Goal: Task Accomplishment & Management: Use online tool/utility

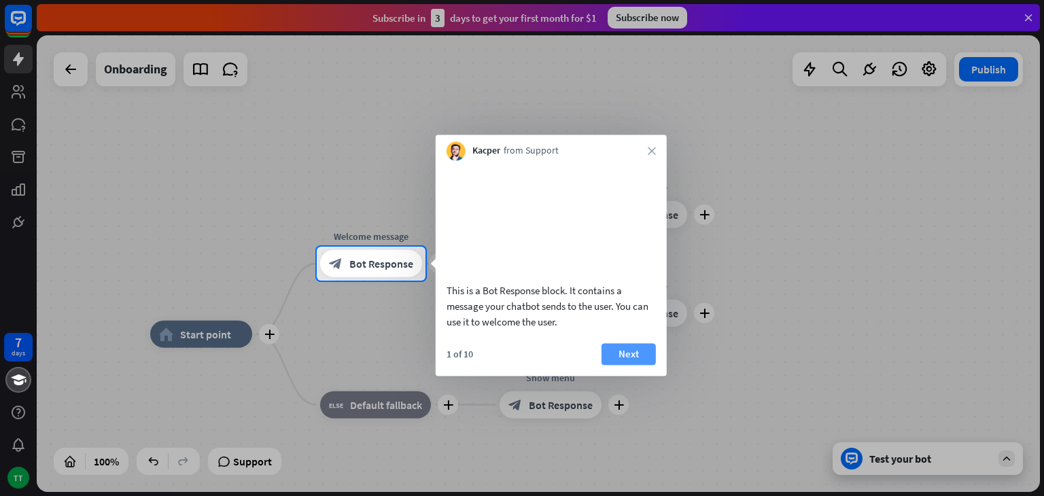
click at [622, 365] on button "Next" at bounding box center [629, 354] width 54 height 22
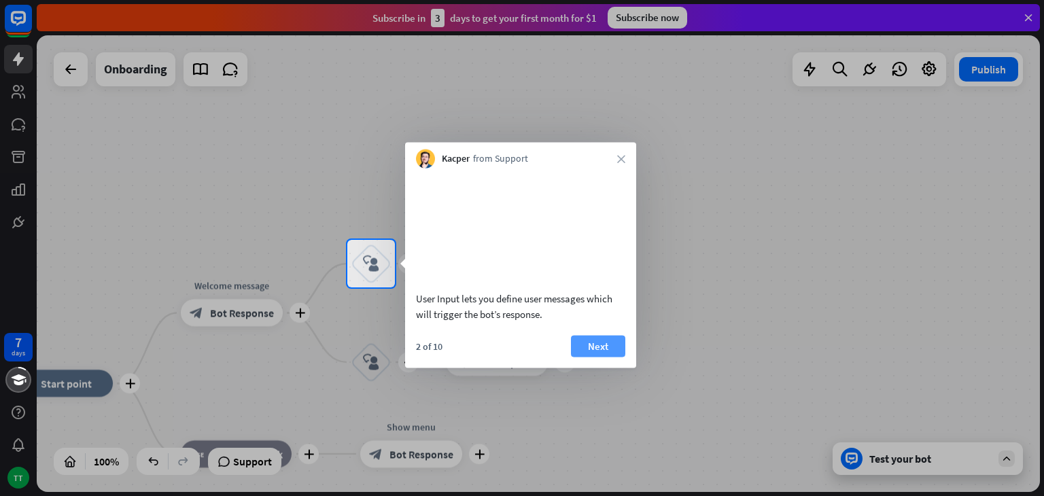
click at [601, 357] on button "Next" at bounding box center [598, 346] width 54 height 22
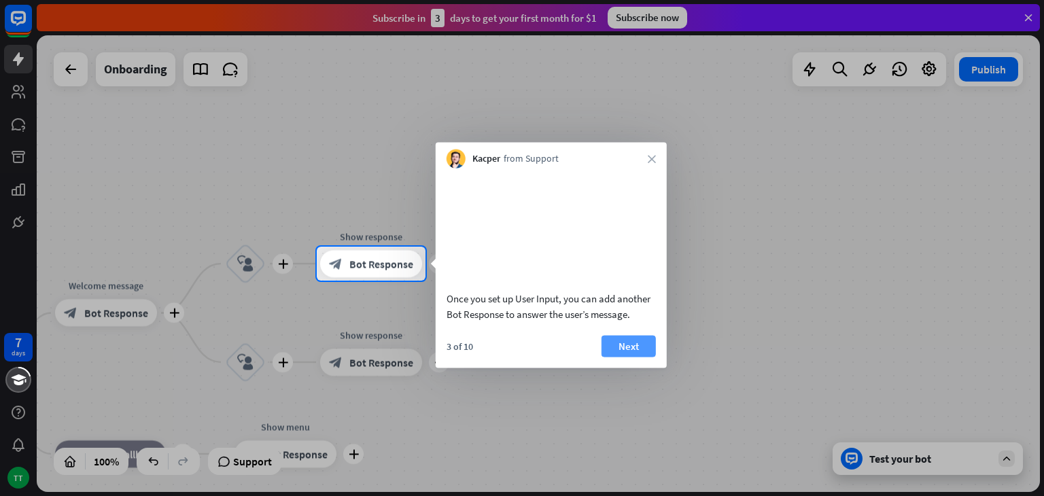
click at [628, 357] on button "Next" at bounding box center [629, 346] width 54 height 22
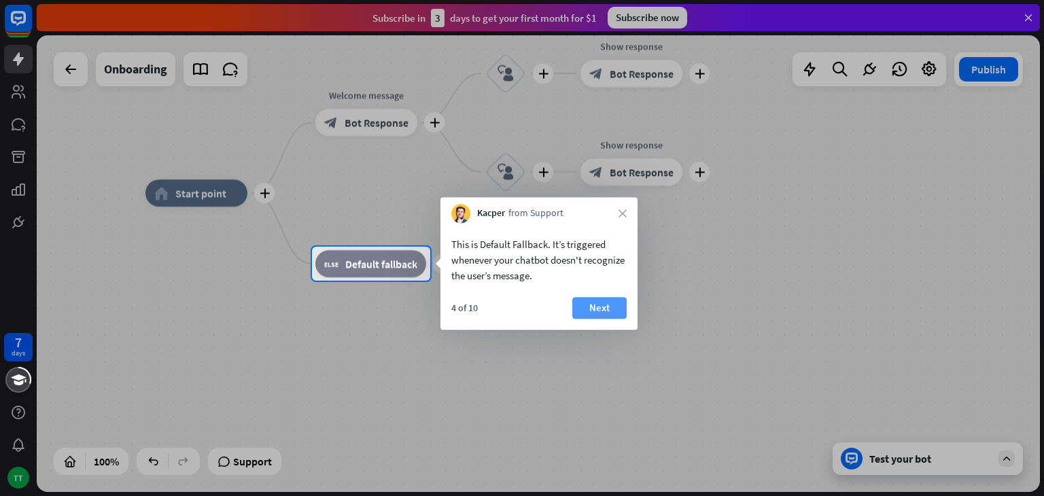
click at [603, 304] on button "Next" at bounding box center [599, 308] width 54 height 22
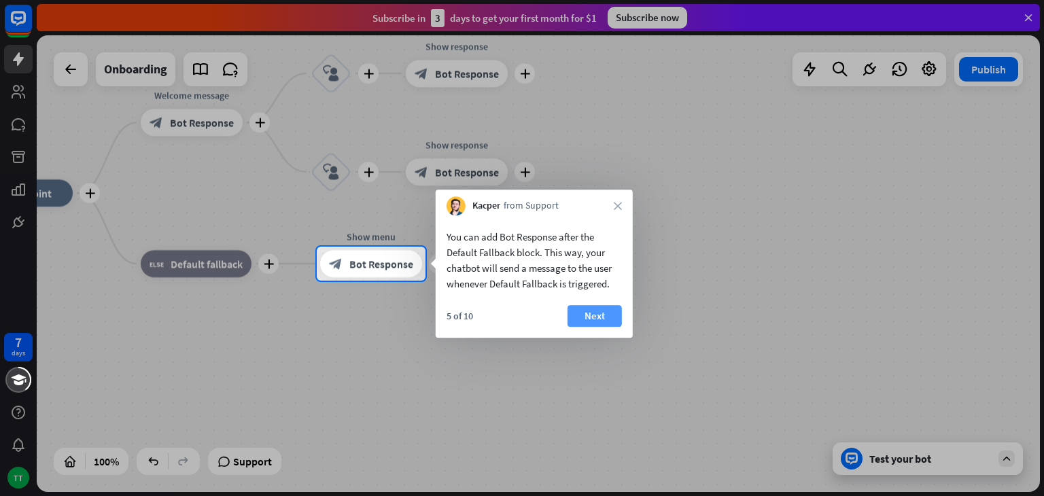
click at [601, 319] on button "Next" at bounding box center [595, 316] width 54 height 22
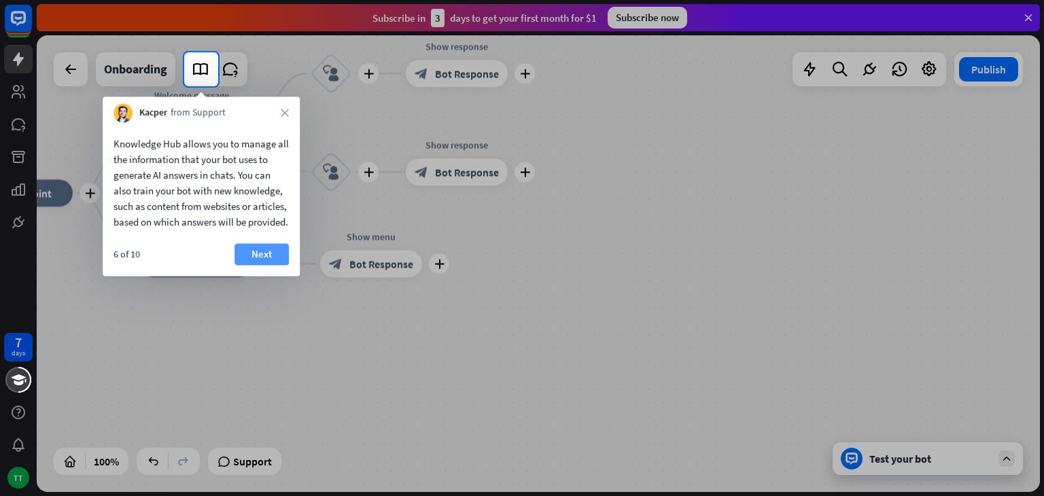
click at [260, 265] on button "Next" at bounding box center [261, 254] width 54 height 22
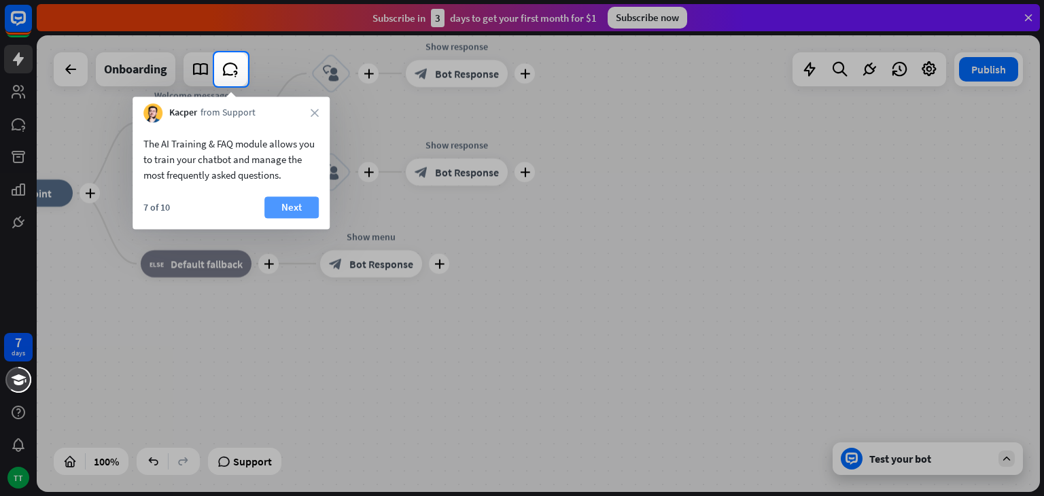
click at [293, 211] on button "Next" at bounding box center [291, 207] width 54 height 22
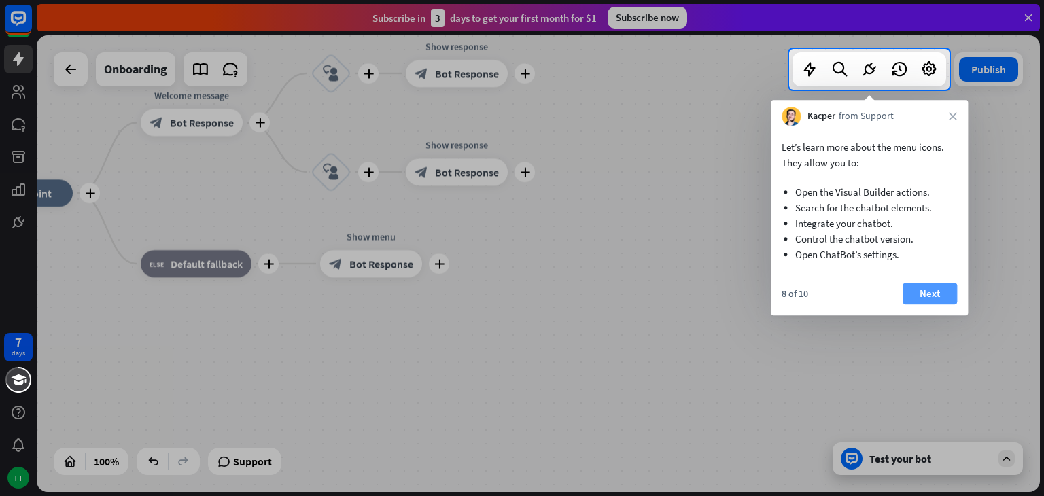
click at [919, 291] on button "Next" at bounding box center [930, 294] width 54 height 22
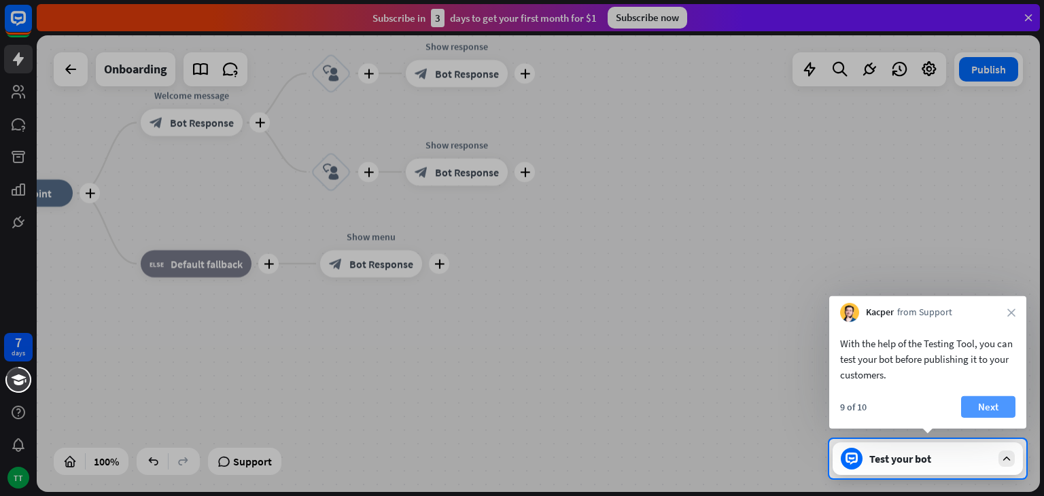
click at [998, 410] on button "Next" at bounding box center [988, 407] width 54 height 22
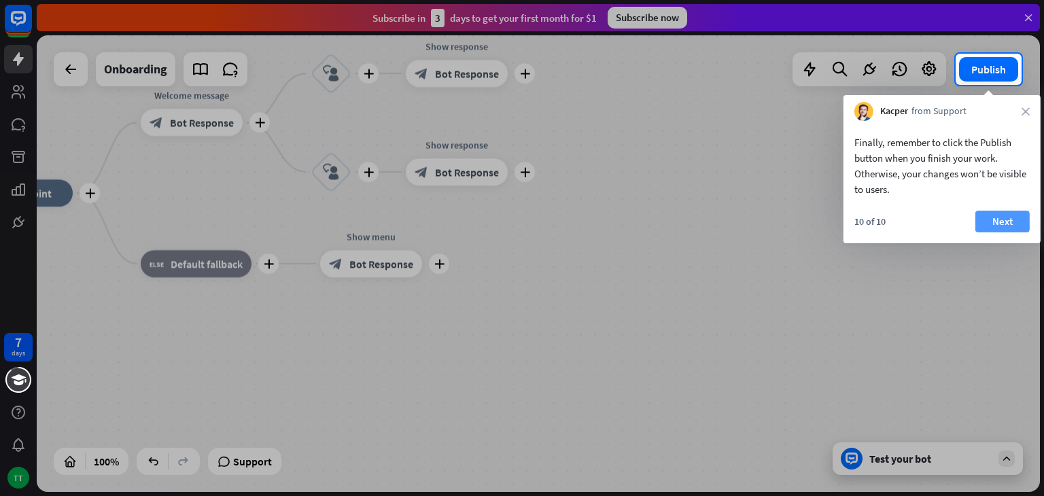
click at [998, 229] on button "Next" at bounding box center [1002, 222] width 54 height 22
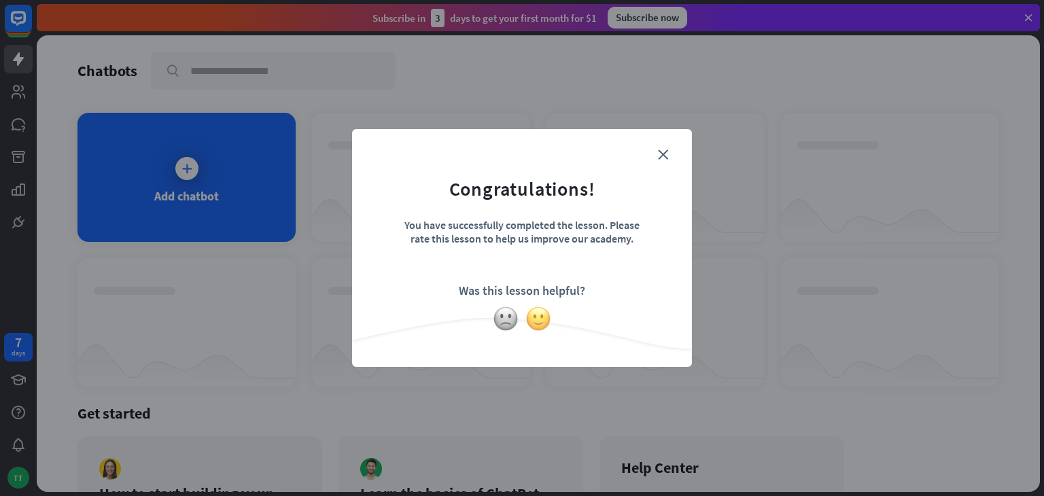
click at [549, 311] on img at bounding box center [538, 319] width 26 height 26
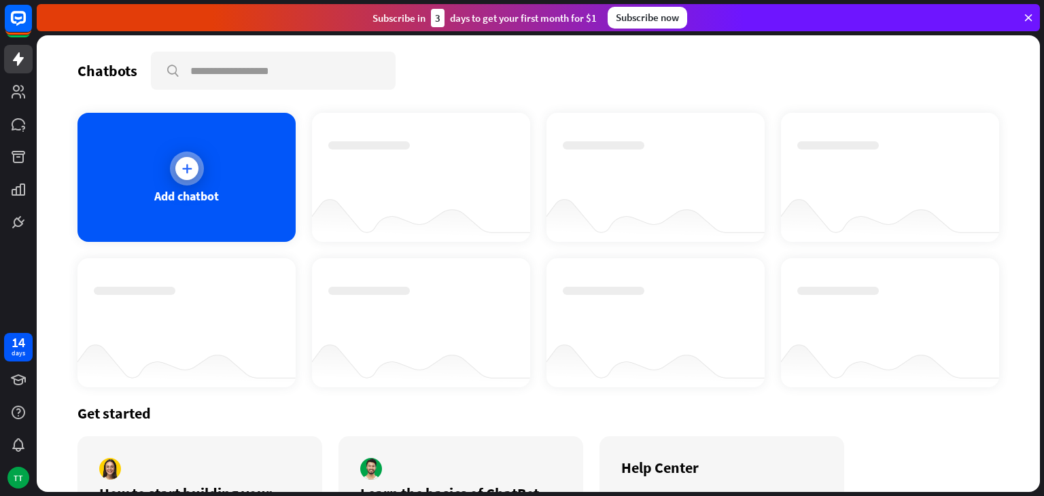
click at [181, 162] on icon at bounding box center [187, 169] width 14 height 14
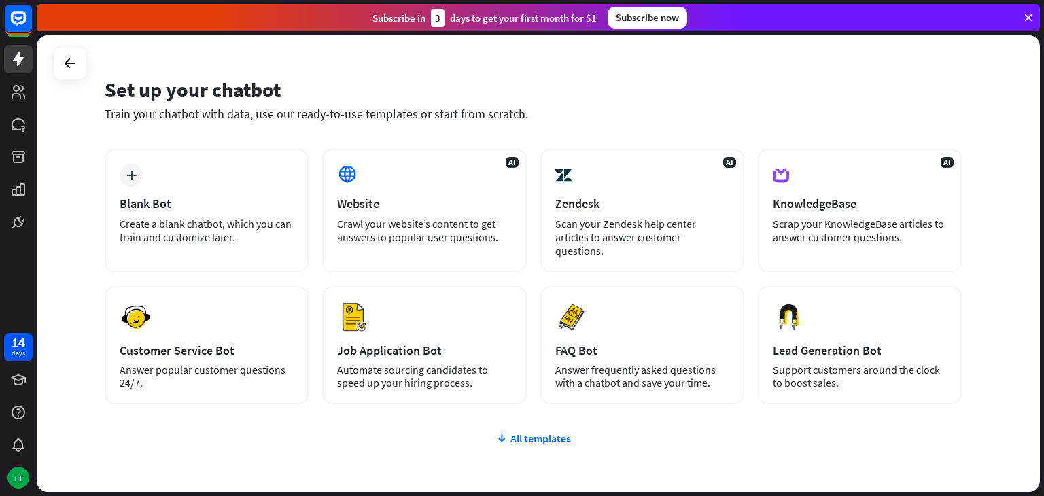
scroll to position [30, 0]
click at [522, 432] on div "All templates" at bounding box center [533, 439] width 857 height 14
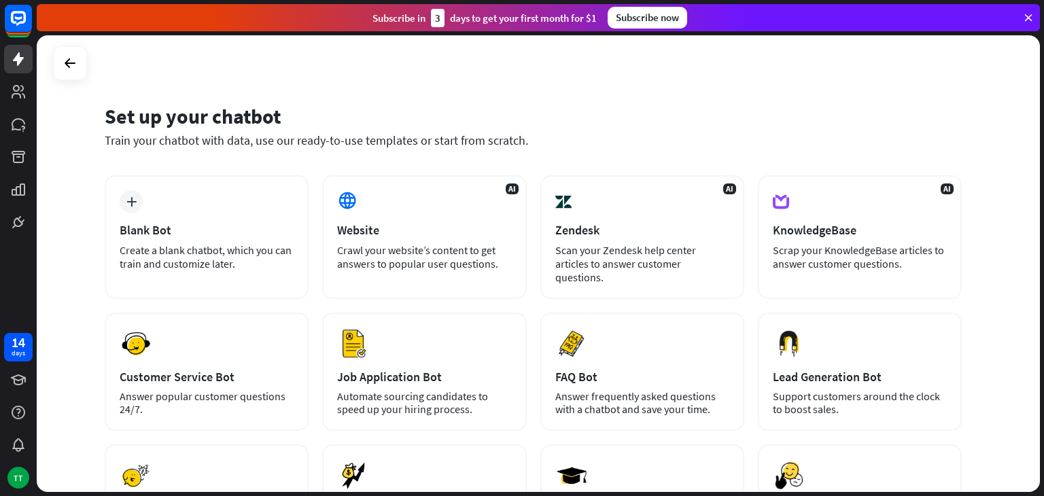
scroll to position [2, 0]
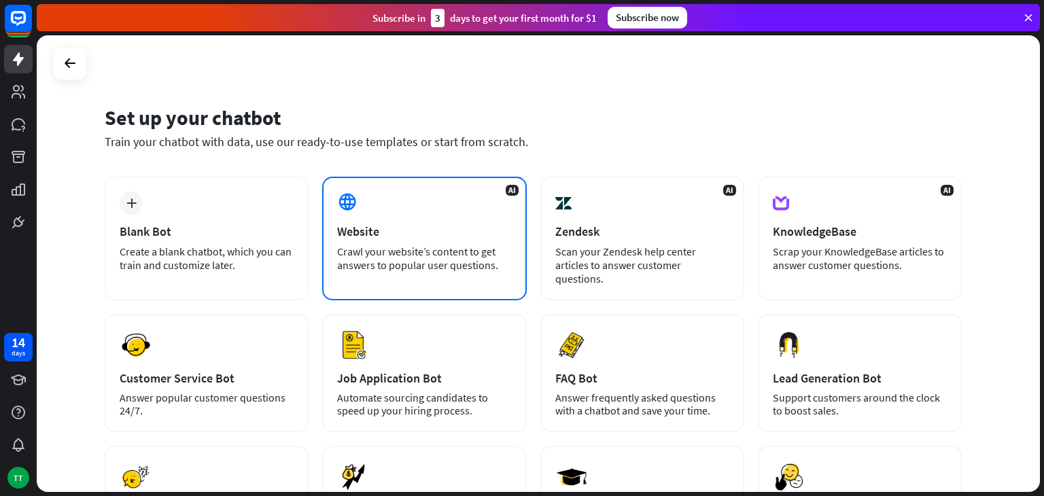
click at [405, 209] on div "AI Website Crawl your website’s content to get answers to popular user question…" at bounding box center [424, 239] width 204 height 124
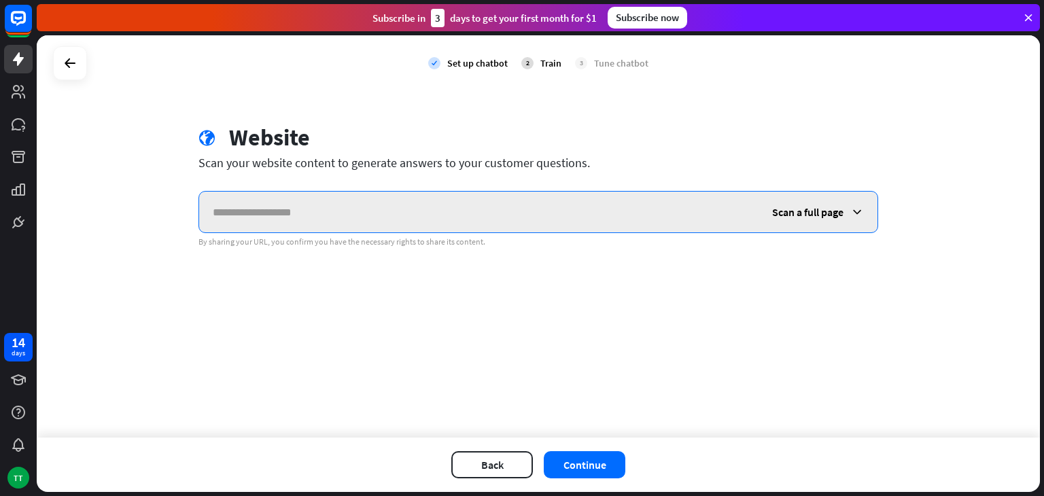
click at [350, 210] on input "text" at bounding box center [478, 212] width 559 height 41
paste input "**********"
type input "**********"
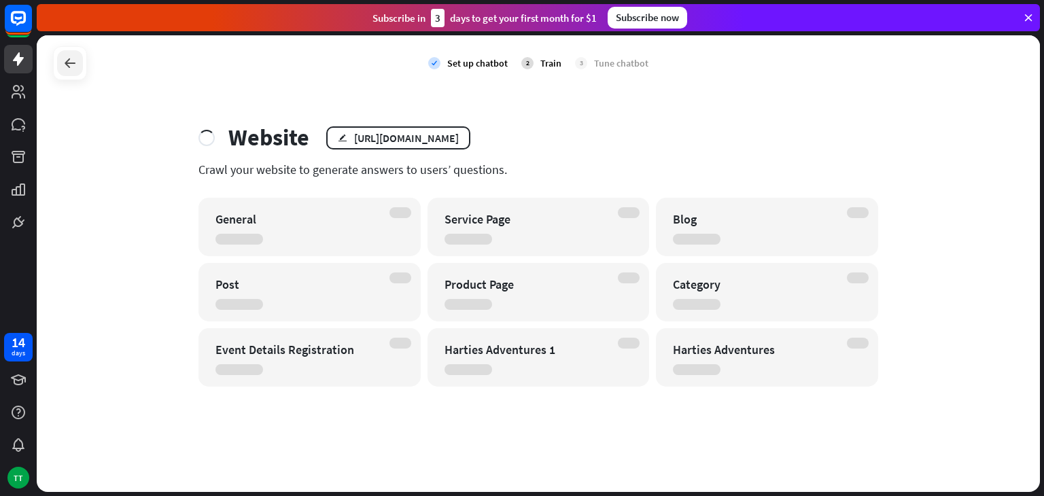
click at [67, 57] on icon at bounding box center [70, 63] width 16 height 16
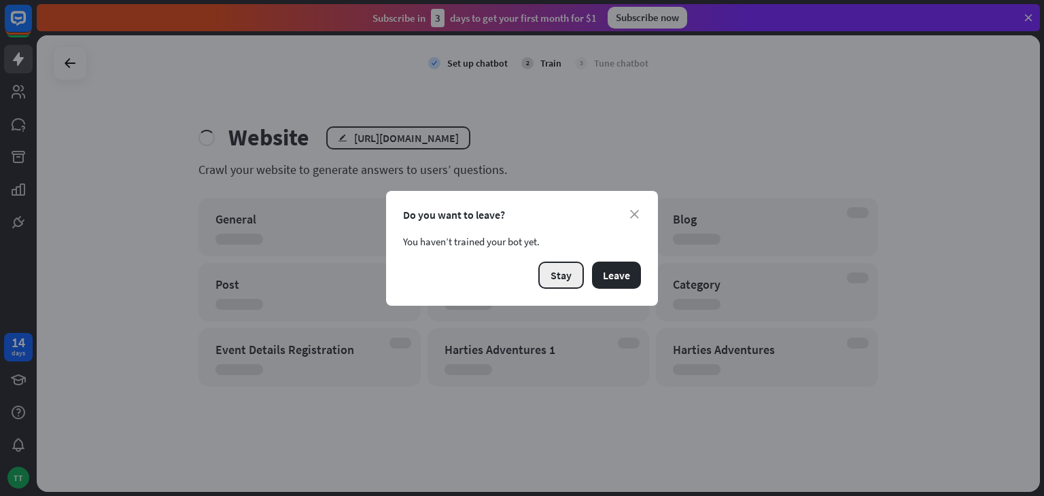
click at [568, 275] on button "Stay" at bounding box center [561, 275] width 46 height 27
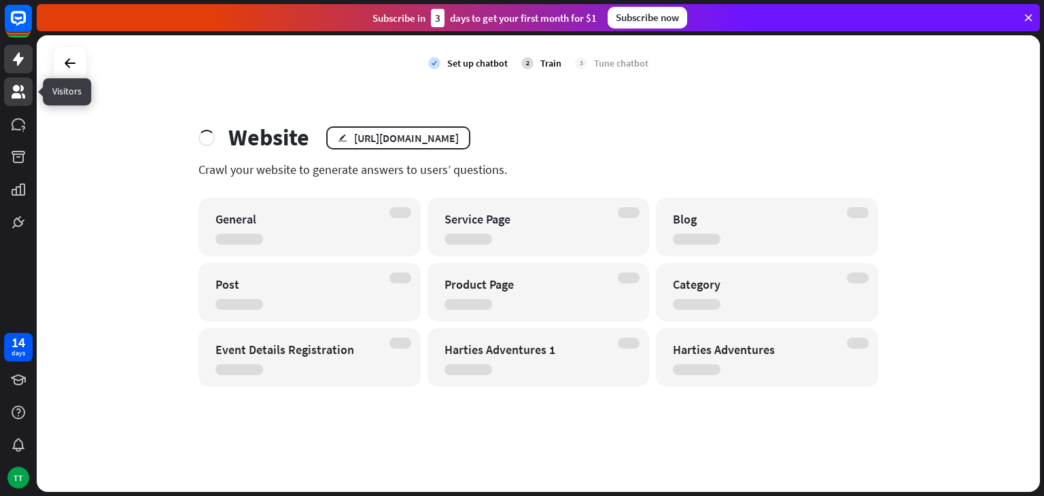
click at [23, 92] on icon at bounding box center [18, 92] width 16 height 16
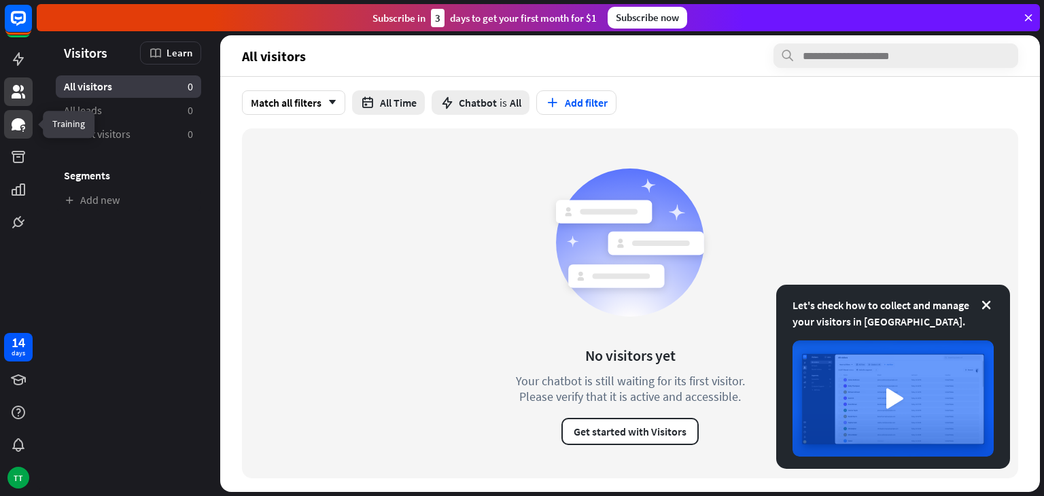
click at [20, 126] on icon at bounding box center [18, 124] width 16 height 16
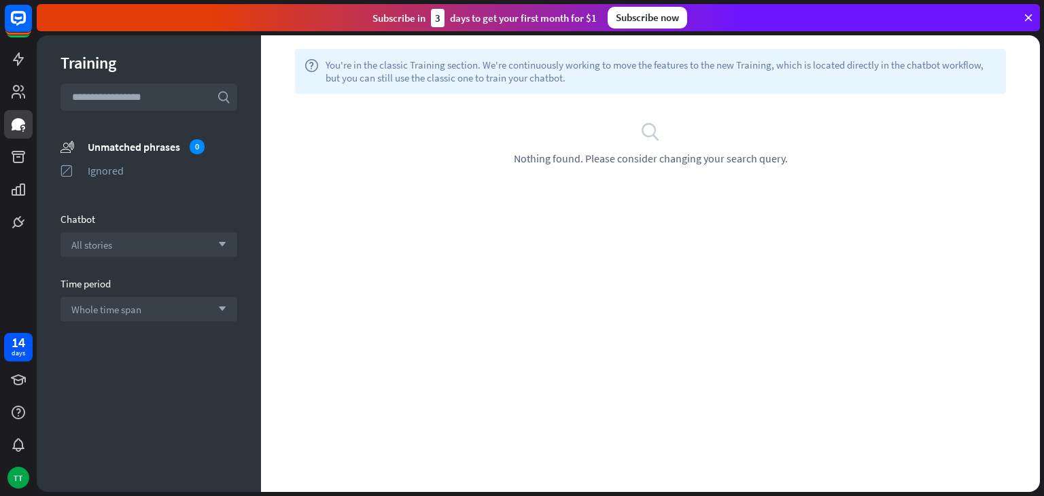
click at [144, 96] on input "text" at bounding box center [148, 97] width 177 height 27
click at [16, 160] on icon at bounding box center [19, 157] width 14 height 12
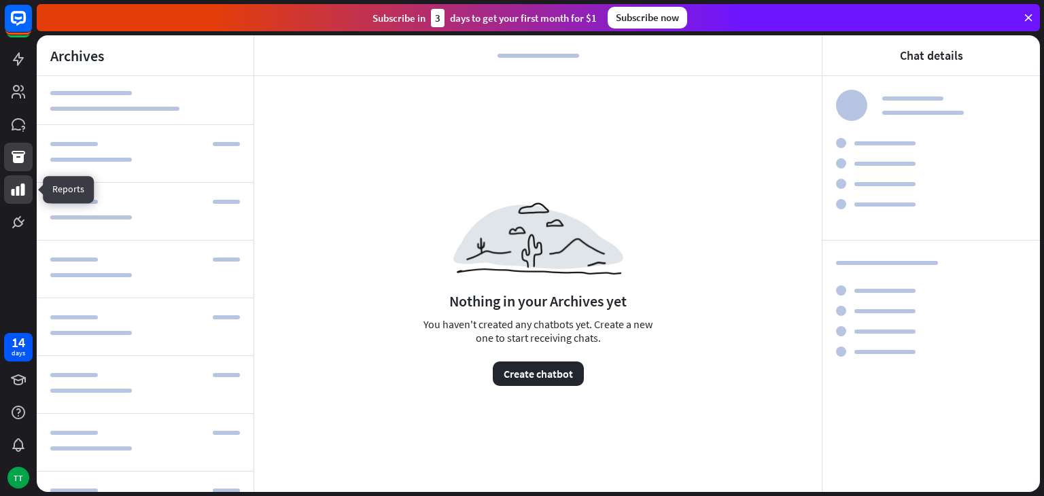
click at [15, 192] on icon at bounding box center [18, 189] width 16 height 16
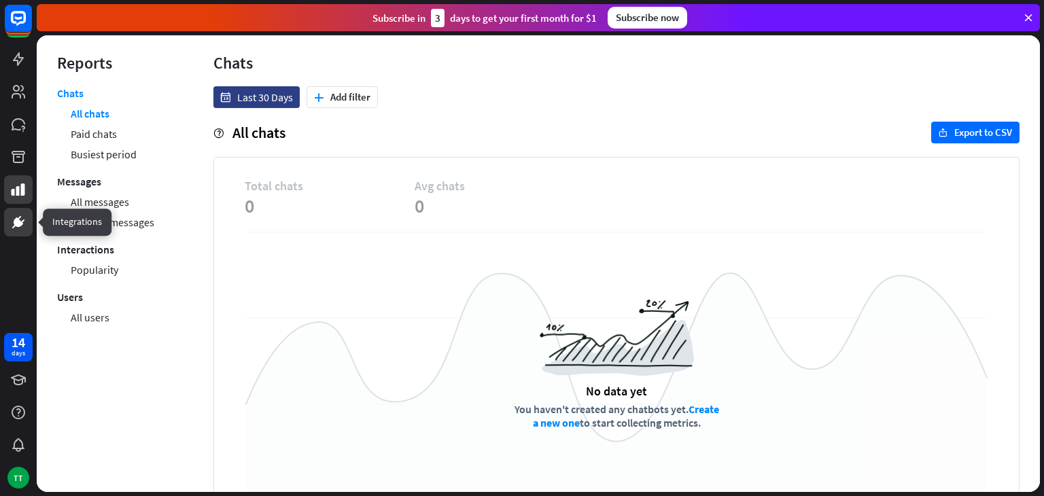
click at [16, 228] on icon at bounding box center [18, 222] width 16 height 16
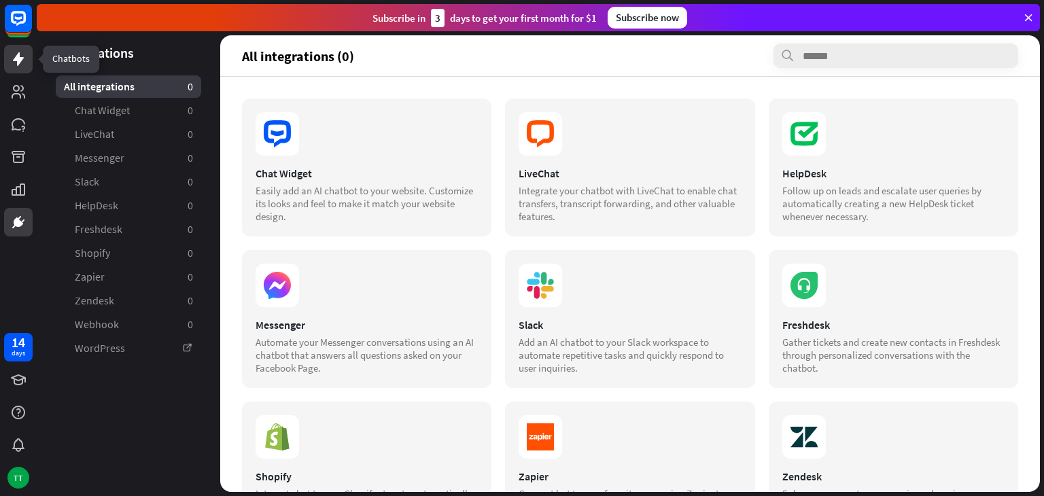
click at [16, 58] on icon at bounding box center [18, 59] width 11 height 14
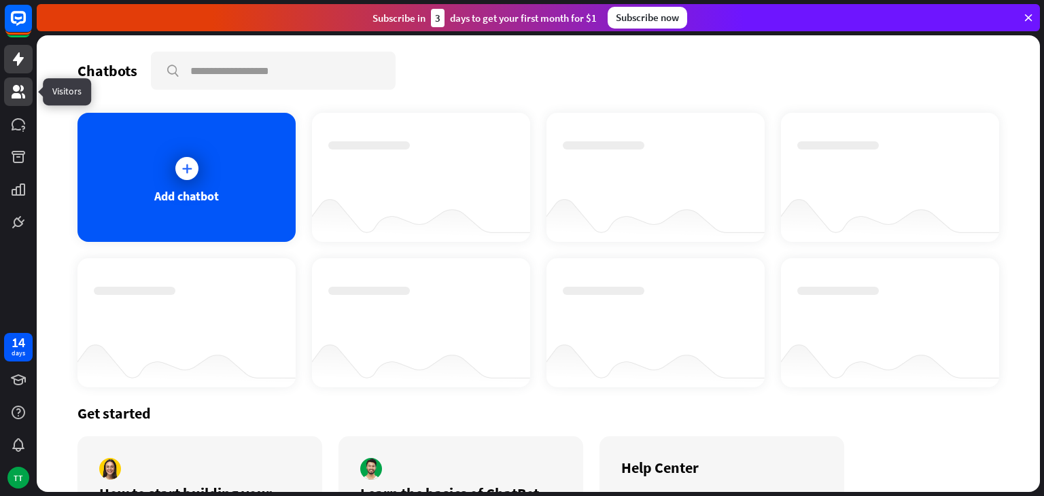
click at [19, 78] on link at bounding box center [18, 91] width 29 height 29
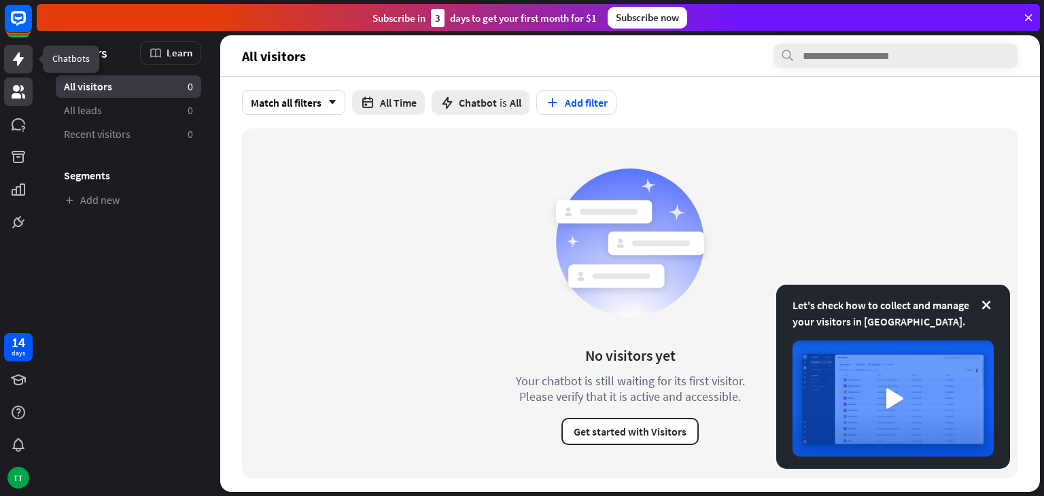
click at [19, 69] on link at bounding box center [18, 59] width 29 height 29
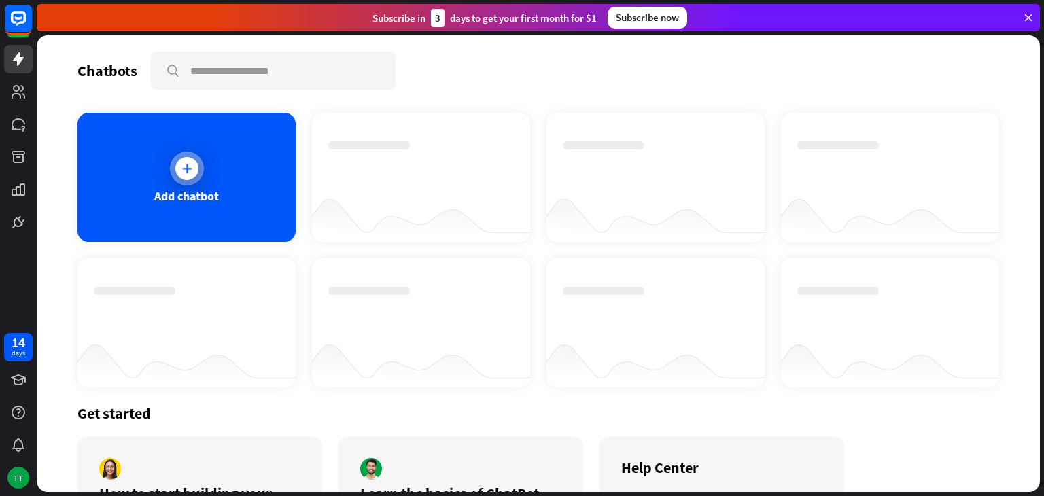
click at [188, 169] on icon at bounding box center [187, 169] width 14 height 14
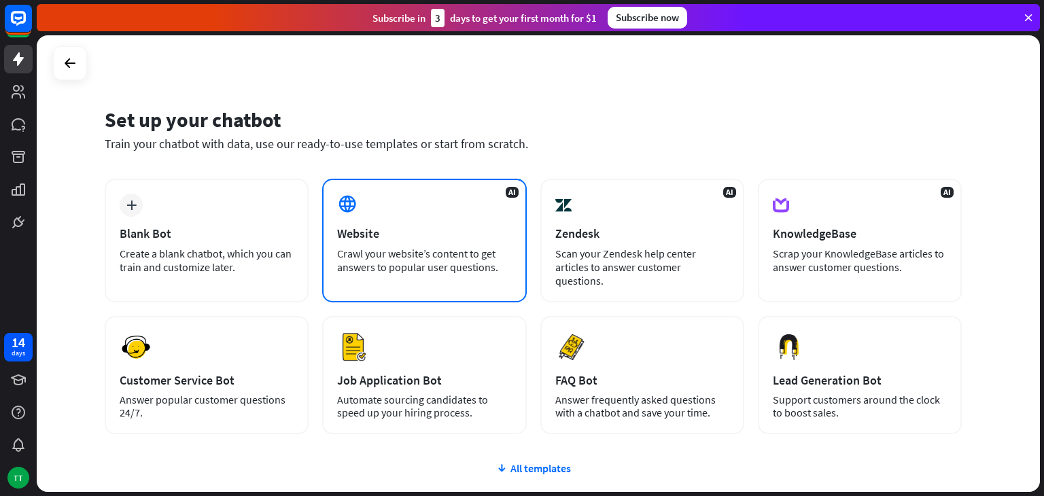
click at [430, 224] on div "AI Website Crawl your website’s content to get answers to popular user question…" at bounding box center [424, 241] width 204 height 124
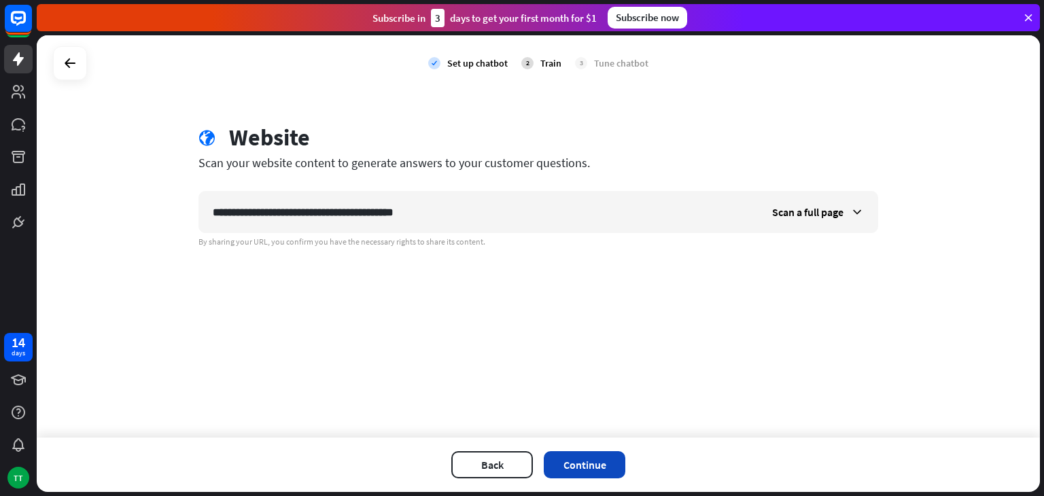
type input "**********"
click at [593, 460] on button "Continue" at bounding box center [585, 464] width 82 height 27
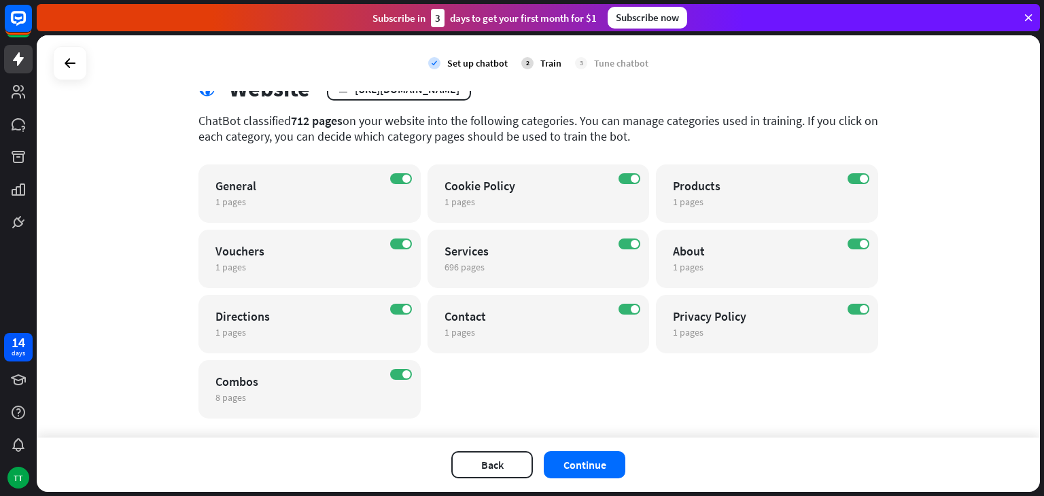
scroll to position [51, 0]
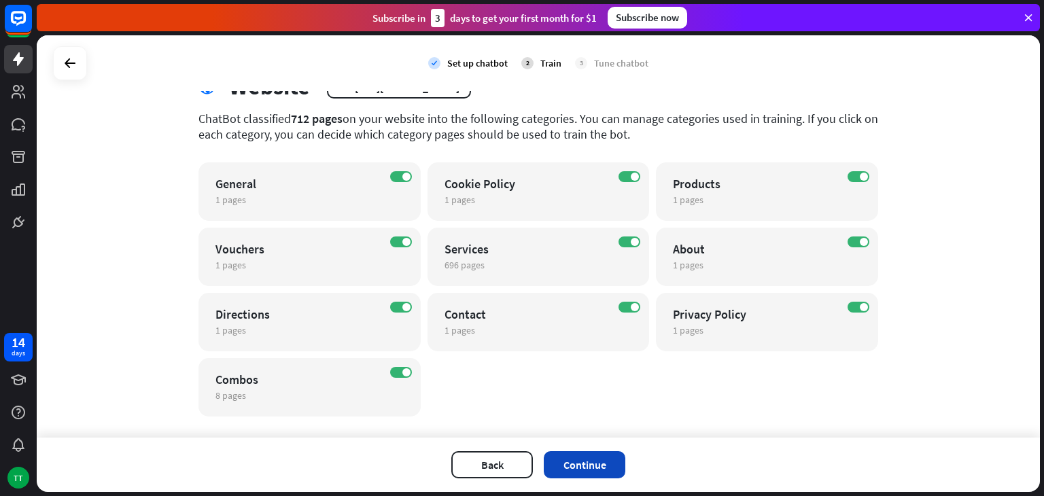
click at [597, 466] on button "Continue" at bounding box center [585, 464] width 82 height 27
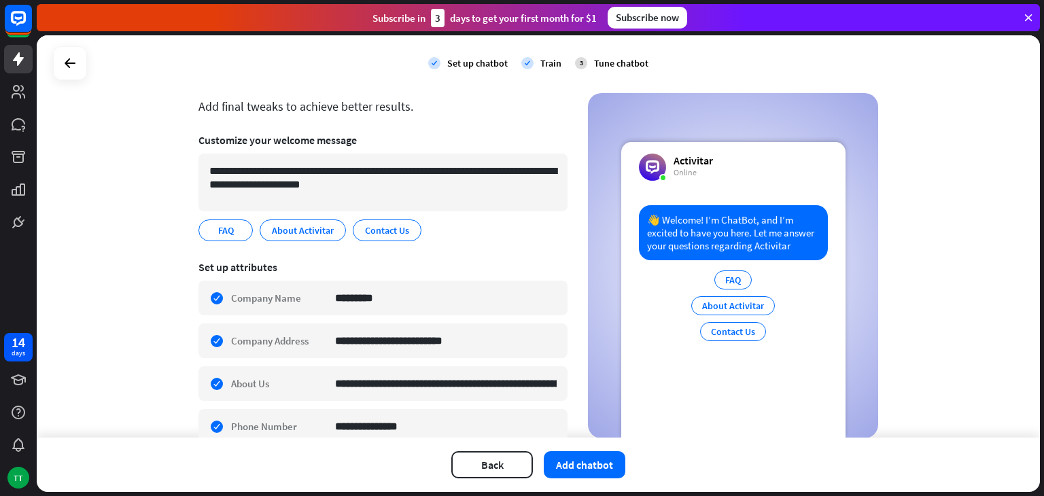
scroll to position [60, 0]
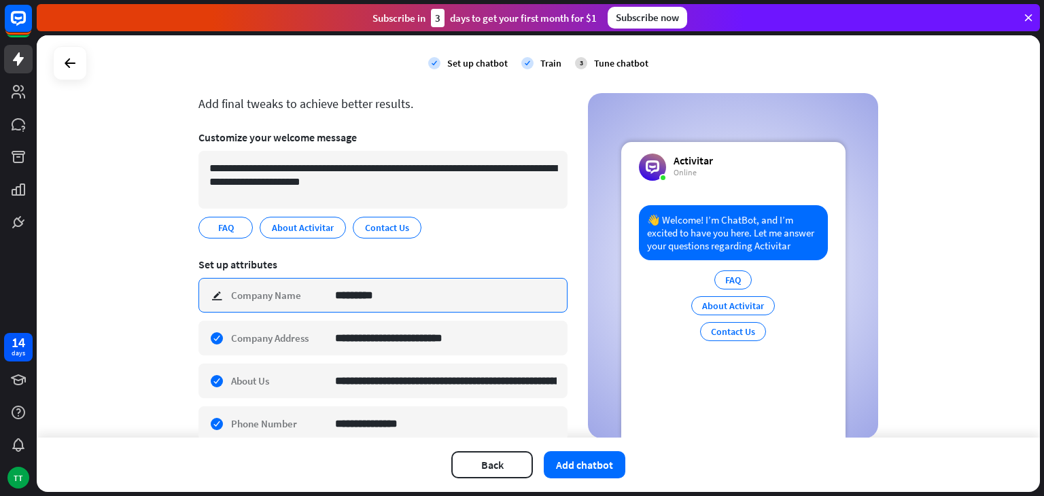
click at [383, 298] on input "*********" at bounding box center [446, 295] width 222 height 33
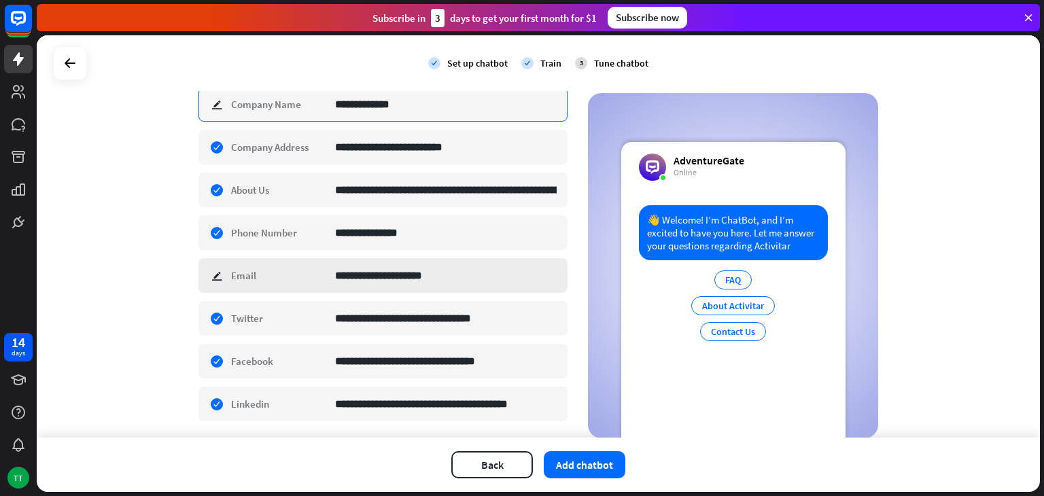
scroll to position [246, 0]
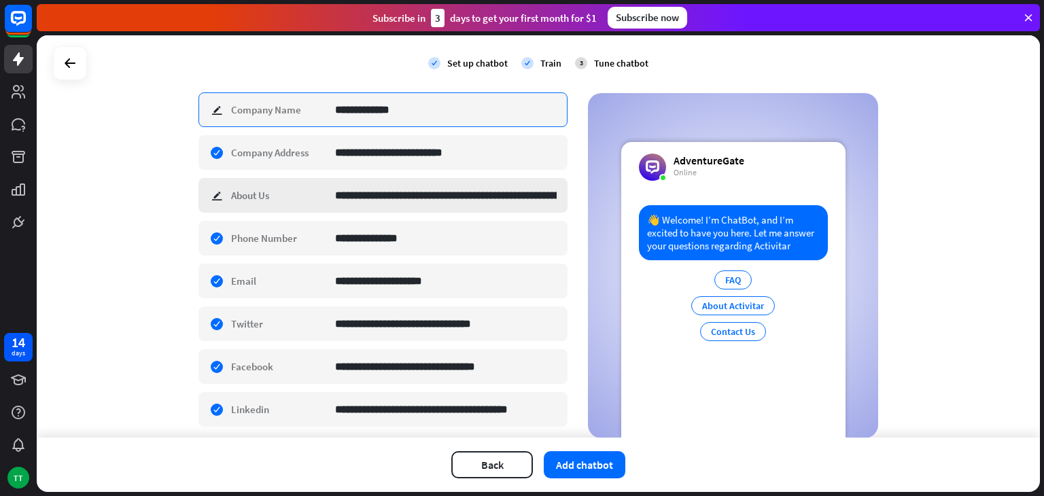
type input "**********"
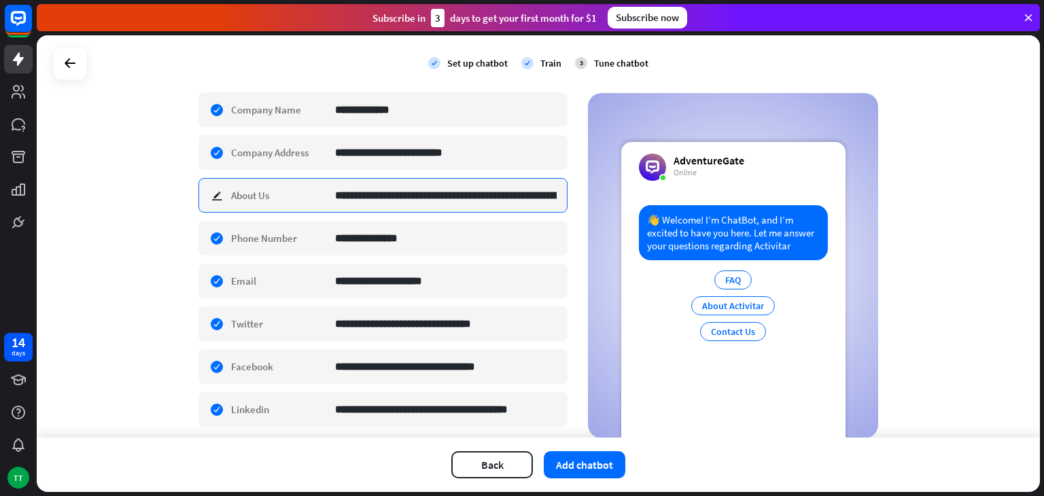
click at [391, 196] on input "**********" at bounding box center [446, 195] width 222 height 33
type input "*"
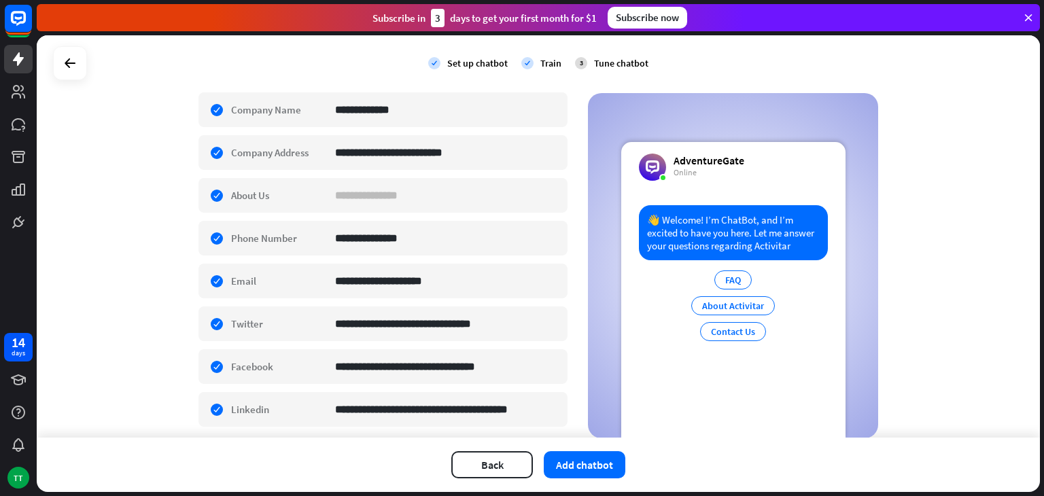
click at [117, 208] on div "**********" at bounding box center [538, 236] width 1003 height 402
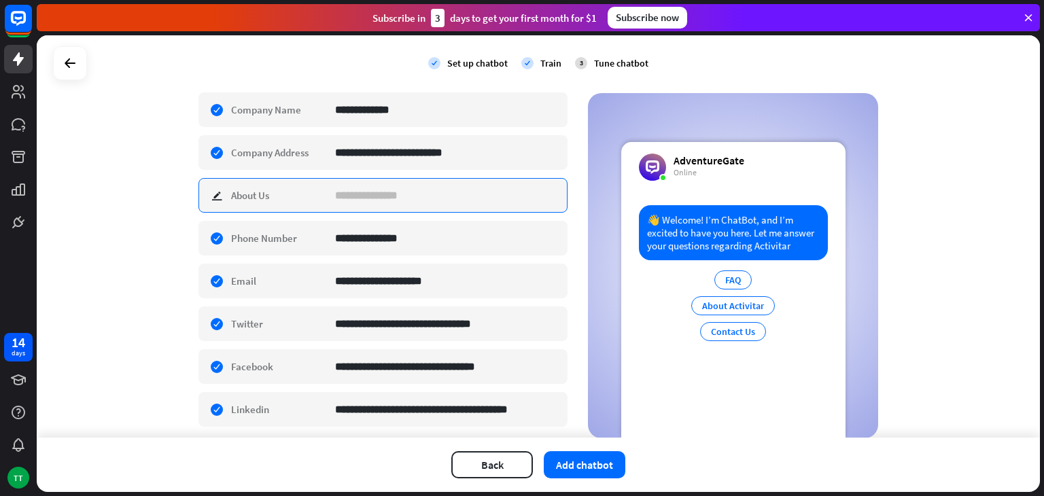
click at [366, 188] on input at bounding box center [446, 195] width 222 height 33
type input "*"
type input "**********"
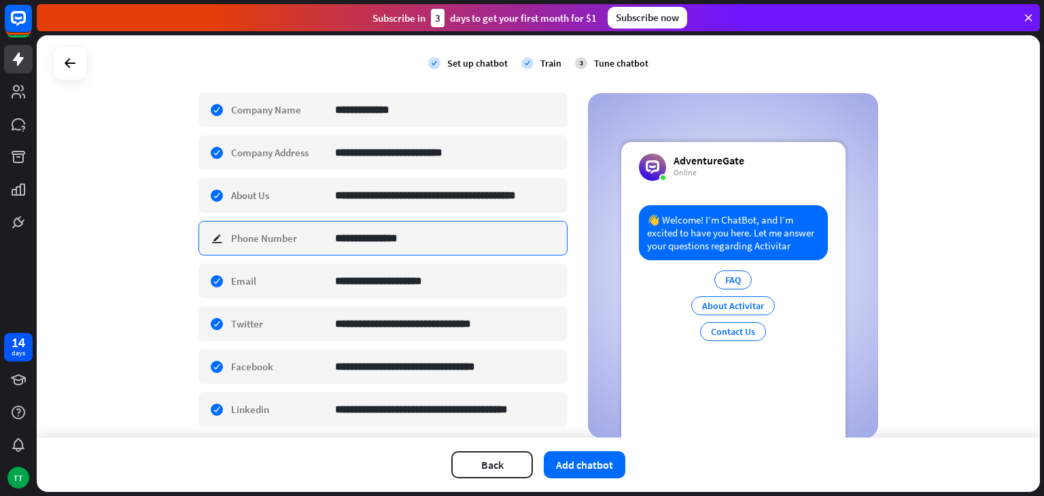
click at [413, 238] on input "**********" at bounding box center [446, 238] width 222 height 33
type input "**********"
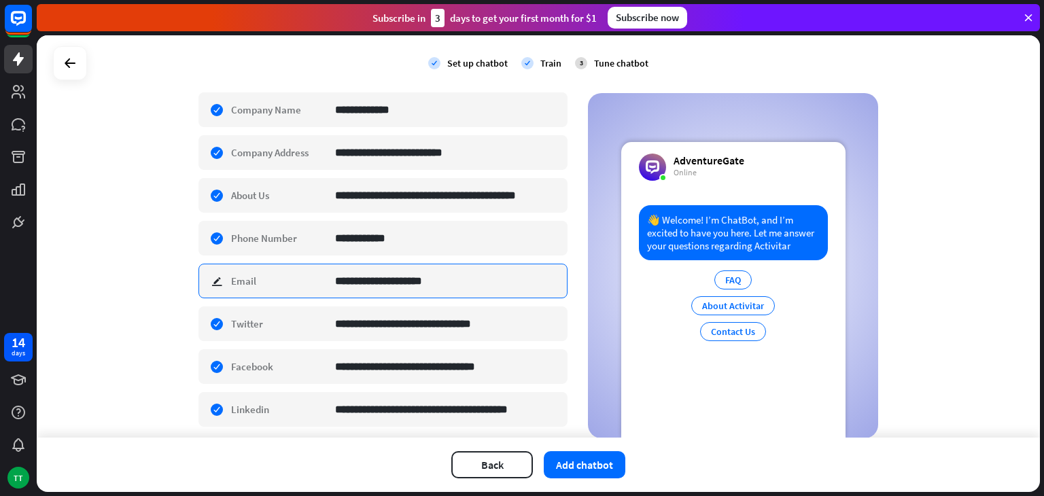
click at [445, 278] on input "**********" at bounding box center [446, 280] width 222 height 33
type input "**********"
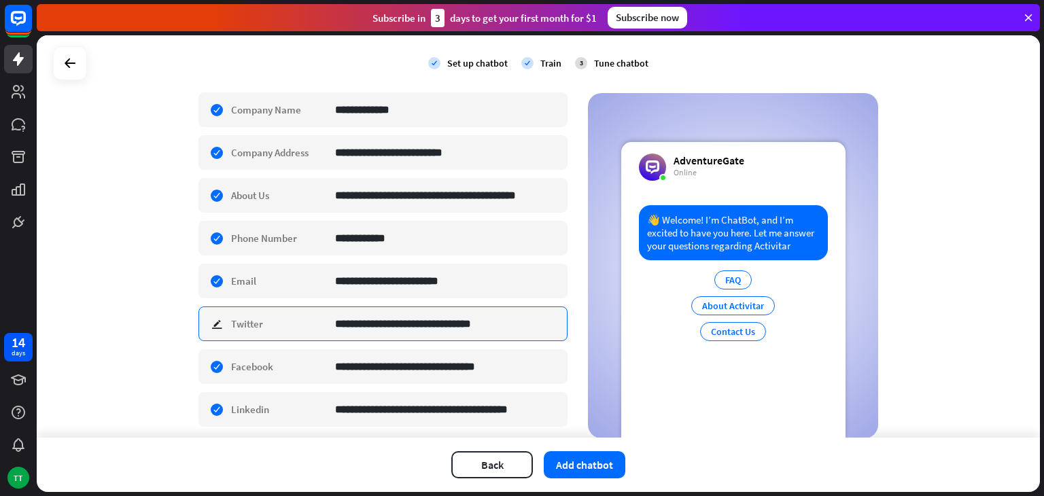
click at [504, 319] on input "**********" at bounding box center [446, 323] width 222 height 33
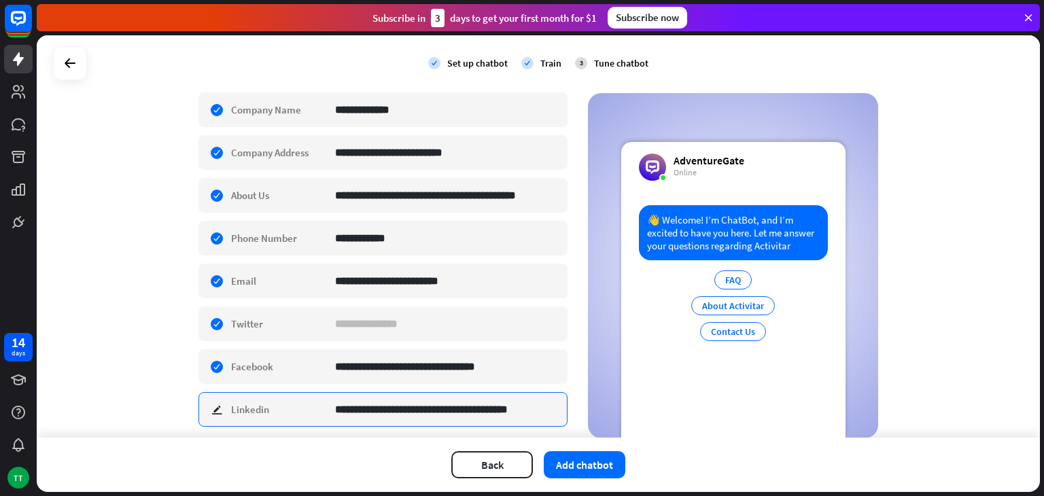
click at [525, 400] on input "**********" at bounding box center [446, 409] width 222 height 33
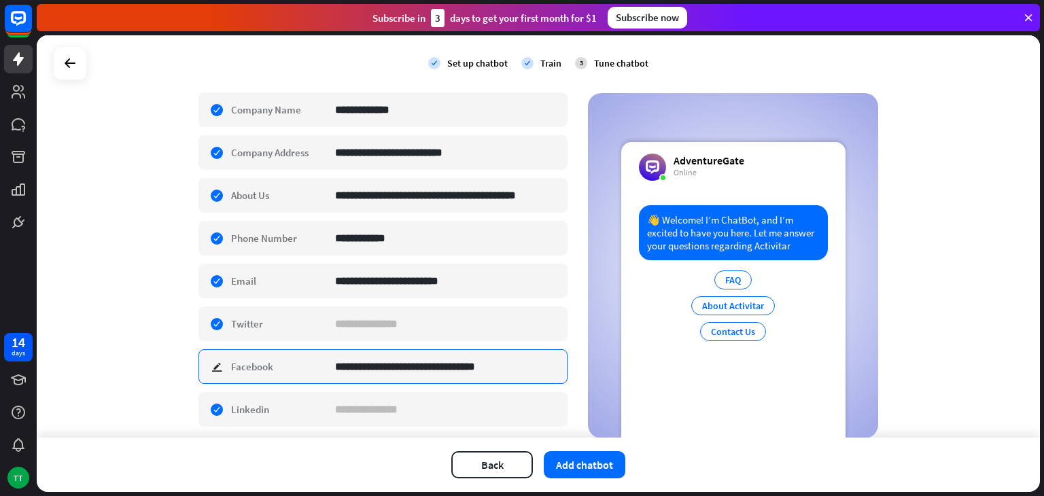
click at [521, 362] on input "**********" at bounding box center [446, 366] width 222 height 33
paste input "**********"
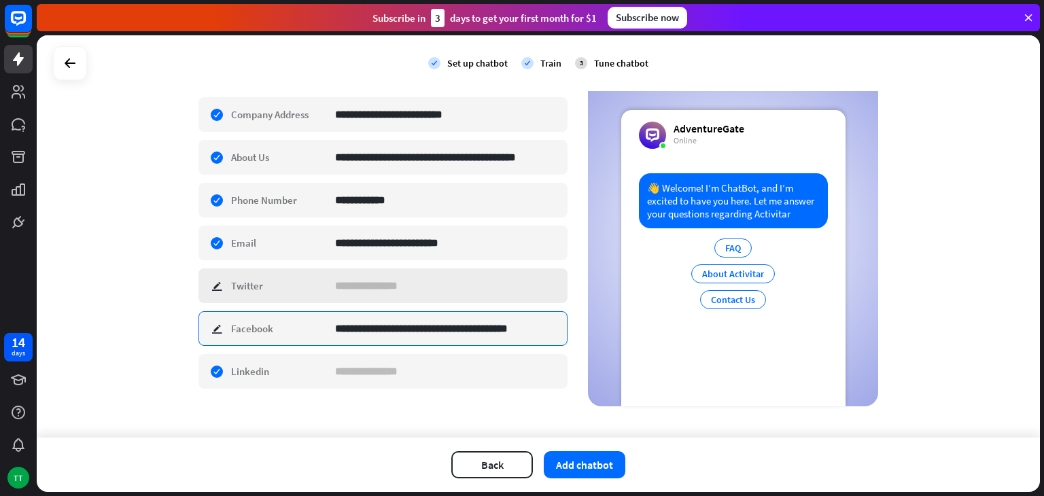
scroll to position [291, 0]
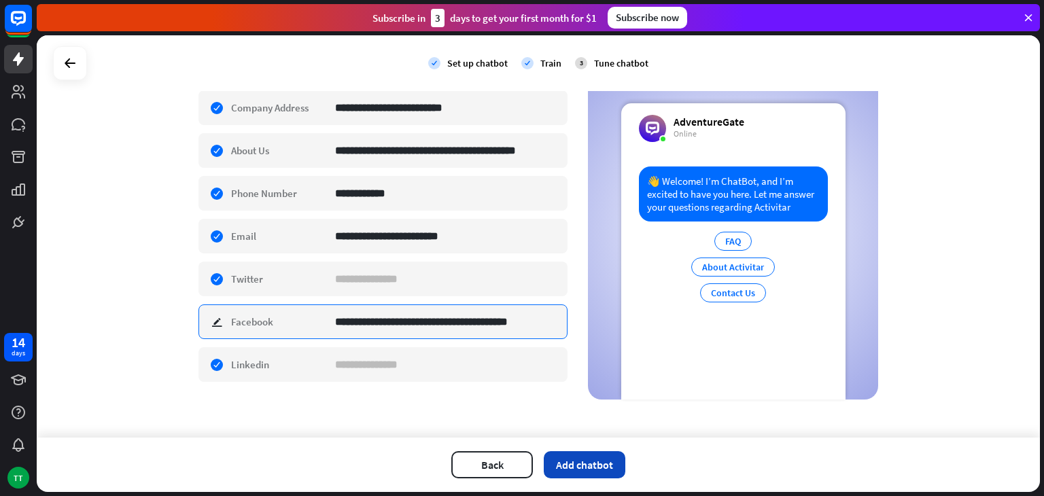
type input "**********"
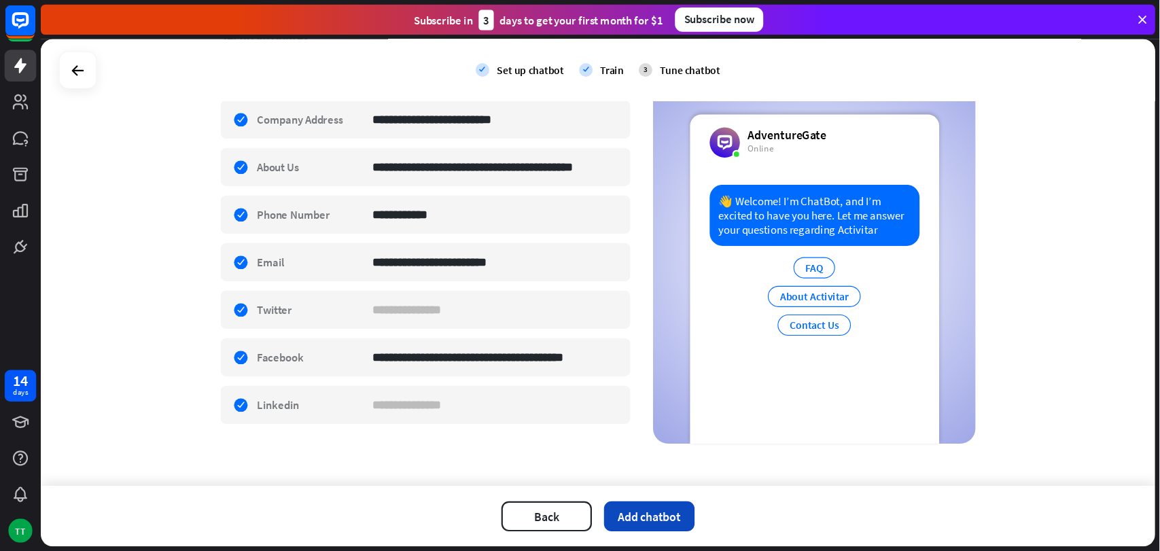
scroll to position [0, 0]
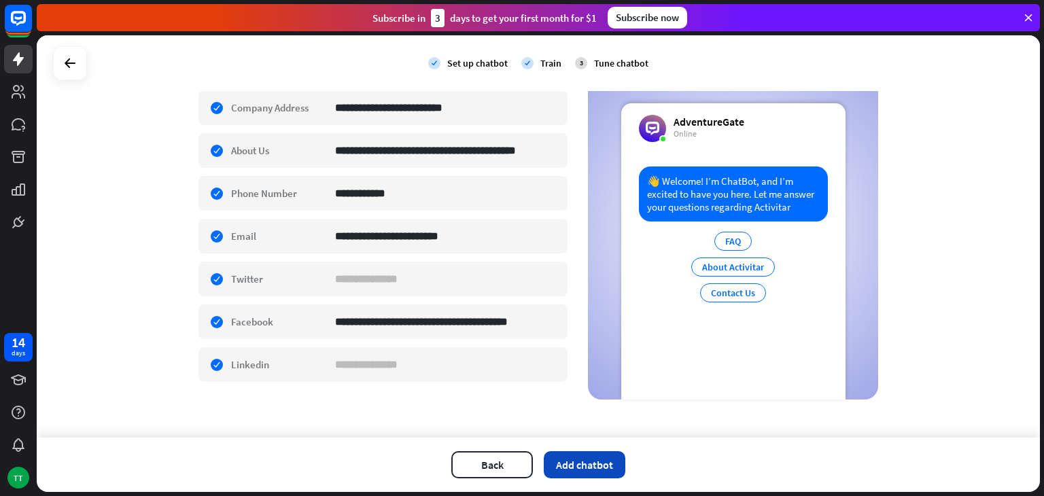
click at [590, 461] on button "Add chatbot" at bounding box center [585, 464] width 82 height 27
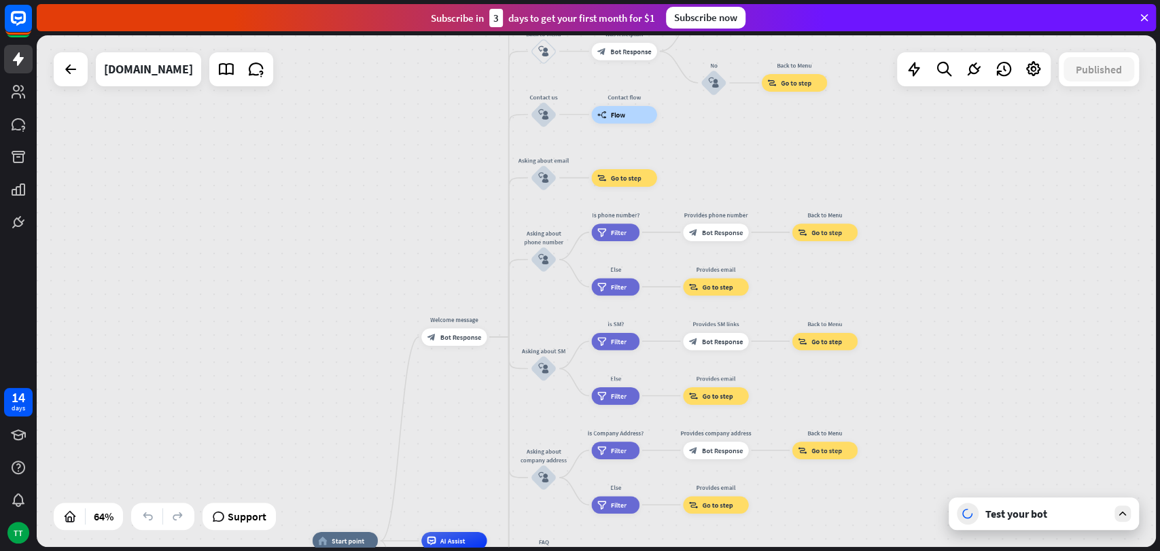
drag, startPoint x: 467, startPoint y: 165, endPoint x: 476, endPoint y: 516, distance: 350.8
click at [476, 495] on div "home_2 Start point Welcome message block_bot_response Bot Response About us blo…" at bounding box center [596, 291] width 1119 height 512
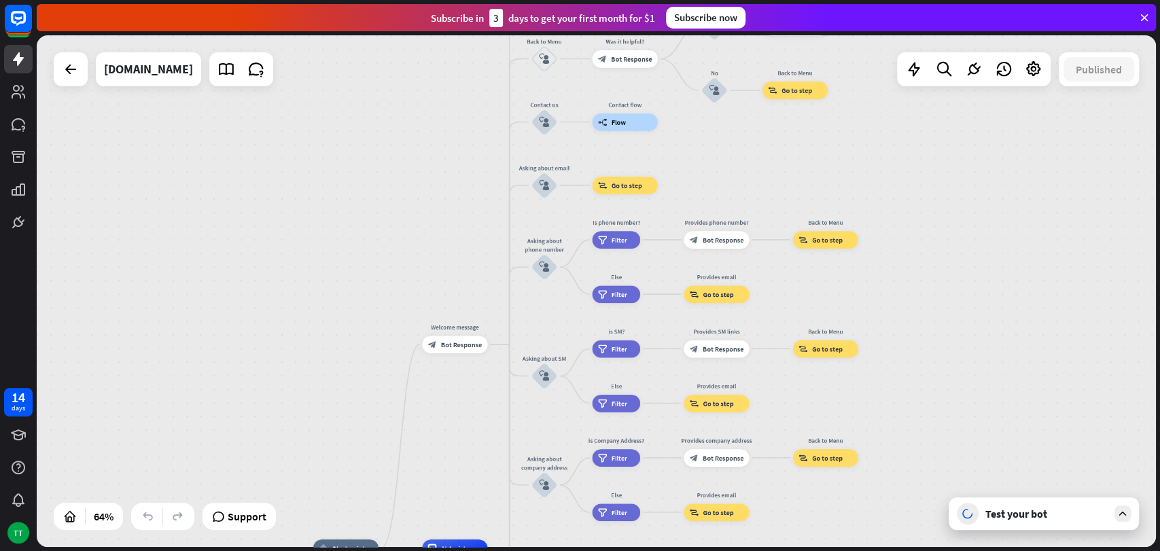
drag, startPoint x: 430, startPoint y: 338, endPoint x: 424, endPoint y: 244, distance: 94.0
click at [424, 244] on div "home_2 Start point Welcome message block_bot_response Bot Response About us blo…" at bounding box center [596, 291] width 1119 height 512
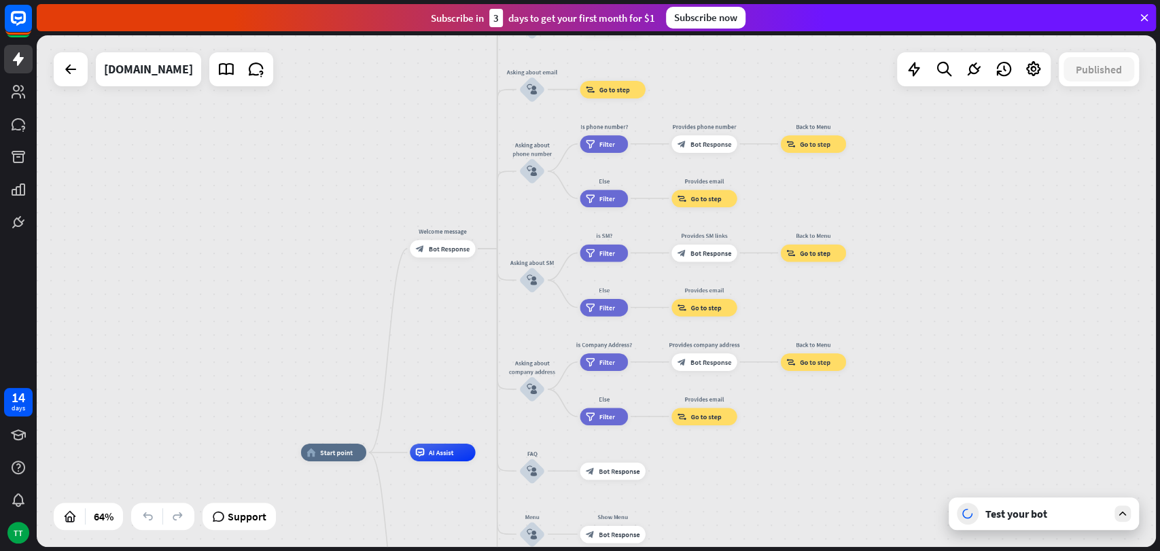
drag, startPoint x: 430, startPoint y: 237, endPoint x: 417, endPoint y: 141, distance: 96.6
click at [417, 141] on div "home_2 Start point Welcome message block_bot_response Bot Response About us blo…" at bounding box center [596, 291] width 1119 height 512
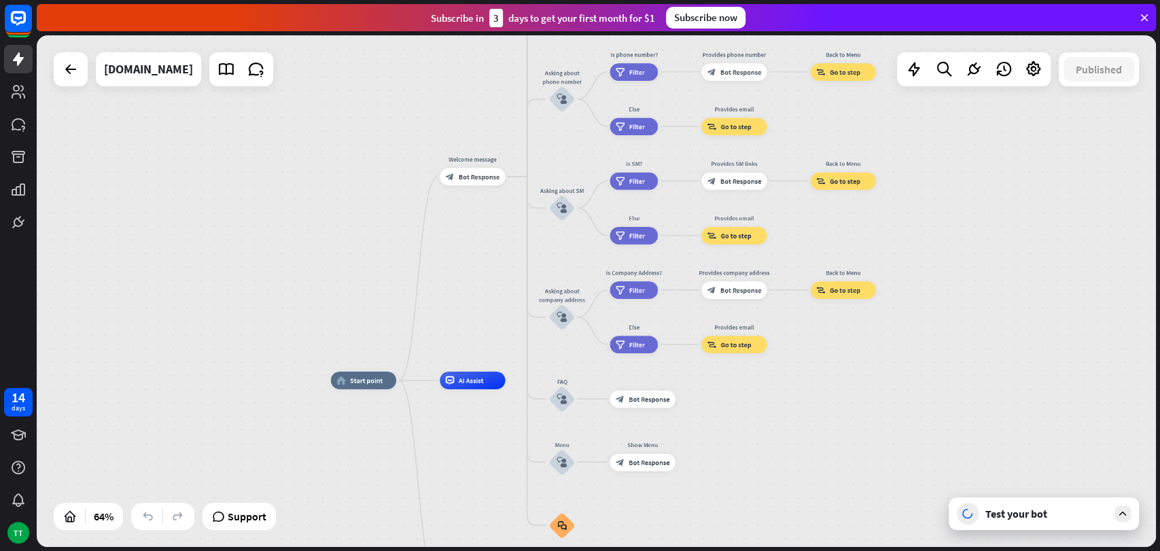
drag, startPoint x: 438, startPoint y: 186, endPoint x: 473, endPoint y: 93, distance: 98.7
click at [473, 93] on div "home_2 Start point Welcome message block_bot_response Bot Response About us blo…" at bounding box center [596, 291] width 1119 height 512
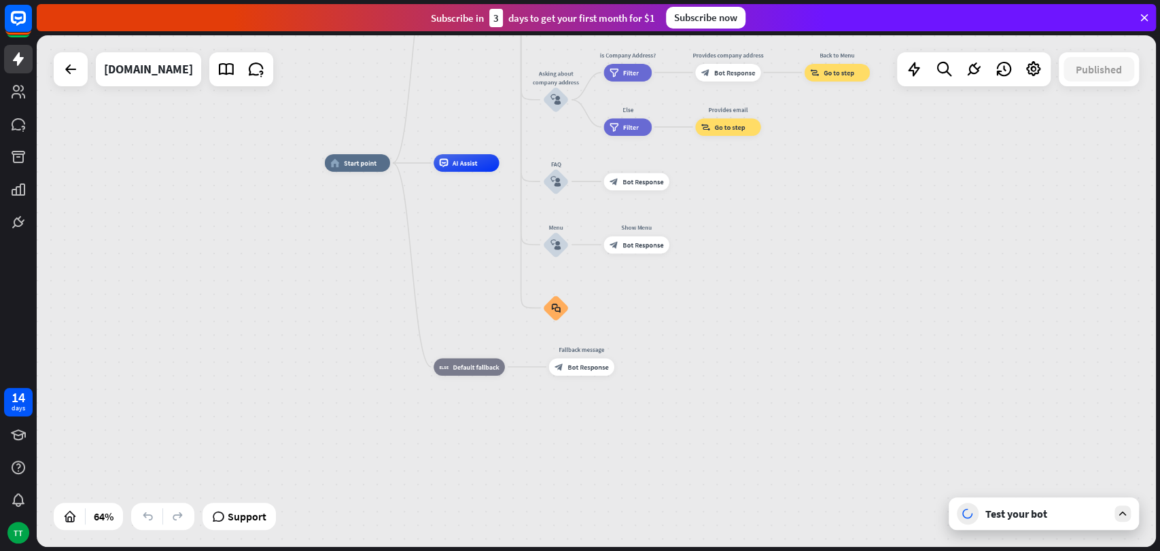
drag, startPoint x: 472, startPoint y: 244, endPoint x: 461, endPoint y: 47, distance: 197.4
click at [461, 47] on div "home_2 Start point Welcome message block_bot_response Bot Response About us blo…" at bounding box center [596, 291] width 1119 height 512
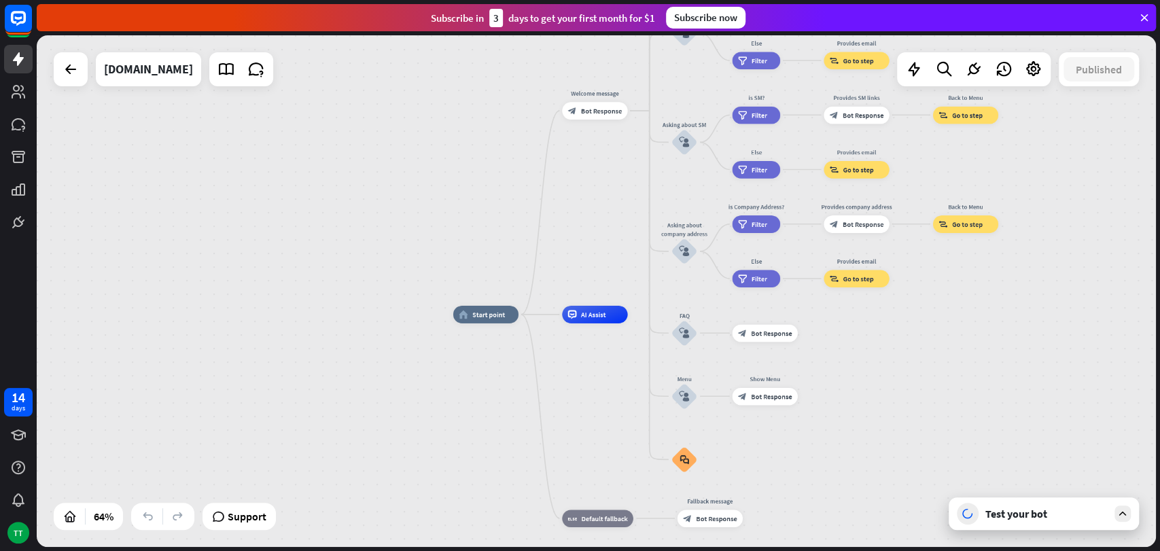
drag, startPoint x: 443, startPoint y: 273, endPoint x: 572, endPoint y: 447, distance: 216.8
click at [572, 440] on div "home_2 Start point Welcome message block_bot_response Bot Response About us blo…" at bounding box center [812, 479] width 718 height 328
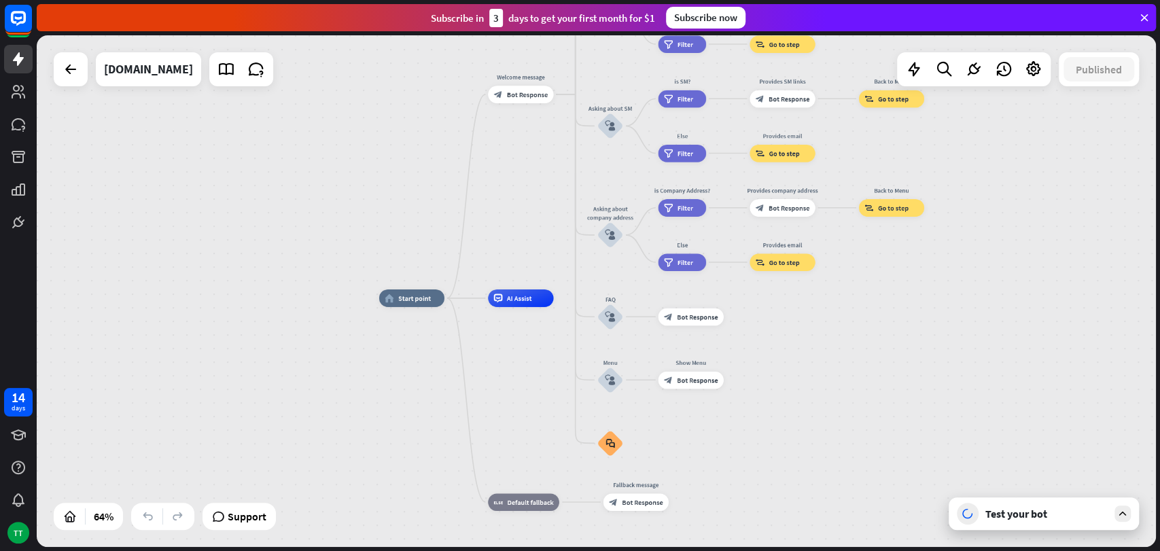
drag, startPoint x: 592, startPoint y: 399, endPoint x: 507, endPoint y: 363, distance: 92.3
click at [507, 363] on div "home_2 Start point Welcome message block_bot_response Bot Response About us blo…" at bounding box center [738, 462] width 718 height 328
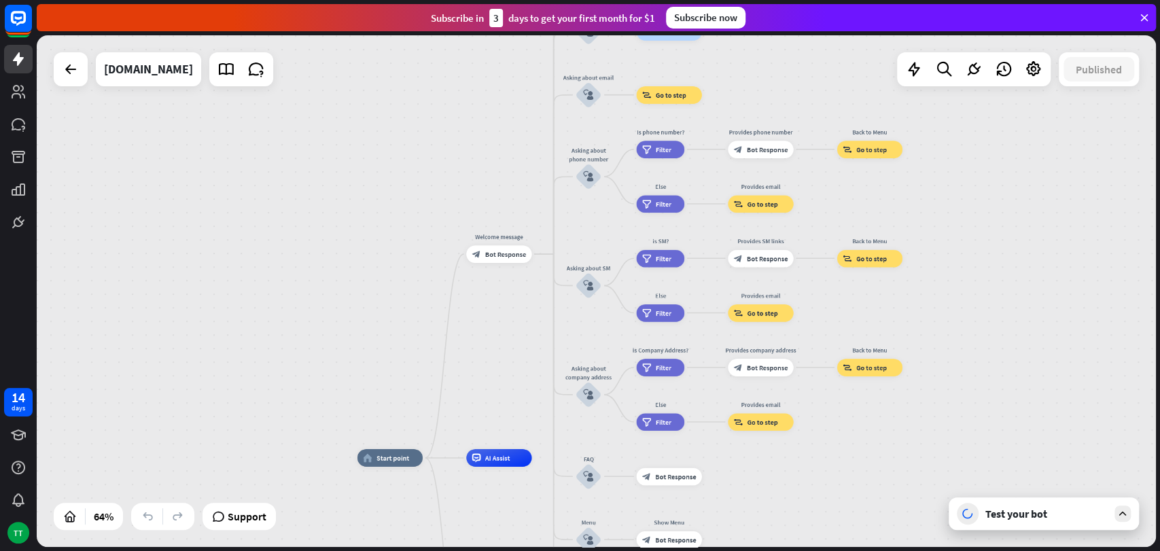
drag, startPoint x: 517, startPoint y: 192, endPoint x: 505, endPoint y: 371, distance: 179.8
click at [505, 371] on div "home_2 Start point Welcome message block_bot_response Bot Response About us blo…" at bounding box center [596, 291] width 1119 height 512
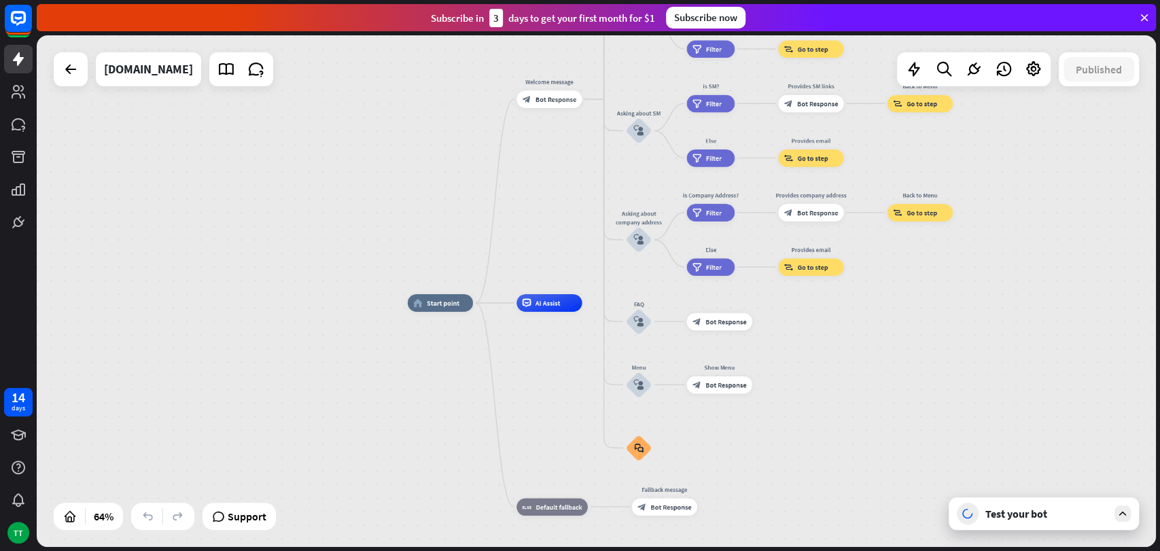
drag, startPoint x: 495, startPoint y: 152, endPoint x: 546, endPoint y: -19, distance: 178.7
click at [546, 0] on html "14 days TT close Product Help First steps Get started with ChatBot Help Center …" at bounding box center [580, 275] width 1160 height 551
click at [976, 73] on icon at bounding box center [974, 69] width 18 height 18
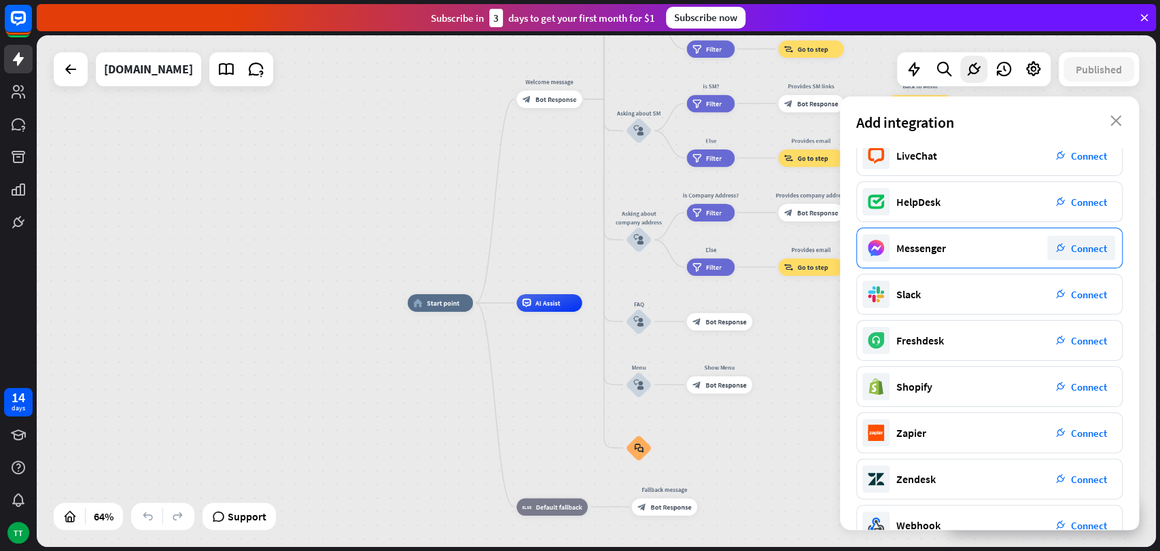
scroll to position [137, 0]
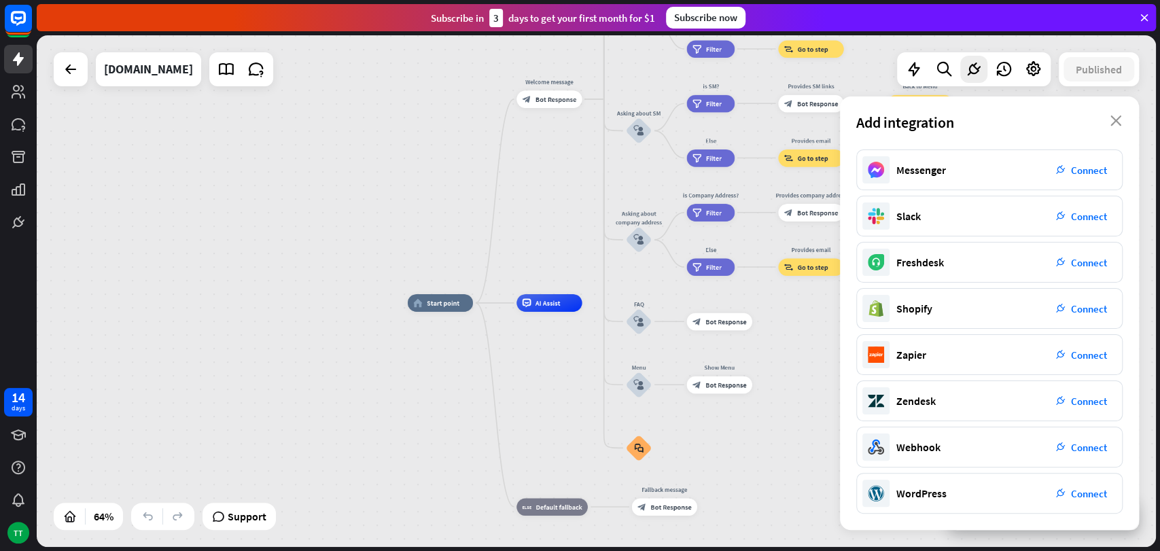
click at [804, 446] on div "home_2 Start point Welcome message block_bot_response Bot Response About us blo…" at bounding box center [767, 467] width 718 height 328
click at [1038, 71] on icon at bounding box center [1034, 69] width 18 height 18
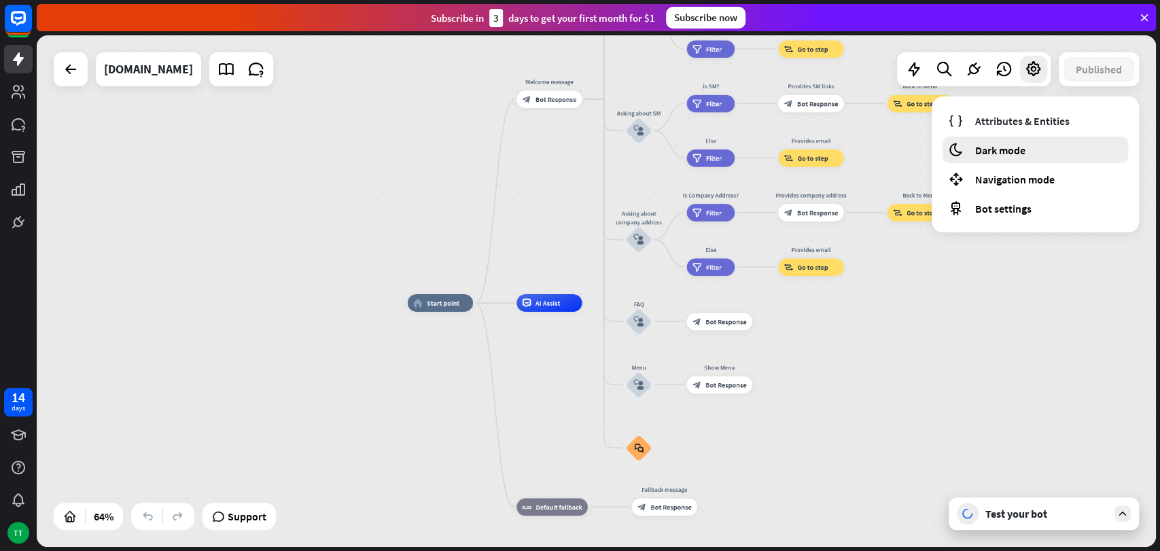
click at [1024, 147] on span "Dark mode" at bounding box center [1000, 150] width 50 height 14
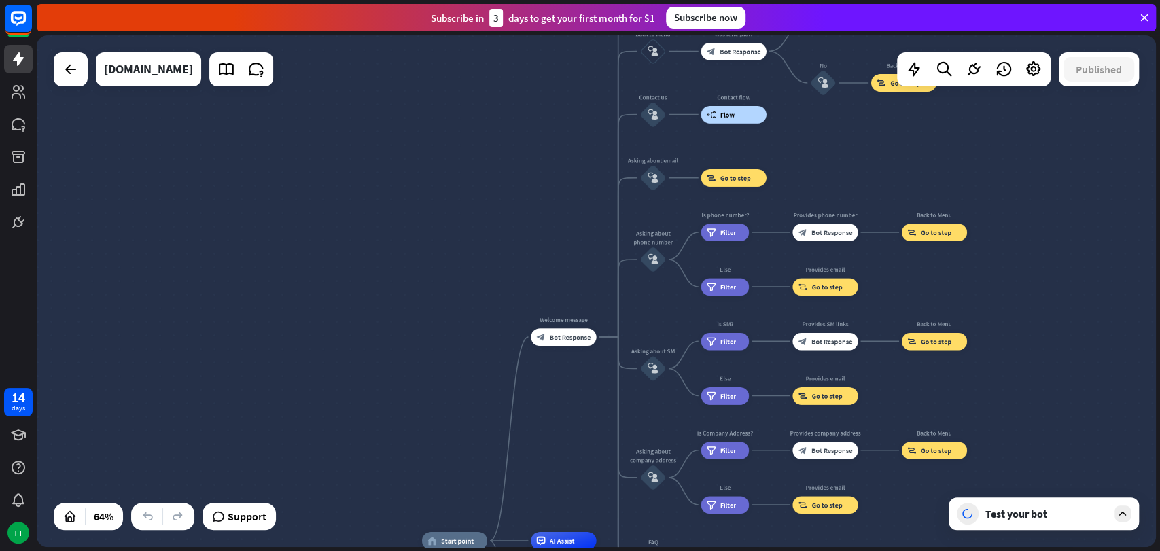
drag, startPoint x: 995, startPoint y: 190, endPoint x: 1009, endPoint y: 428, distance: 238.3
click at [1009, 428] on div "home_2 Start point Welcome message block_bot_response Bot Response About us blo…" at bounding box center [596, 291] width 1119 height 512
click at [915, 73] on icon at bounding box center [914, 69] width 18 height 18
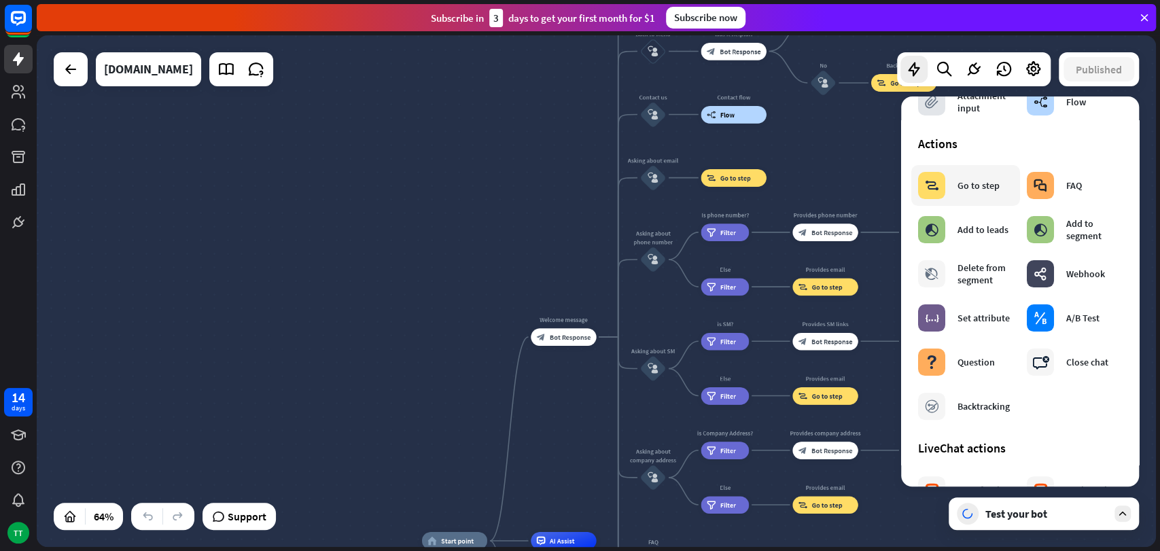
scroll to position [152, 0]
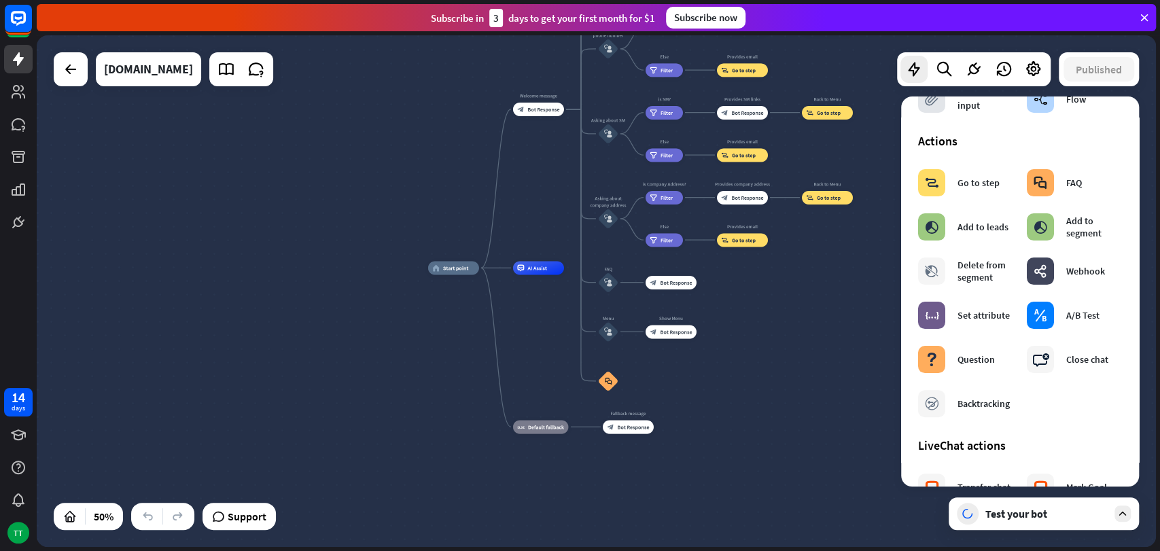
drag, startPoint x: 523, startPoint y: 279, endPoint x: 504, endPoint y: 68, distance: 211.5
click at [504, 68] on div "home_2 Start point Welcome message block_bot_response Bot Response About us blo…" at bounding box center [596, 291] width 1119 height 512
click at [523, 330] on div "home_2 Start point Welcome message block_bot_response Bot Response About us blo…" at bounding box center [708, 396] width 560 height 256
click at [1043, 495] on icon at bounding box center [1123, 514] width 12 height 12
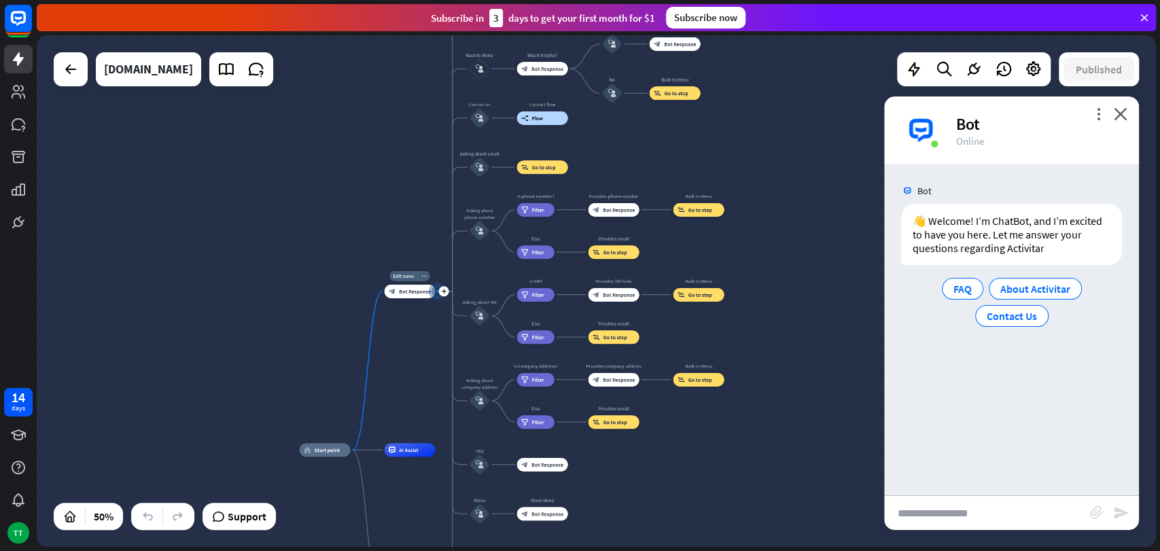
click at [412, 292] on span "Bot Response" at bounding box center [415, 291] width 32 height 7
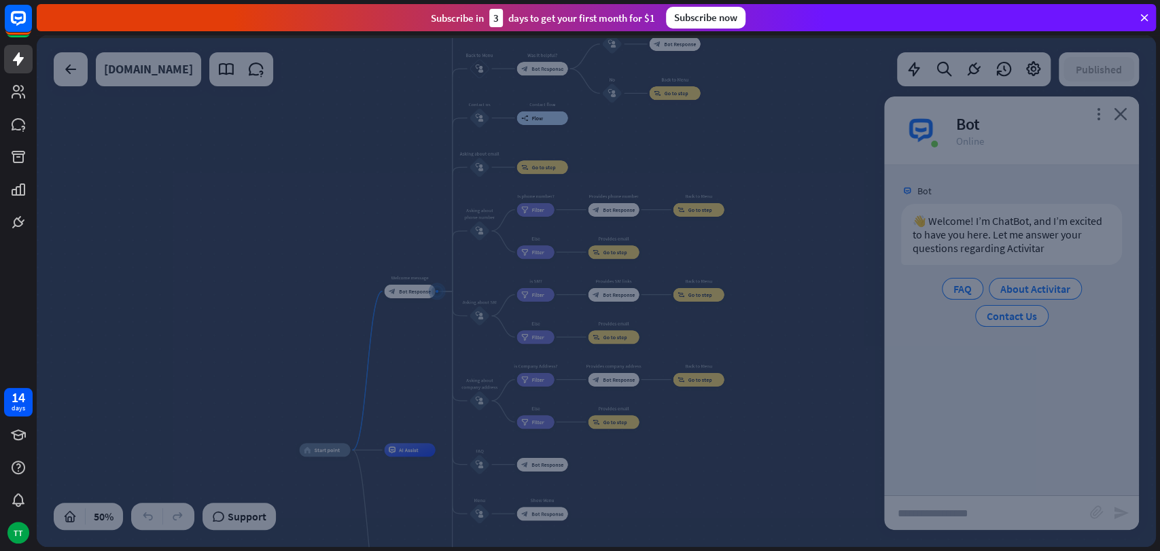
click at [412, 292] on div at bounding box center [596, 291] width 1119 height 512
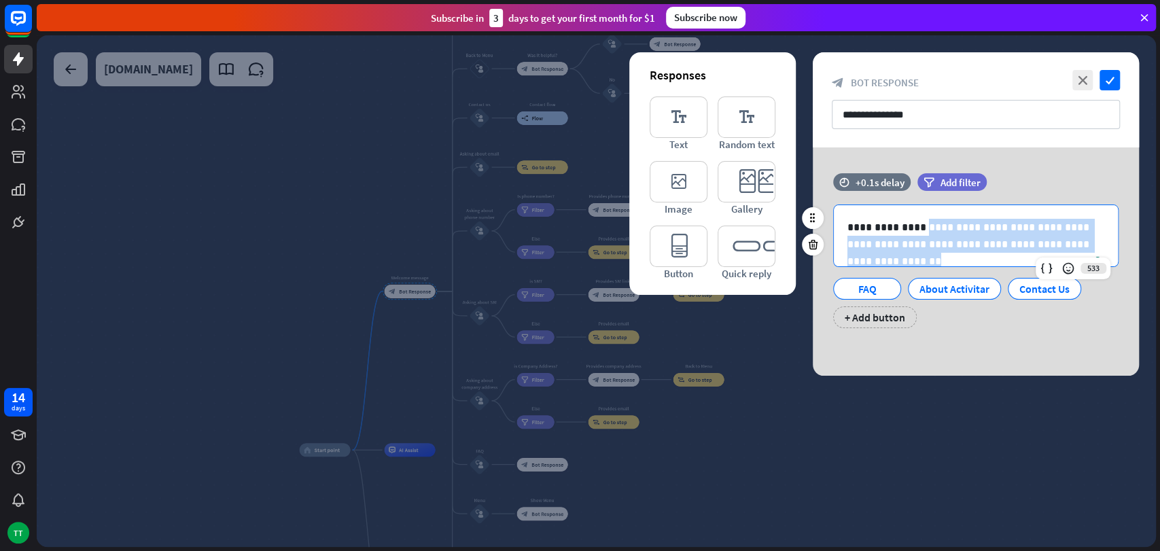
drag, startPoint x: 1095, startPoint y: 247, endPoint x: 923, endPoint y: 230, distance: 172.8
click at [923, 230] on p "**********" at bounding box center [976, 236] width 257 height 34
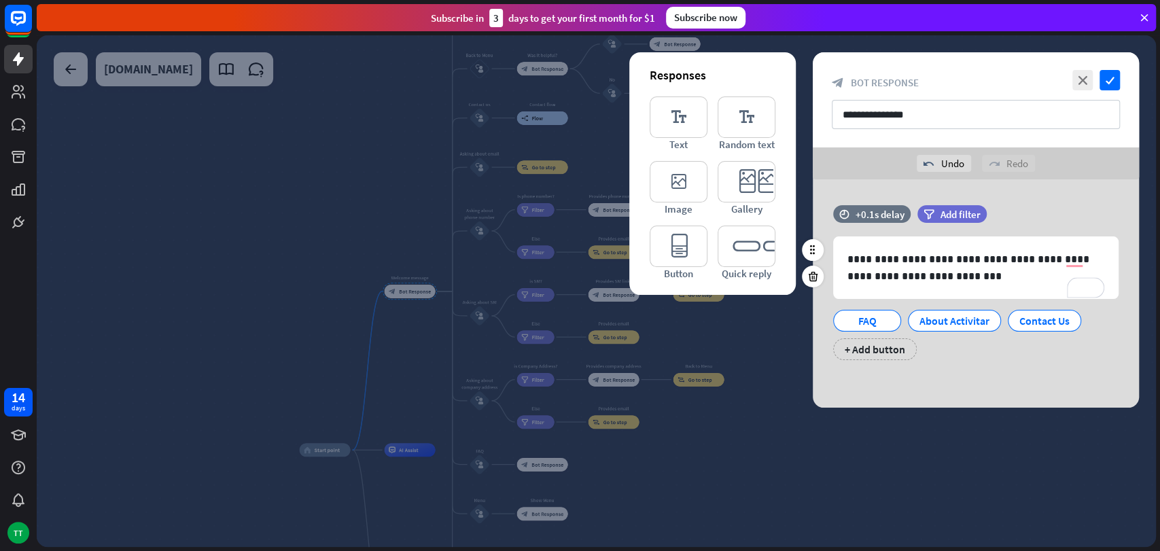
click at [963, 362] on div "**********" at bounding box center [976, 289] width 326 height 169
click at [975, 320] on div at bounding box center [977, 313] width 22 height 22
click at [975, 315] on icon at bounding box center [977, 313] width 12 height 12
click at [947, 323] on div "About Activitar" at bounding box center [955, 321] width 70 height 20
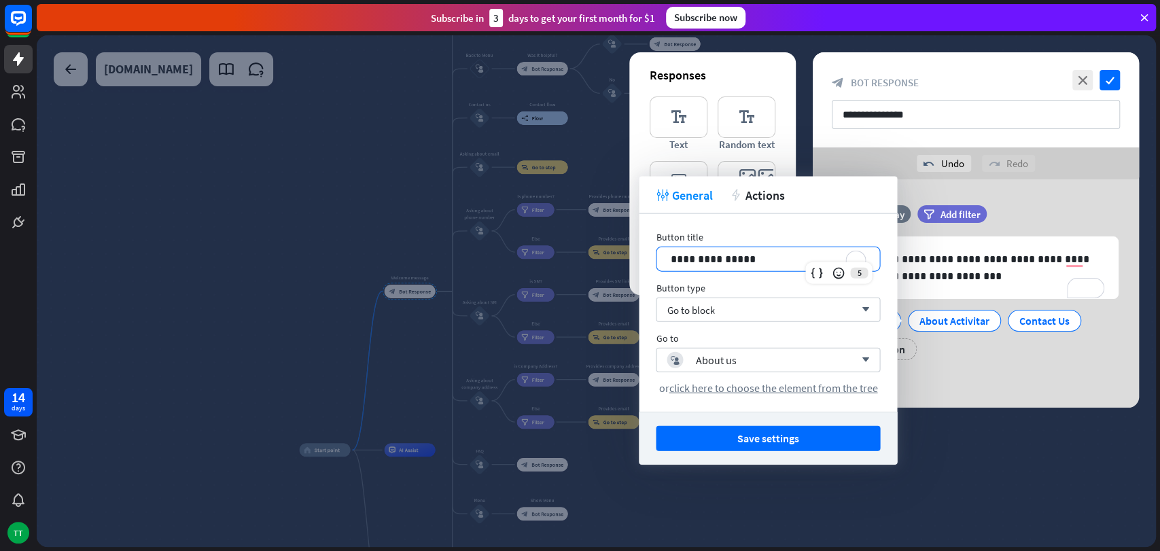
click at [743, 257] on p "**********" at bounding box center [768, 259] width 196 height 17
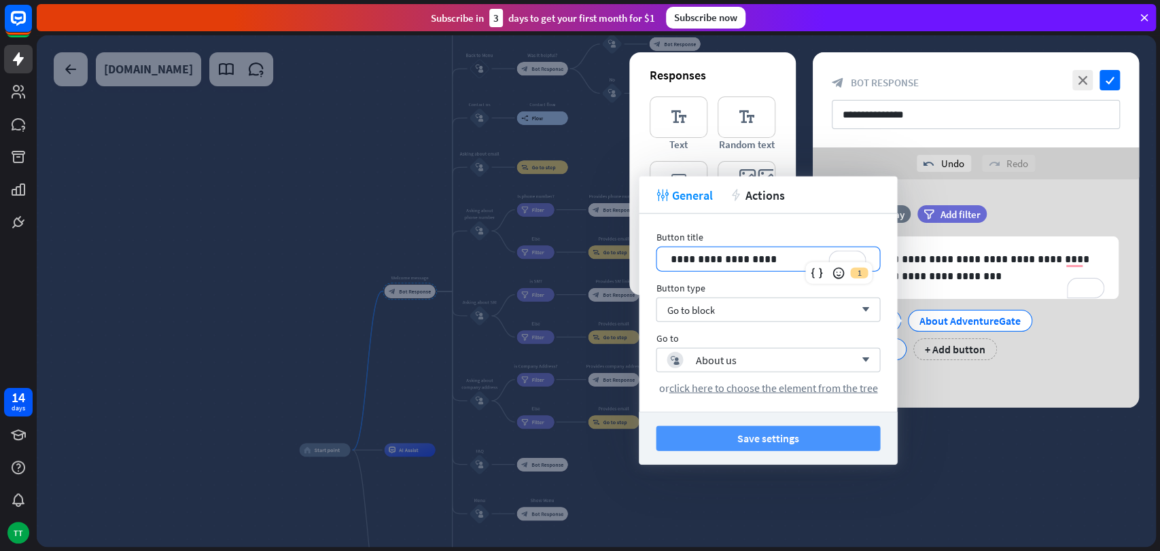
click at [814, 435] on button "Save settings" at bounding box center [768, 438] width 224 height 25
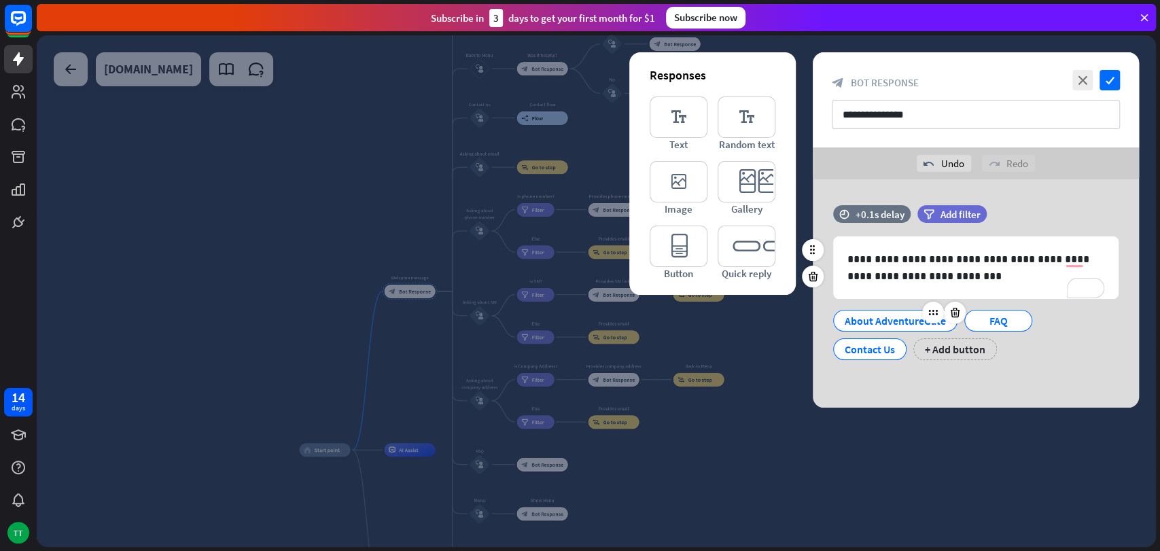
click at [892, 322] on div "About AdventureGate" at bounding box center [895, 321] width 101 height 20
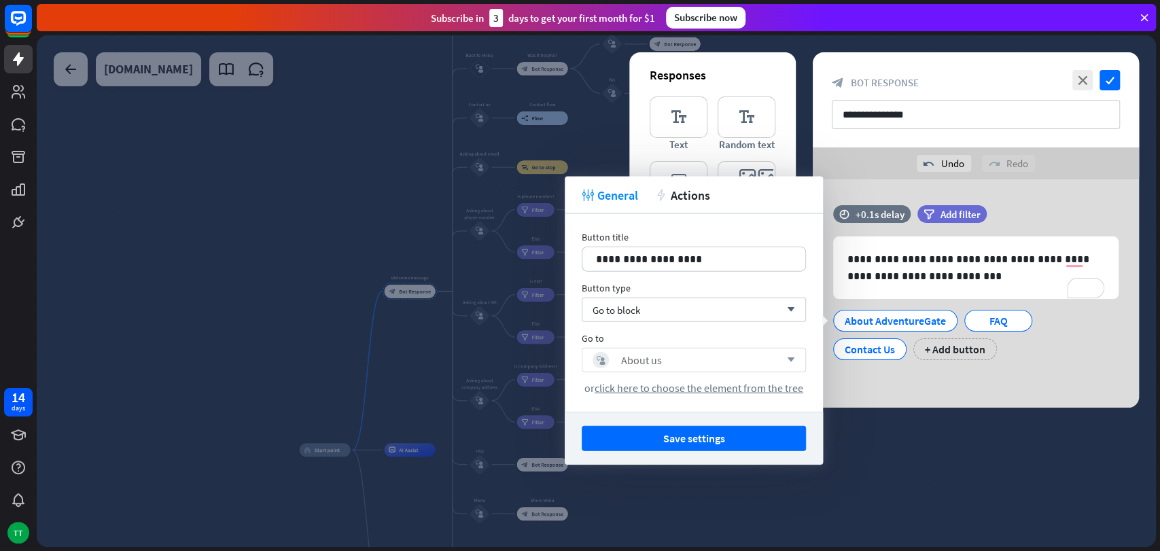
click at [792, 358] on icon "arrow_down" at bounding box center [787, 360] width 15 height 8
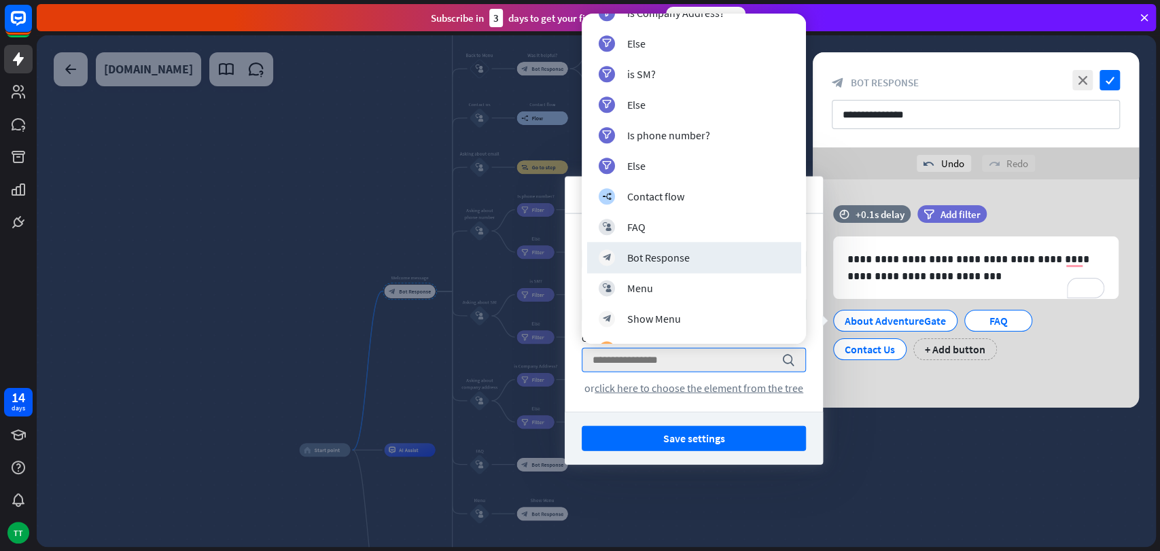
scroll to position [1087, 0]
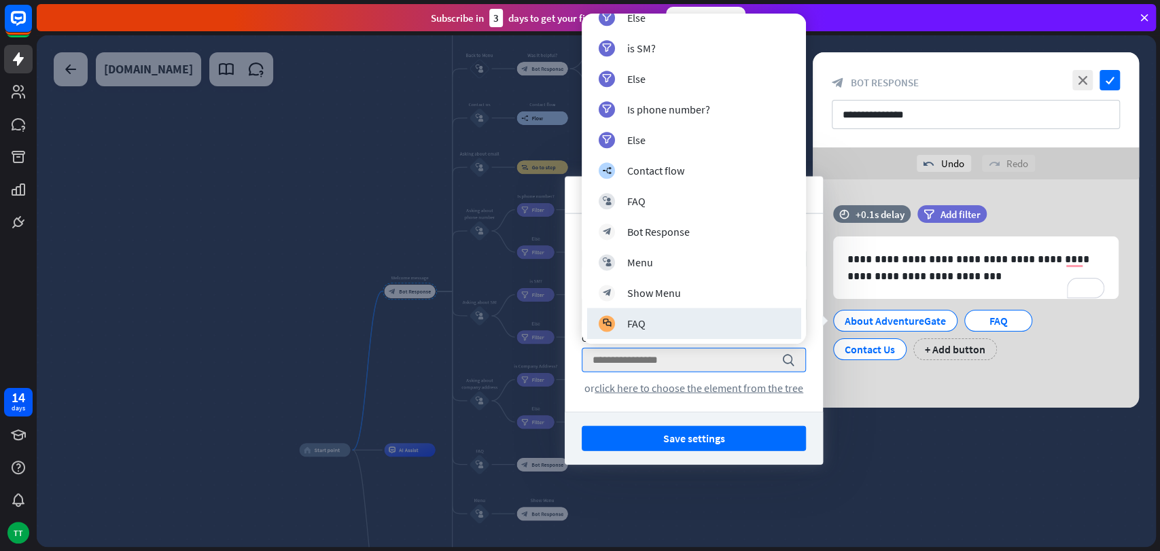
click at [919, 477] on div at bounding box center [596, 291] width 1119 height 512
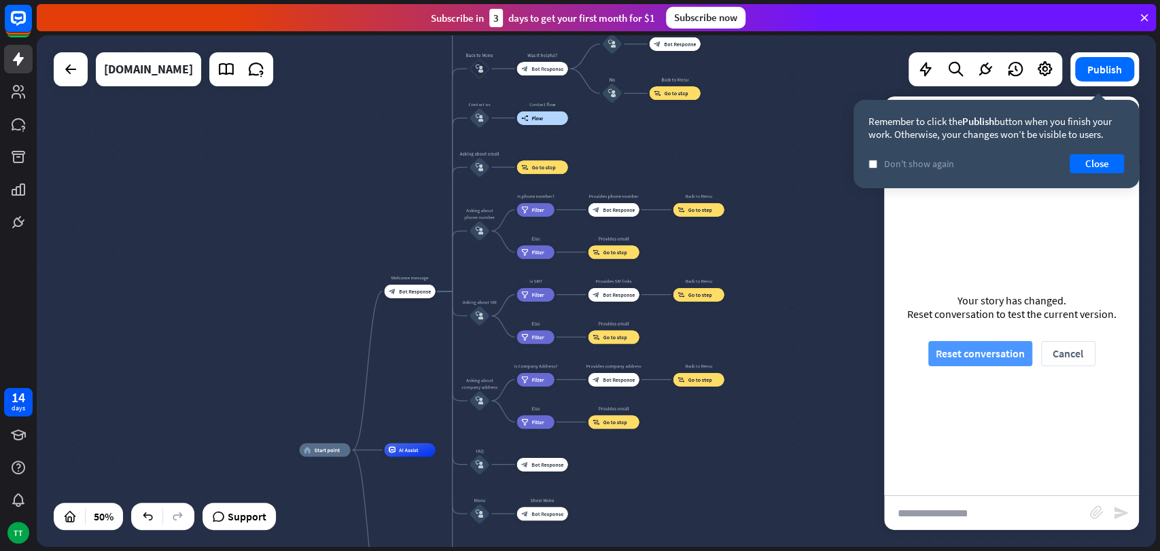
click at [986, 348] on button "Reset conversation" at bounding box center [980, 353] width 104 height 25
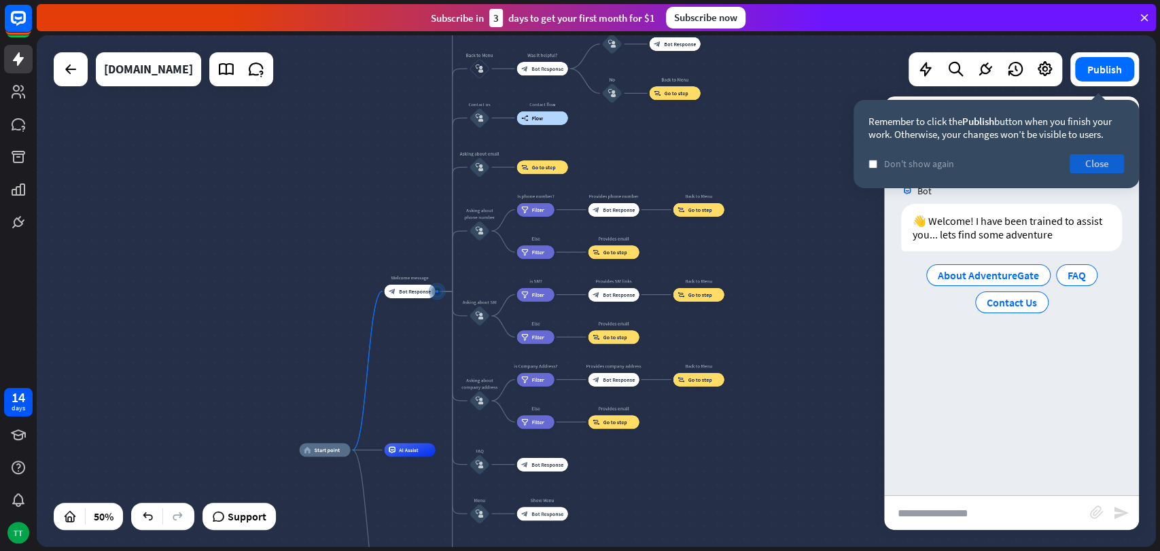
click at [1043, 160] on button "Close" at bounding box center [1097, 163] width 54 height 19
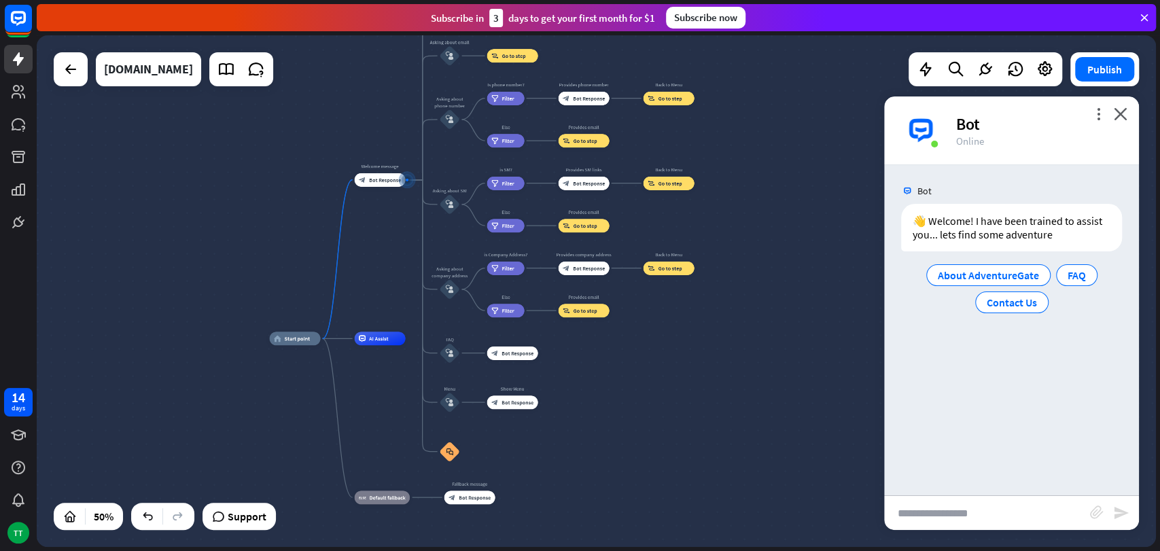
drag, startPoint x: 834, startPoint y: 314, endPoint x: 804, endPoint y: 203, distance: 115.4
click at [804, 203] on div "home_2 Start point Welcome message block_bot_response Bot Response About us blo…" at bounding box center [596, 291] width 1119 height 512
click at [984, 495] on input "text" at bounding box center [987, 513] width 206 height 34
type input "**"
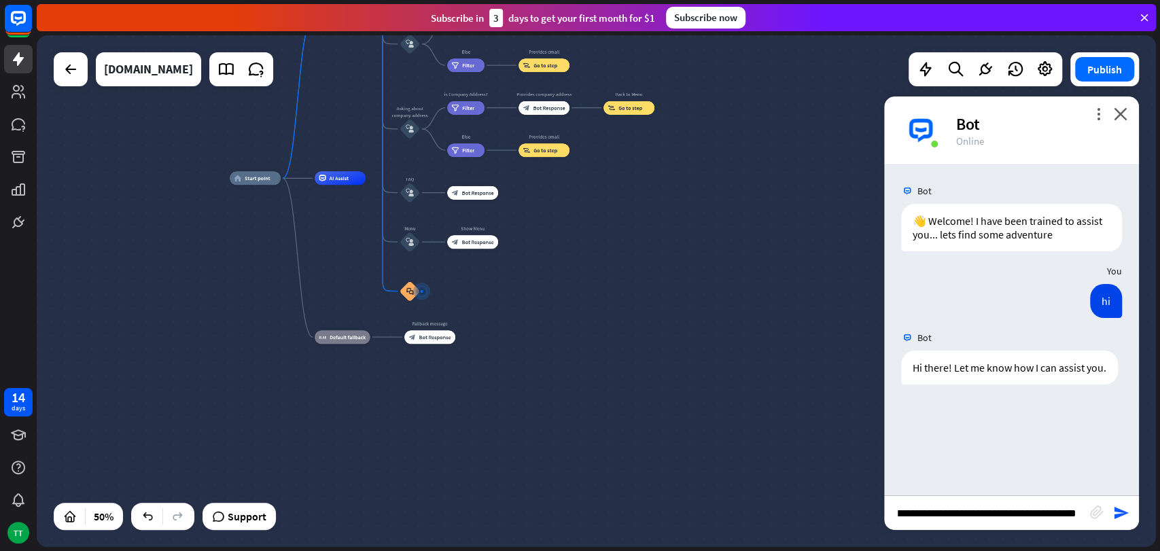
type input "**********"
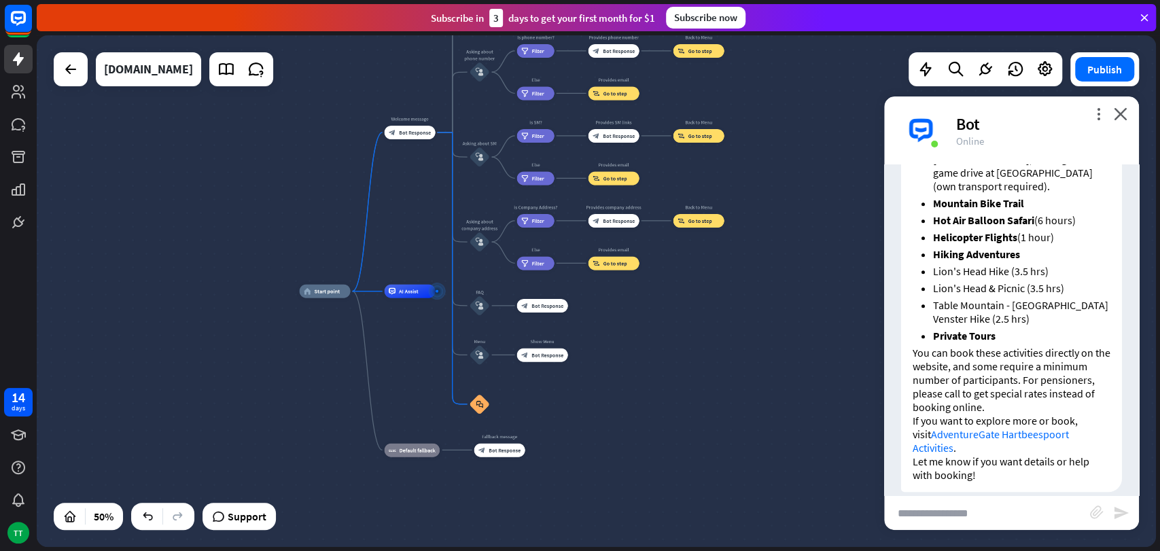
scroll to position [604, 0]
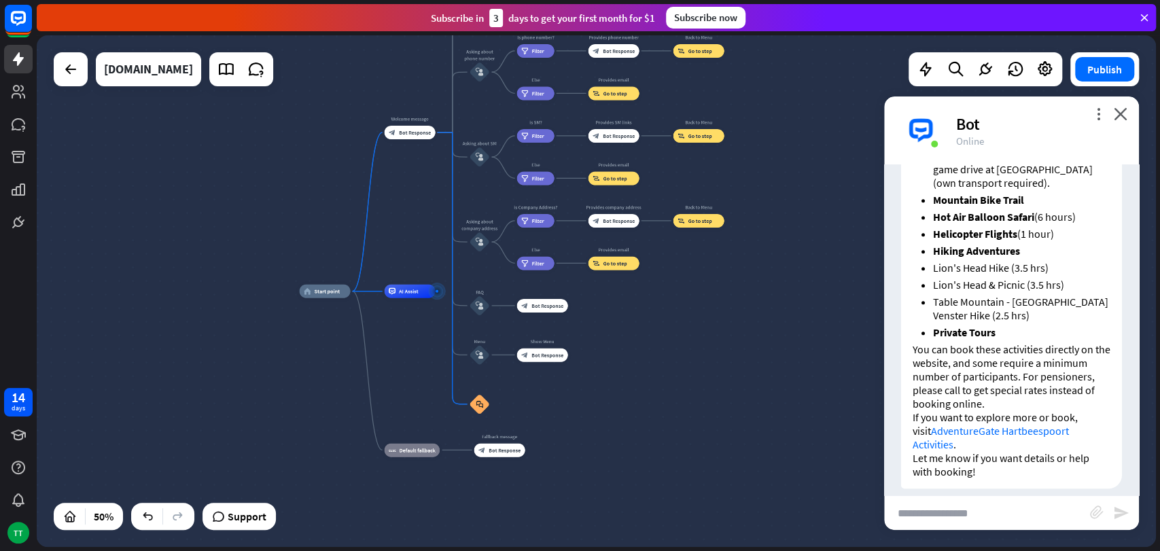
click at [933, 495] on input "text" at bounding box center [987, 513] width 206 height 34
type input "**********"
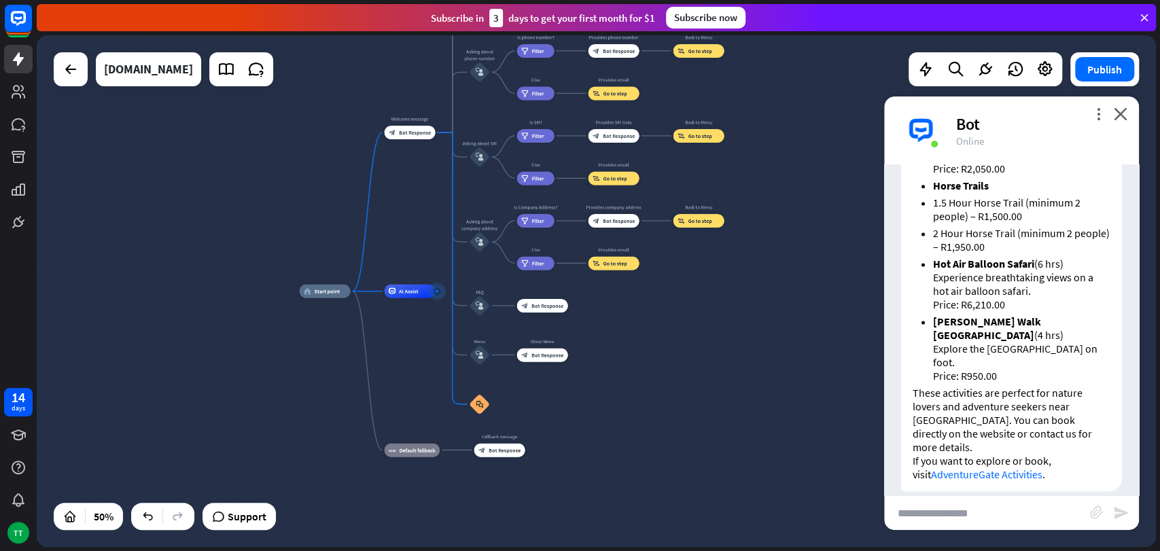
scroll to position [1280, 0]
click at [440, 291] on div "plus" at bounding box center [444, 291] width 10 height 10
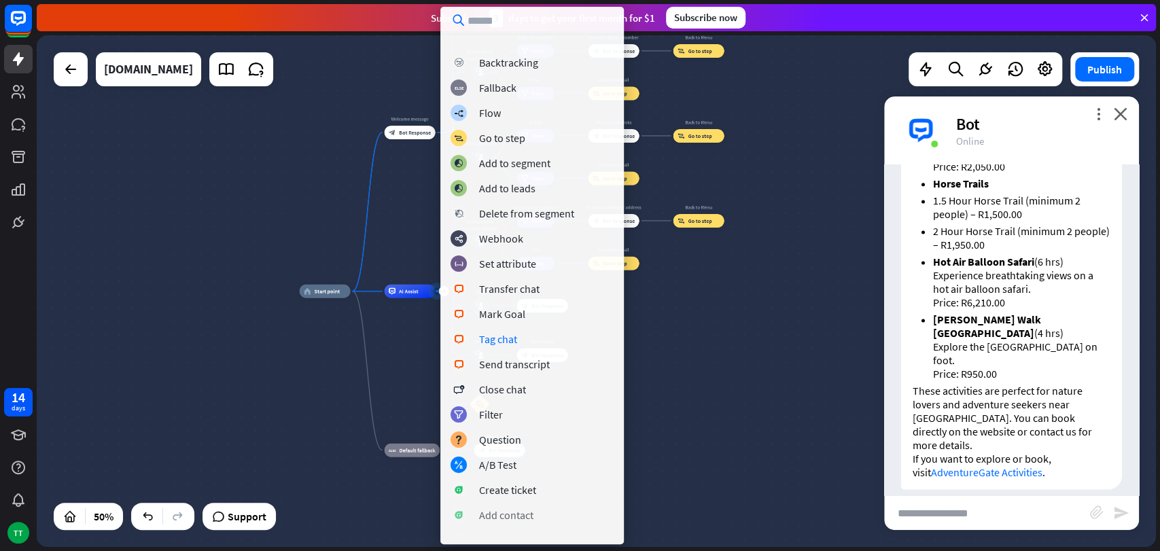
scroll to position [0, 0]
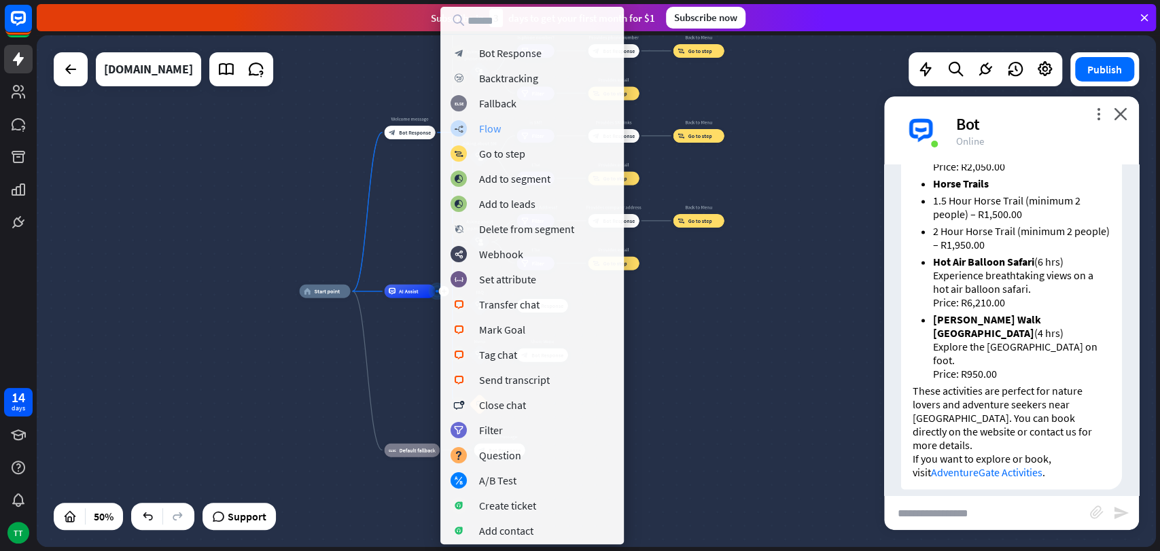
click at [489, 123] on div "Flow" at bounding box center [490, 129] width 22 height 14
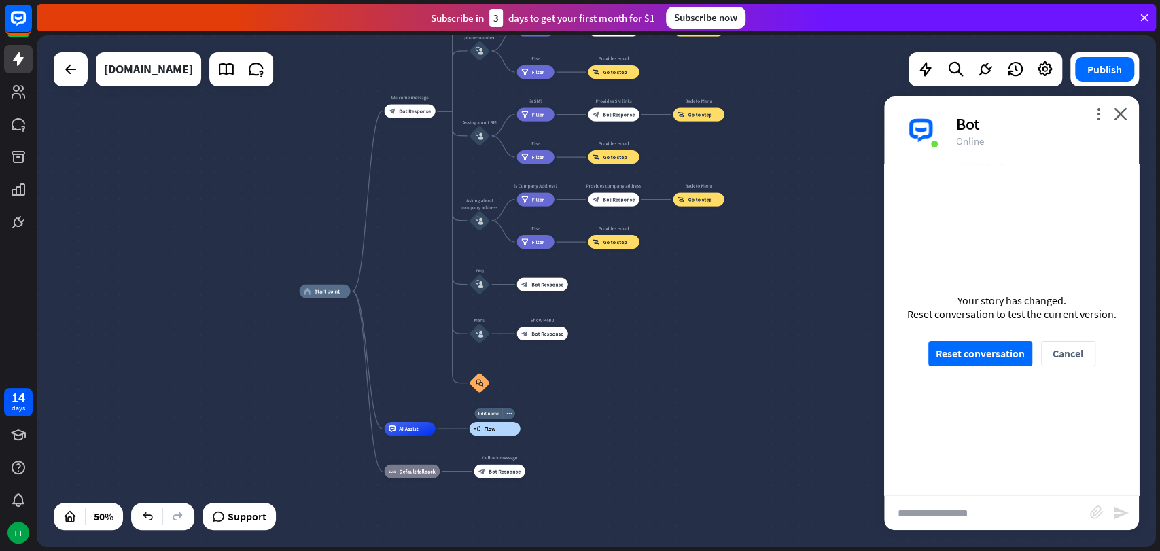
click at [500, 433] on div "builder_tree Flow" at bounding box center [495, 429] width 51 height 14
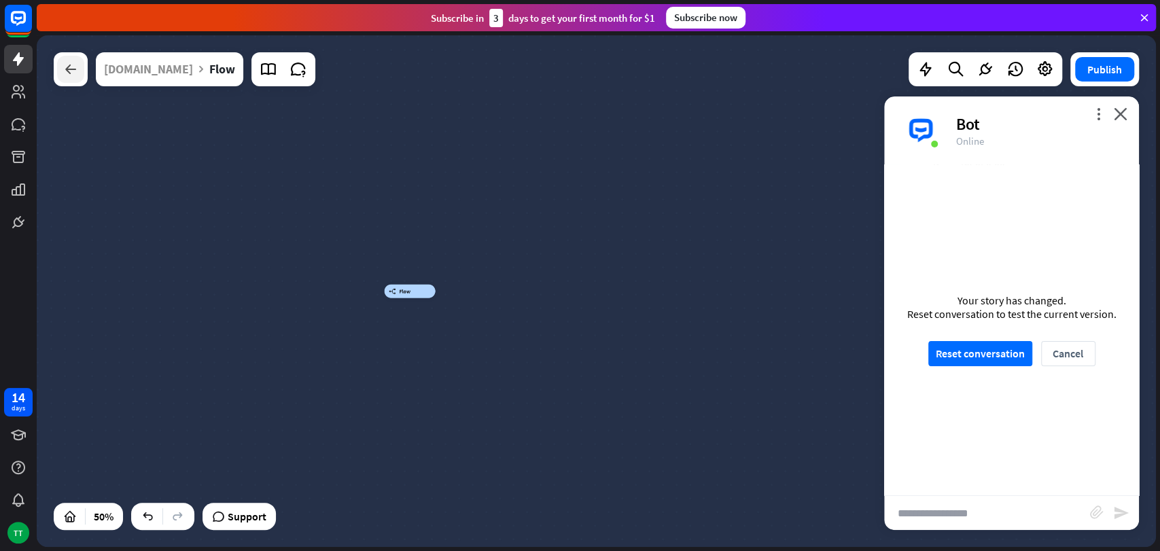
click at [70, 73] on icon at bounding box center [71, 69] width 16 height 16
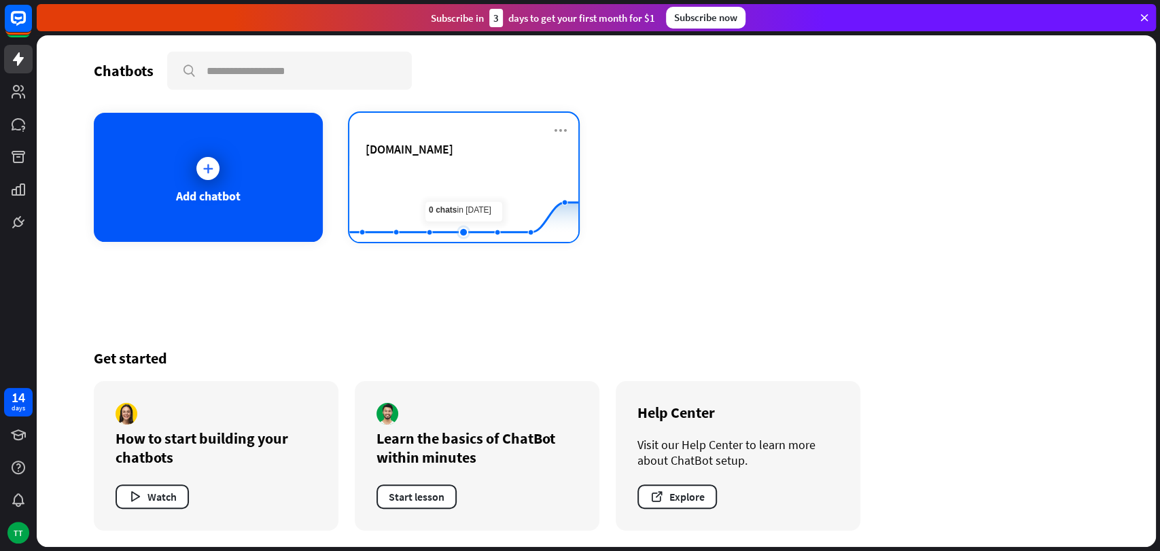
click at [473, 190] on rect at bounding box center [463, 208] width 229 height 85
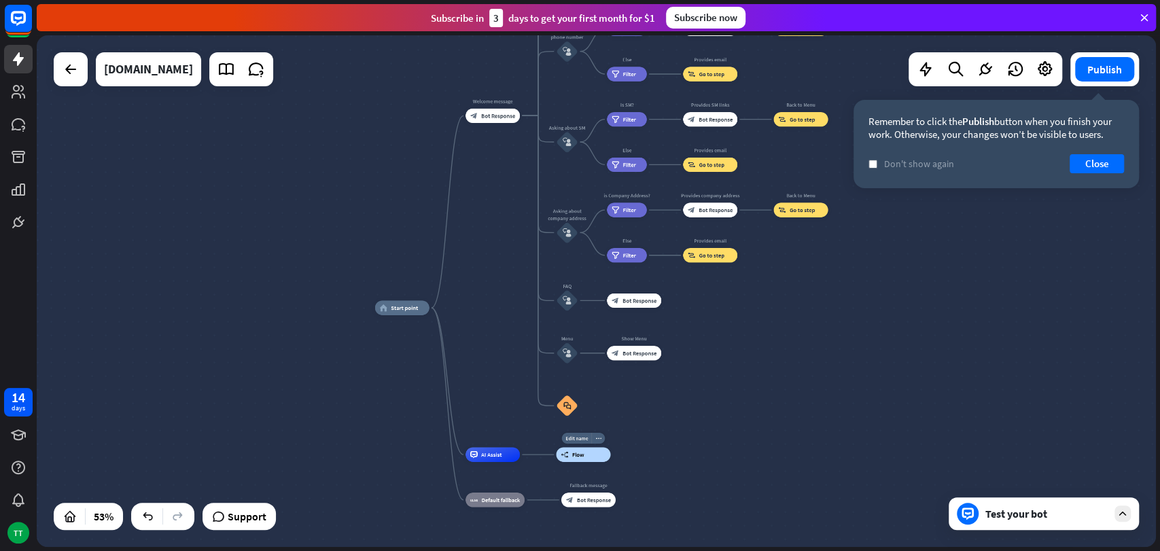
click at [583, 453] on span "Flow" at bounding box center [578, 454] width 12 height 7
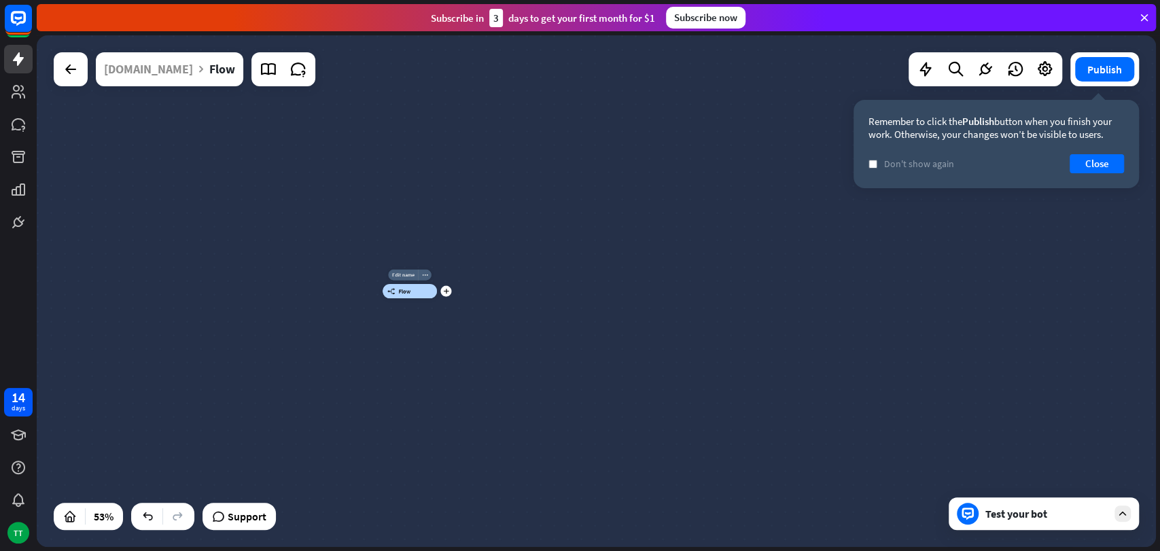
click at [417, 293] on div "builder_tree Flow" at bounding box center [410, 291] width 54 height 14
click at [421, 292] on div "builder_tree Flow" at bounding box center [410, 291] width 54 height 14
click at [411, 355] on div "builder_tree Flow" at bounding box center [681, 428] width 597 height 273
click at [443, 294] on icon "plus" at bounding box center [445, 291] width 5 height 5
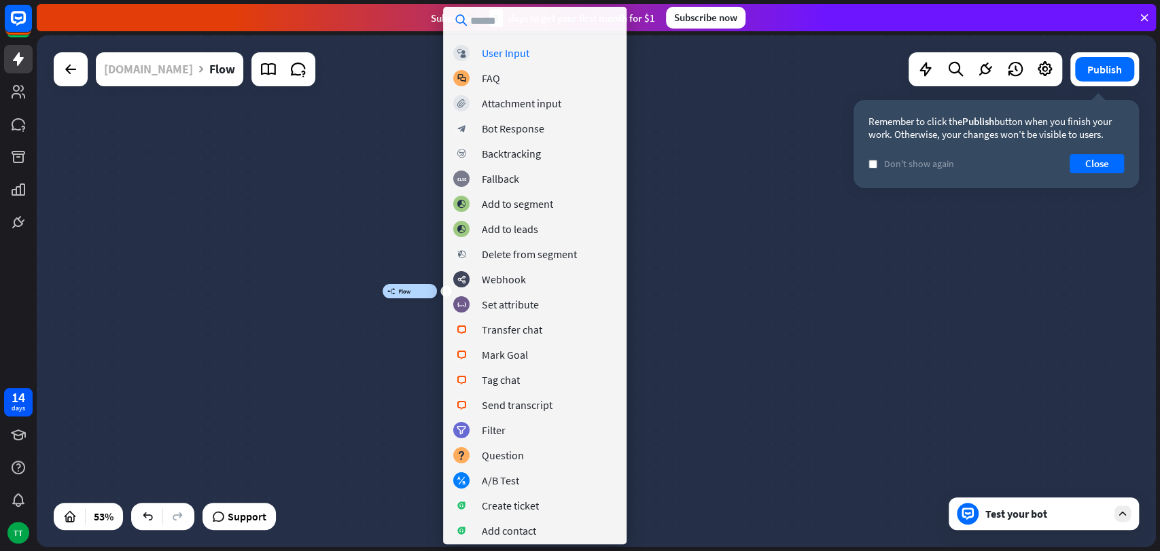
click at [193, 70] on div "[DOMAIN_NAME]" at bounding box center [148, 69] width 89 height 34
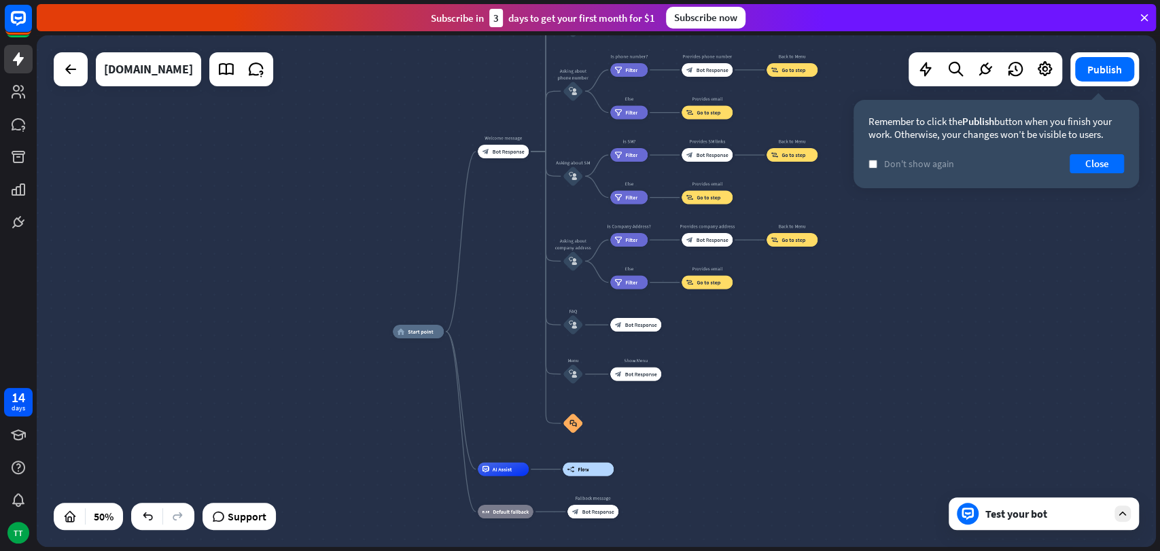
drag, startPoint x: 532, startPoint y: 235, endPoint x: 693, endPoint y: 419, distance: 244.7
click at [693, 419] on div "home_2 Start point Welcome message block_bot_response Bot Response About us blo…" at bounding box center [673, 460] width 560 height 256
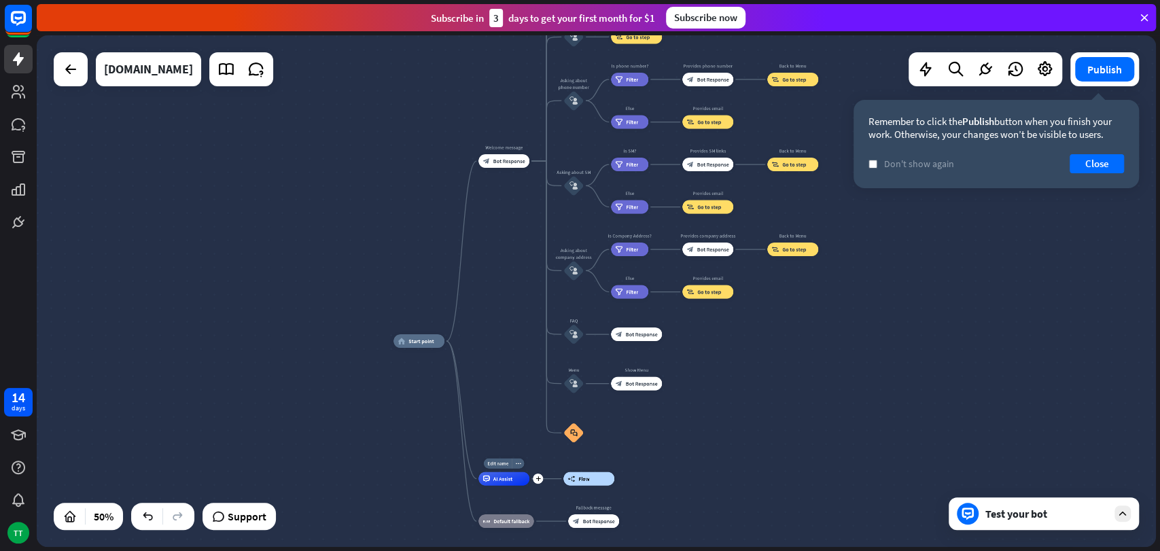
click at [507, 484] on div "AI Assist" at bounding box center [503, 479] width 51 height 14
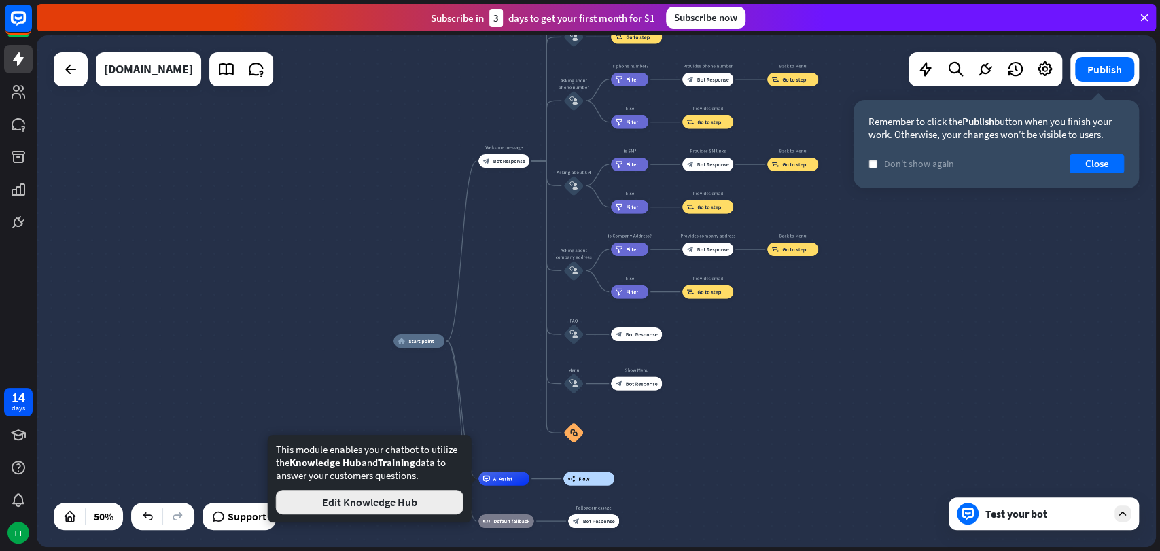
click at [385, 495] on button "Edit Knowledge Hub" at bounding box center [370, 502] width 188 height 24
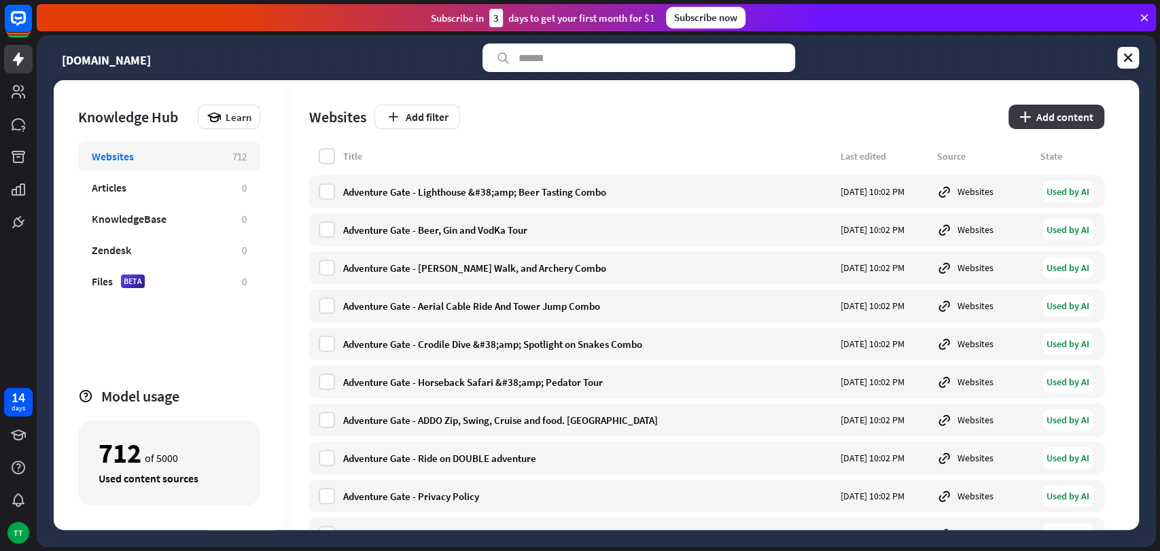
click at [1021, 118] on icon "plus" at bounding box center [1026, 116] width 12 height 11
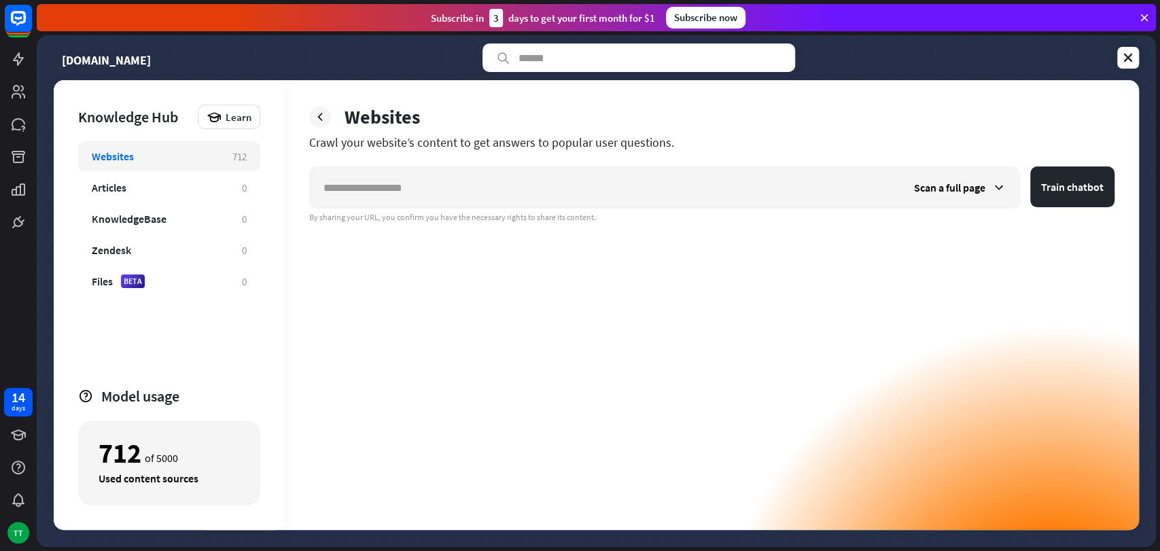
drag, startPoint x: 767, startPoint y: 485, endPoint x: 677, endPoint y: 439, distance: 101.5
click at [677, 439] on div "Scan a full page Train chatbot By sharing your URL, you confirm you have the ne…" at bounding box center [711, 349] width 805 height 364
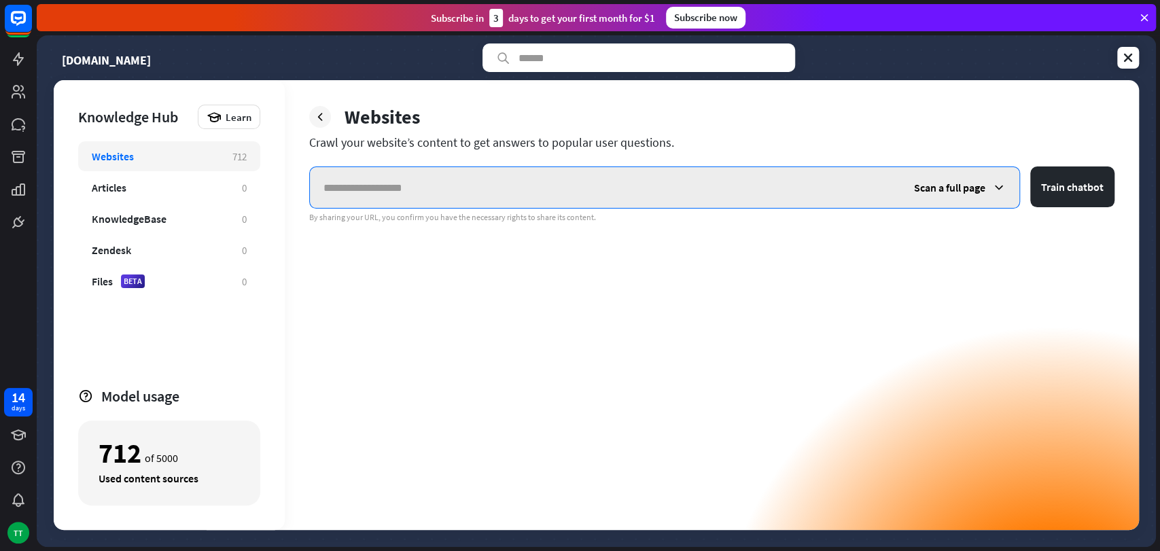
click at [421, 186] on input "text" at bounding box center [605, 187] width 591 height 41
paste input "**********"
type input "**********"
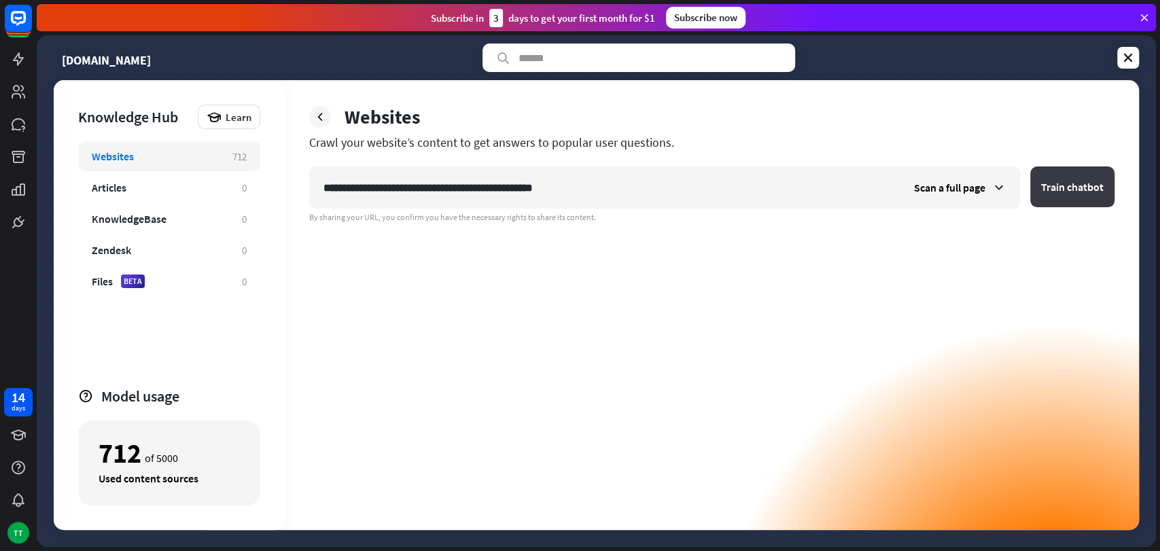
click at [1043, 188] on button "Train chatbot" at bounding box center [1072, 187] width 84 height 41
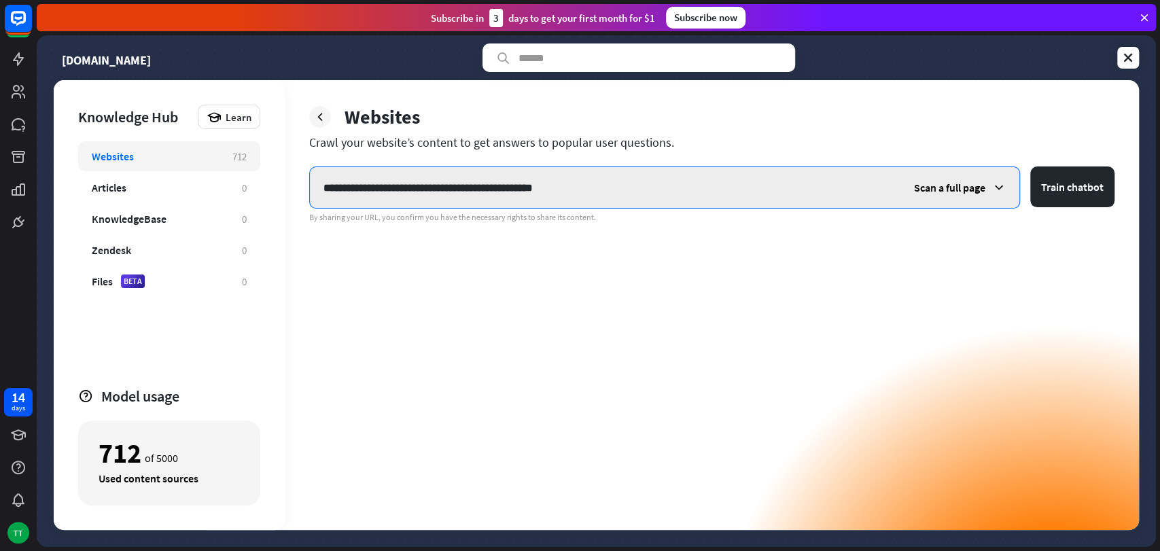
click at [614, 204] on input "**********" at bounding box center [605, 187] width 591 height 41
paste input "**********"
type input "**********"
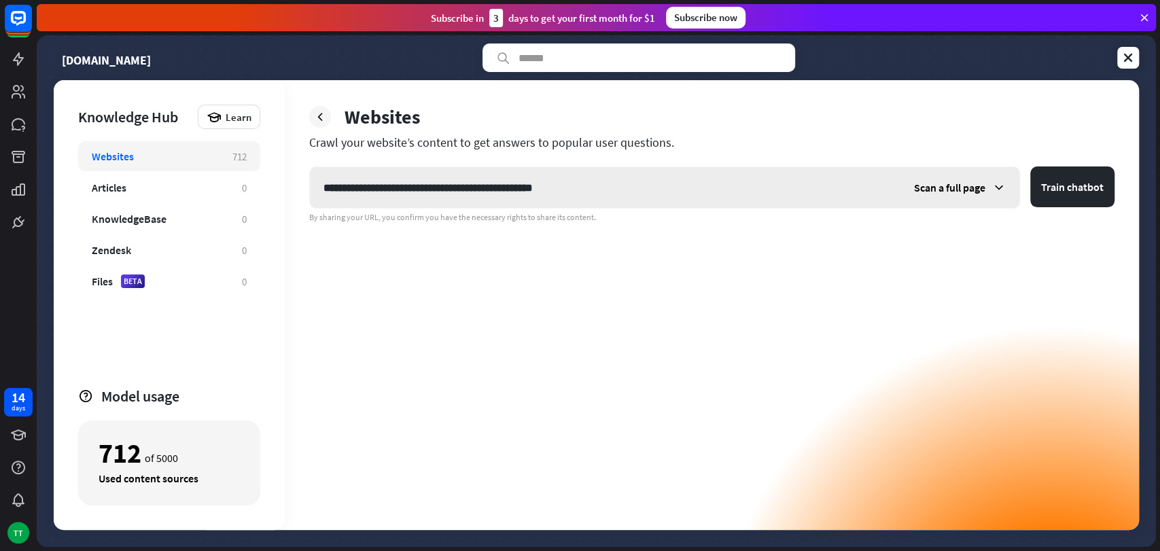
click at [990, 187] on div "Scan a full page" at bounding box center [960, 187] width 119 height 41
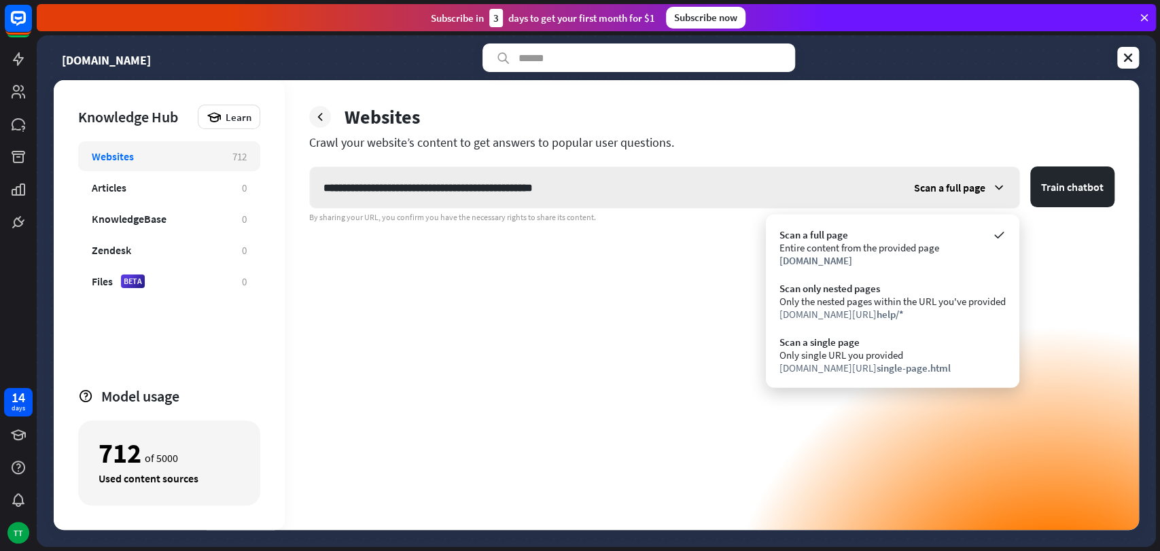
click at [990, 187] on div "Scan a full page" at bounding box center [960, 187] width 119 height 41
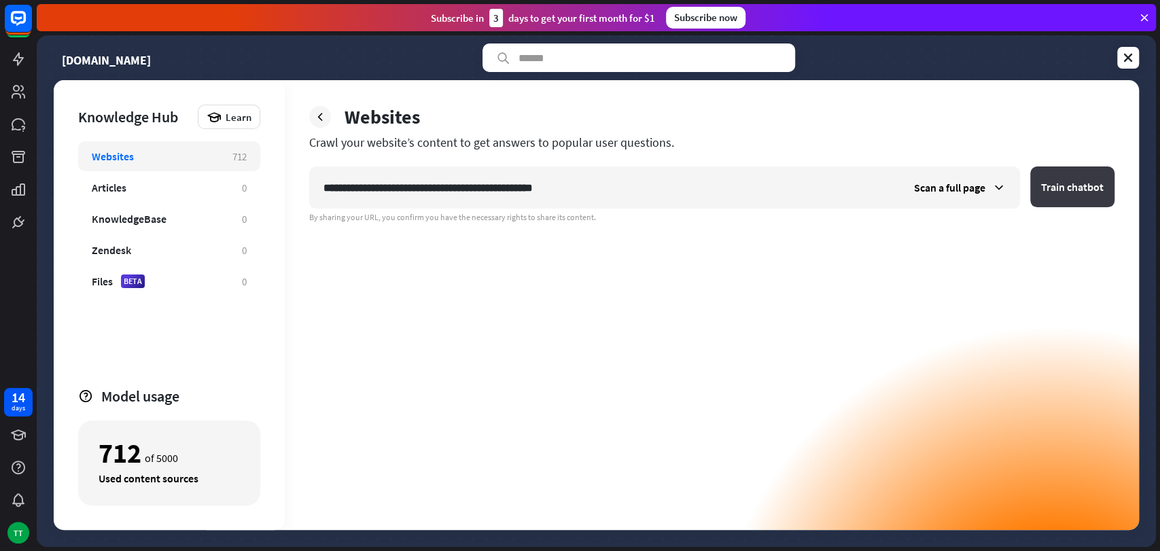
click at [1043, 185] on button "Train chatbot" at bounding box center [1072, 187] width 84 height 41
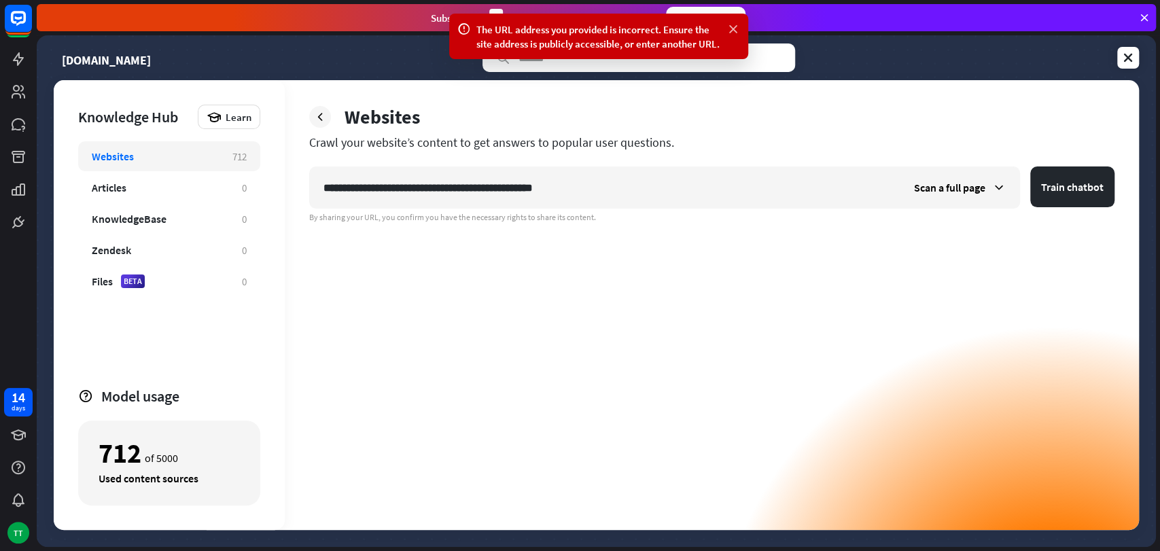
click at [732, 24] on icon at bounding box center [734, 29] width 14 height 14
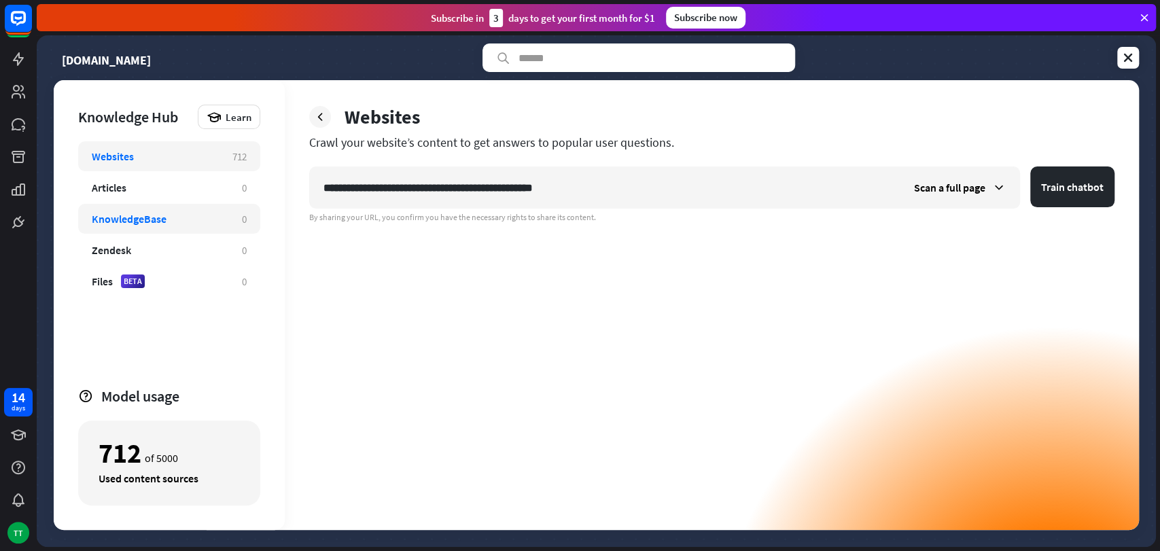
click at [158, 217] on div "KnowledgeBase" at bounding box center [129, 219] width 75 height 14
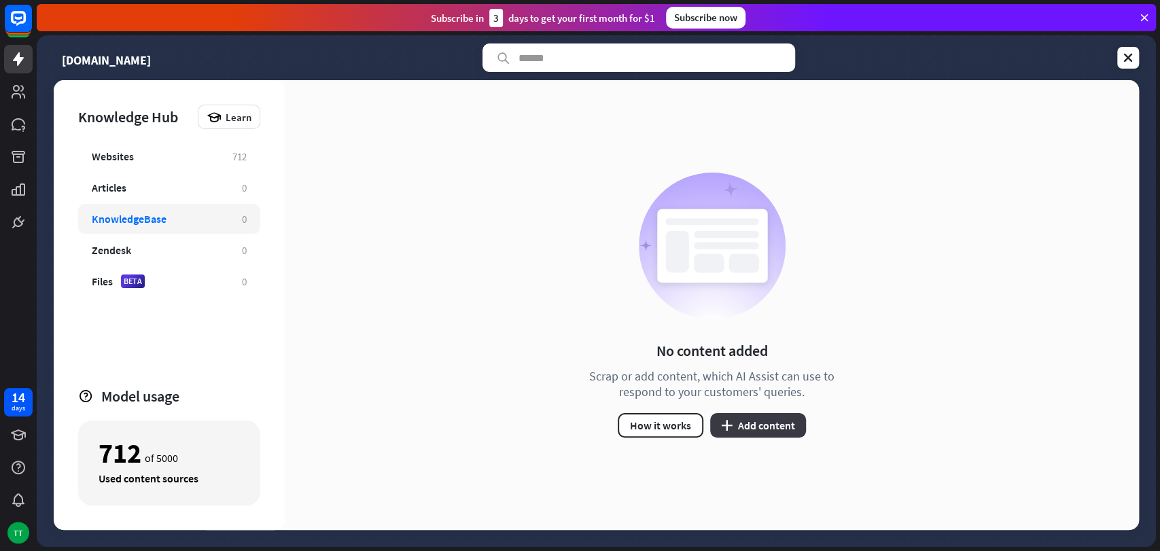
click at [737, 431] on button "plus Add content" at bounding box center [758, 425] width 96 height 24
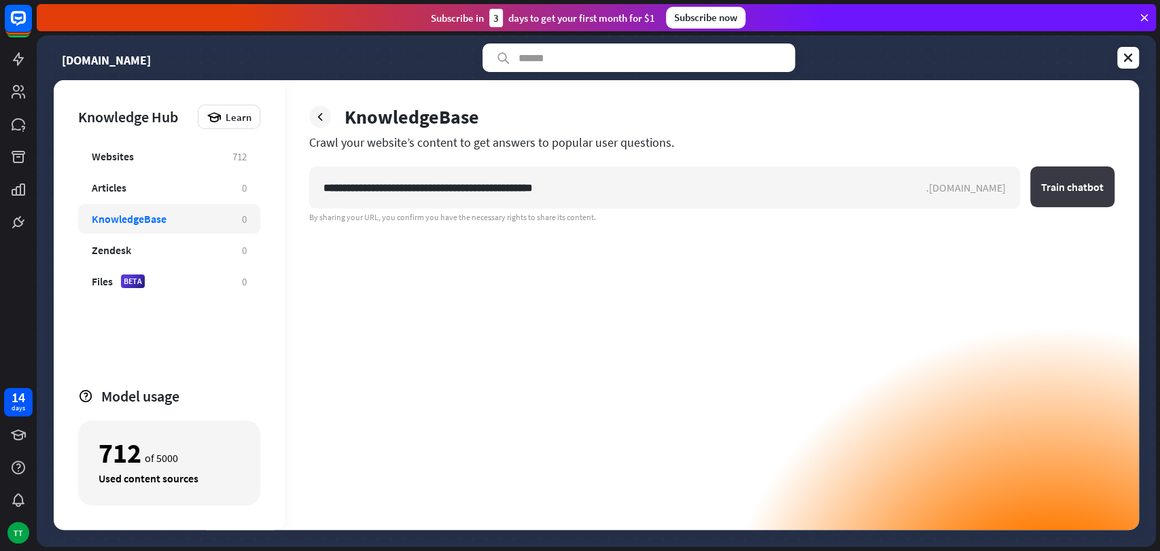
type input "**********"
click at [1043, 197] on button "Train chatbot" at bounding box center [1072, 187] width 84 height 41
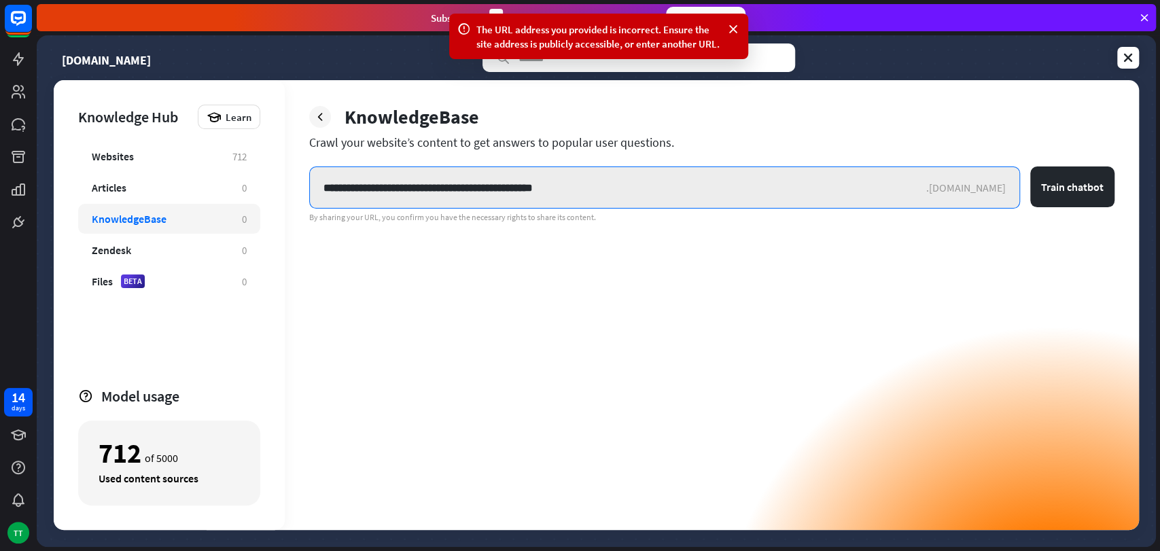
click at [602, 181] on input "**********" at bounding box center [618, 187] width 616 height 41
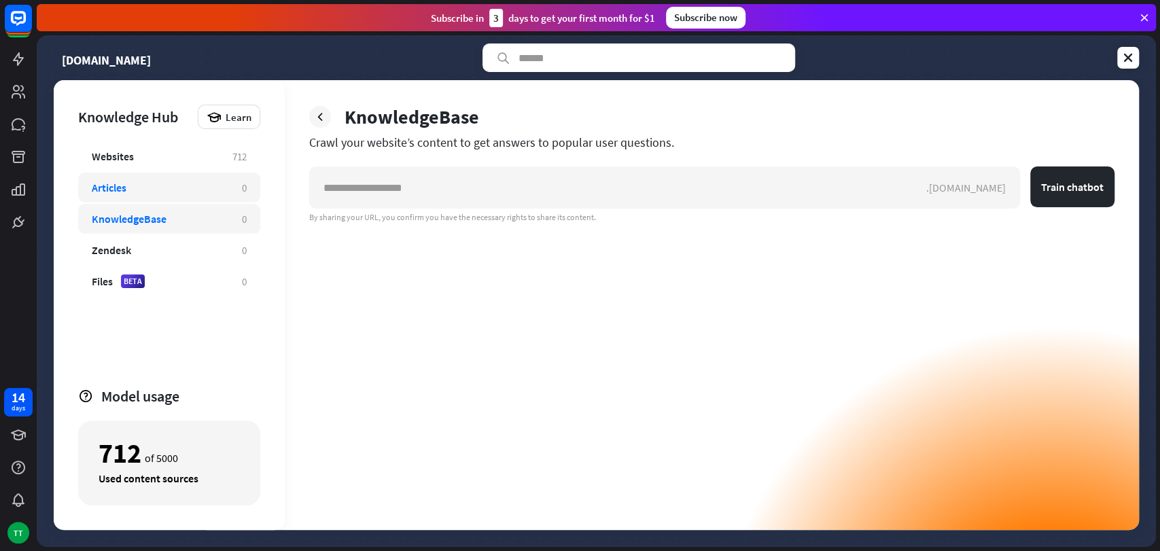
click at [190, 181] on div "Articles" at bounding box center [160, 188] width 137 height 14
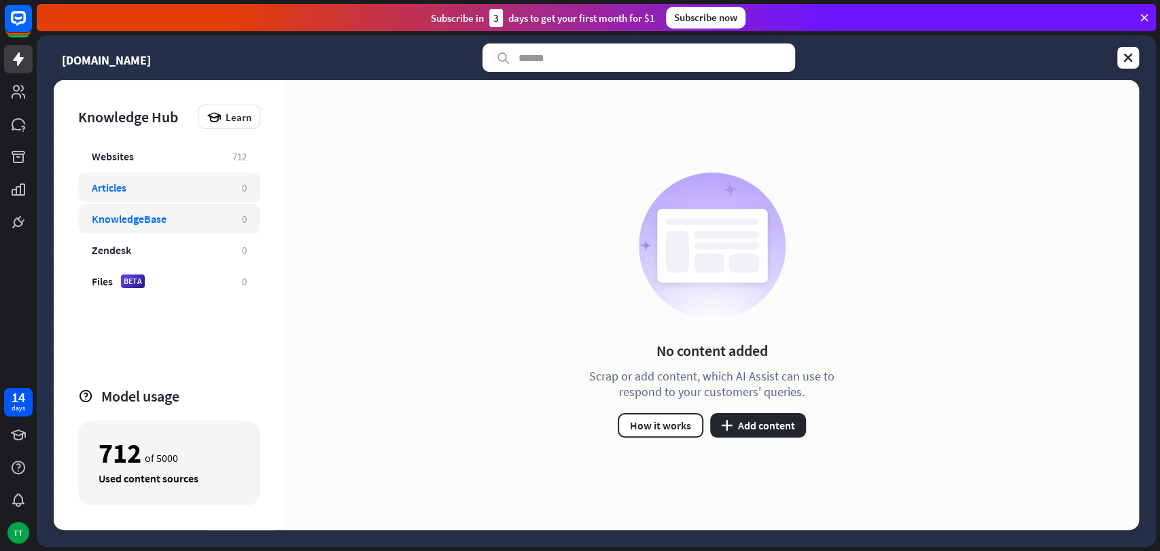
click at [164, 224] on div "KnowledgeBase" at bounding box center [129, 219] width 75 height 14
click at [164, 245] on div "Zendesk" at bounding box center [160, 250] width 137 height 14
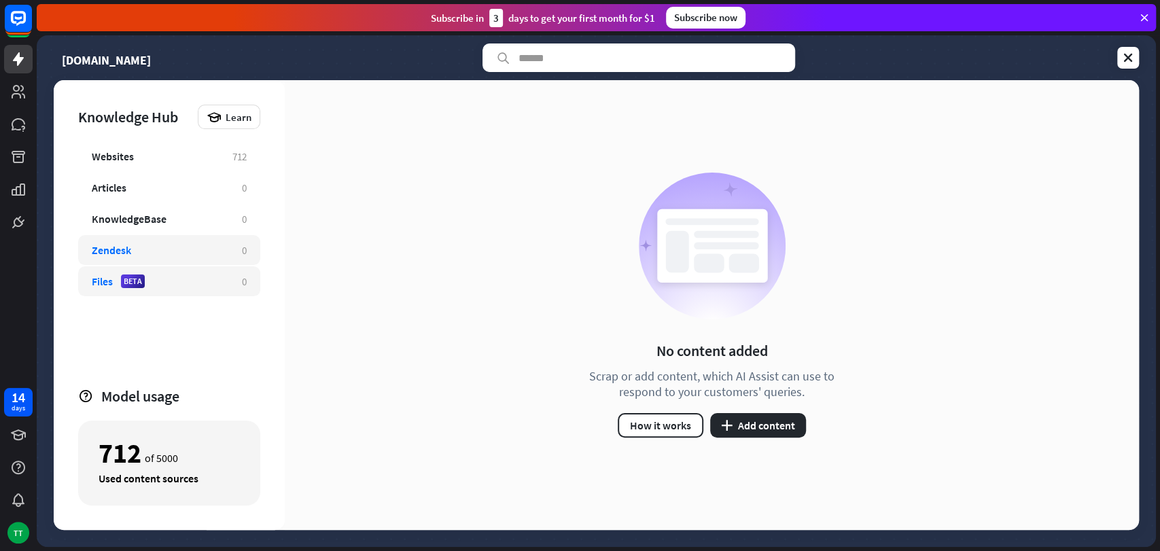
click at [170, 287] on div "Files BETA" at bounding box center [160, 282] width 137 height 14
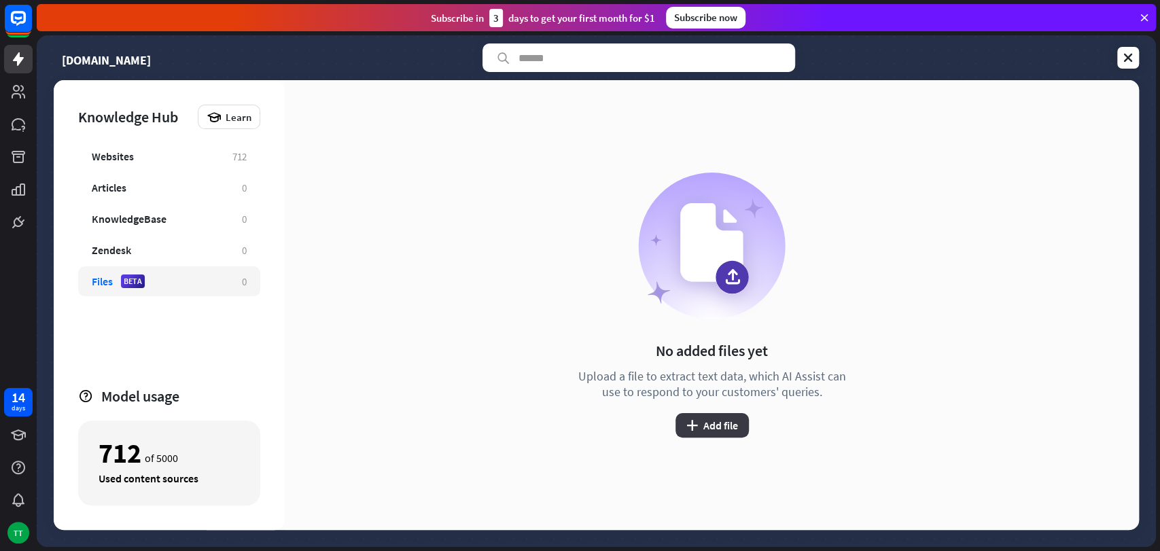
click at [694, 430] on icon "plus" at bounding box center [692, 425] width 12 height 11
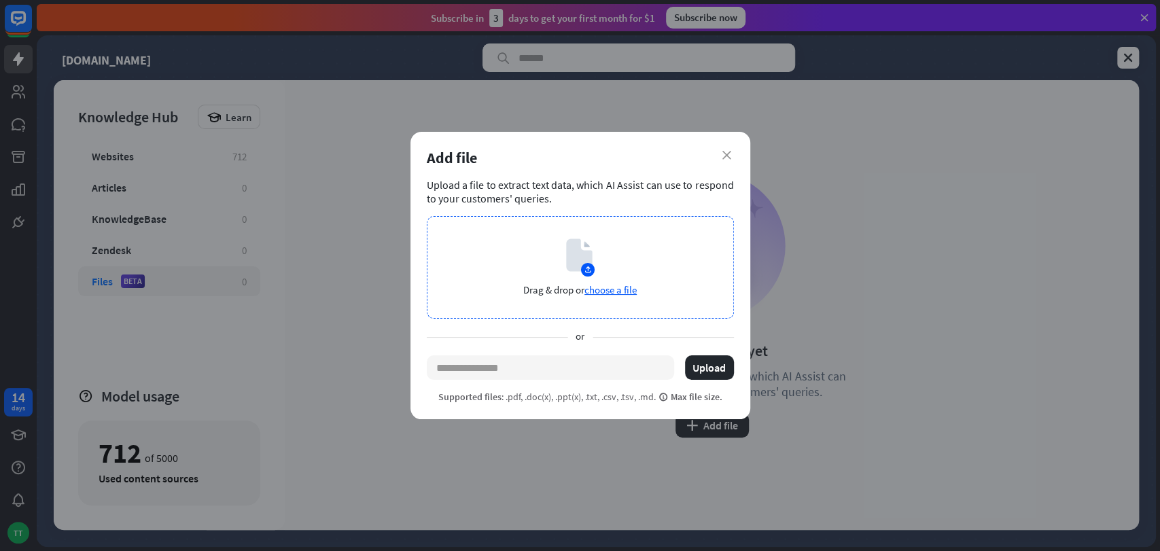
click at [616, 296] on span "choose a file" at bounding box center [611, 289] width 52 height 13
click at [729, 149] on div "Add file" at bounding box center [580, 157] width 307 height 19
click at [729, 151] on icon "close" at bounding box center [726, 155] width 9 height 9
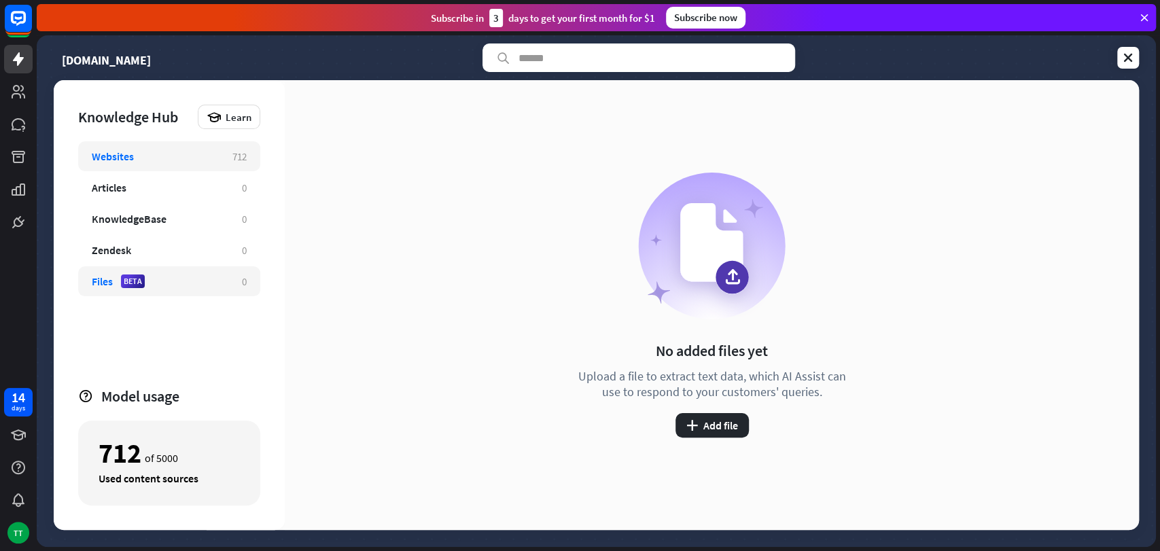
click at [158, 164] on div "Websites 712" at bounding box center [169, 156] width 182 height 30
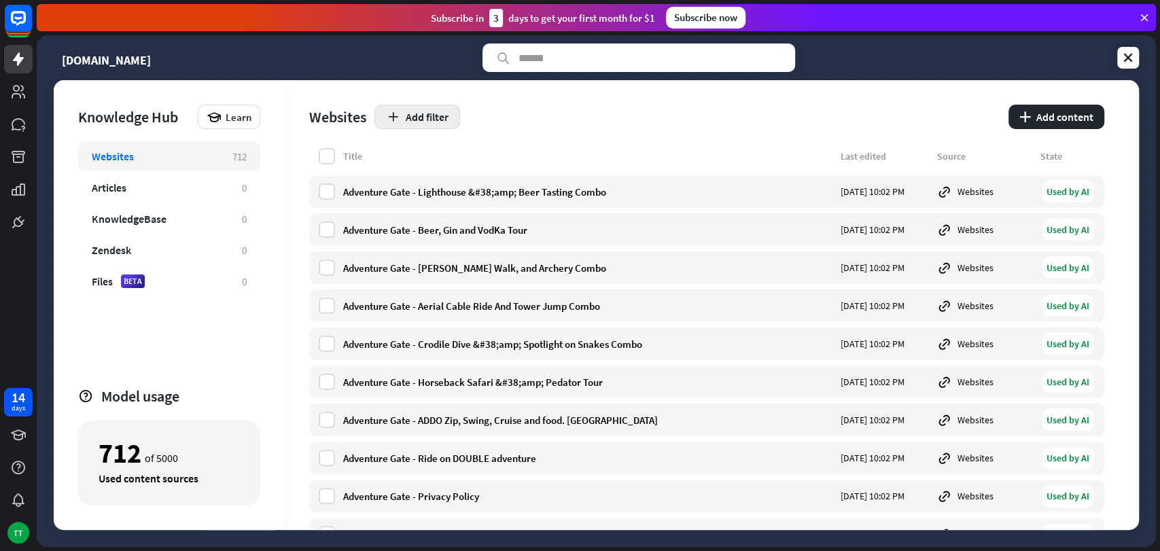
click at [386, 120] on icon "button" at bounding box center [393, 117] width 14 height 14
click at [504, 130] on div "Websites Add filter plus Add content" at bounding box center [706, 114] width 795 height 68
click at [207, 213] on div "KnowledgeBase" at bounding box center [160, 219] width 137 height 14
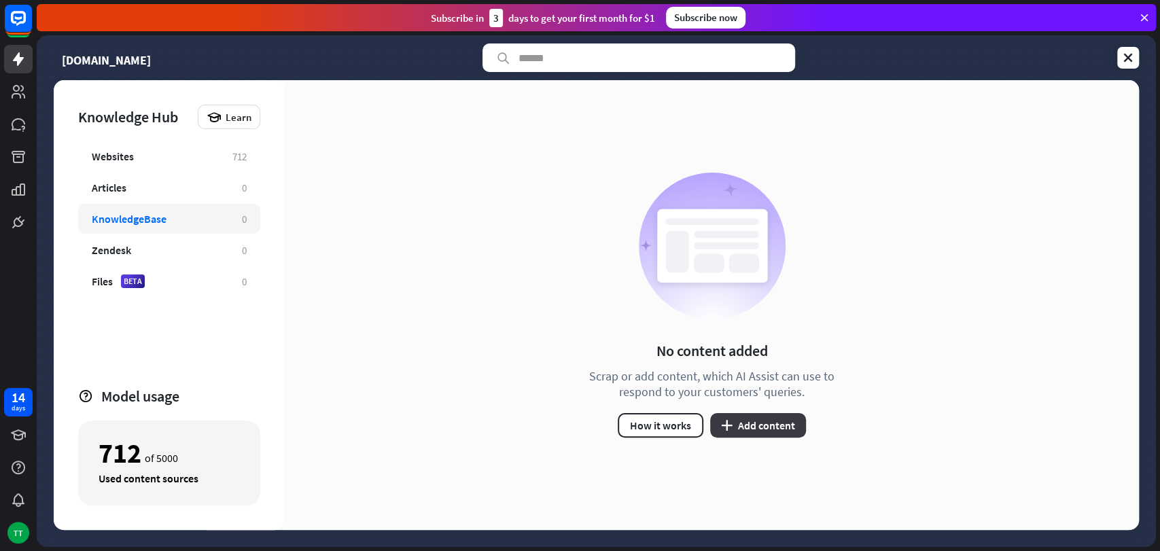
click at [734, 434] on button "plus Add content" at bounding box center [758, 425] width 96 height 24
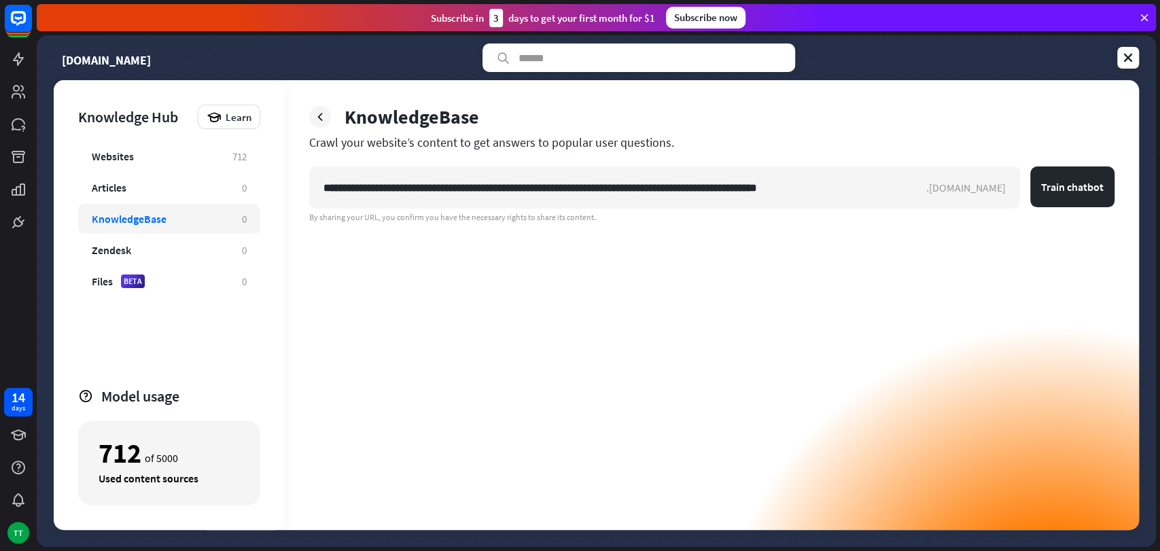
type input "**********"
click at [1030, 167] on button "Train chatbot" at bounding box center [1072, 187] width 84 height 41
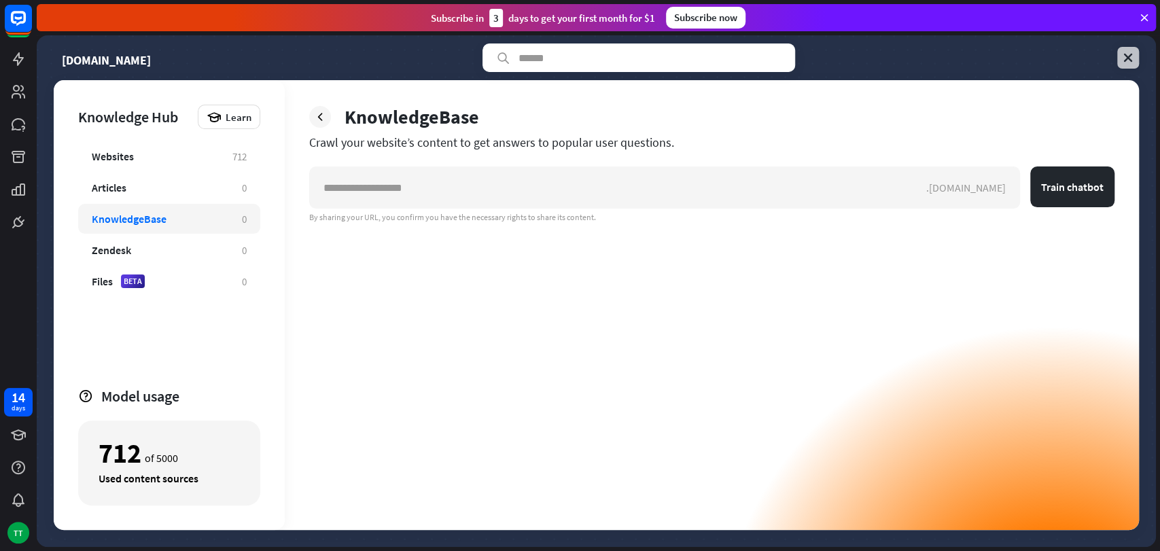
click at [1043, 59] on icon at bounding box center [1128, 58] width 14 height 14
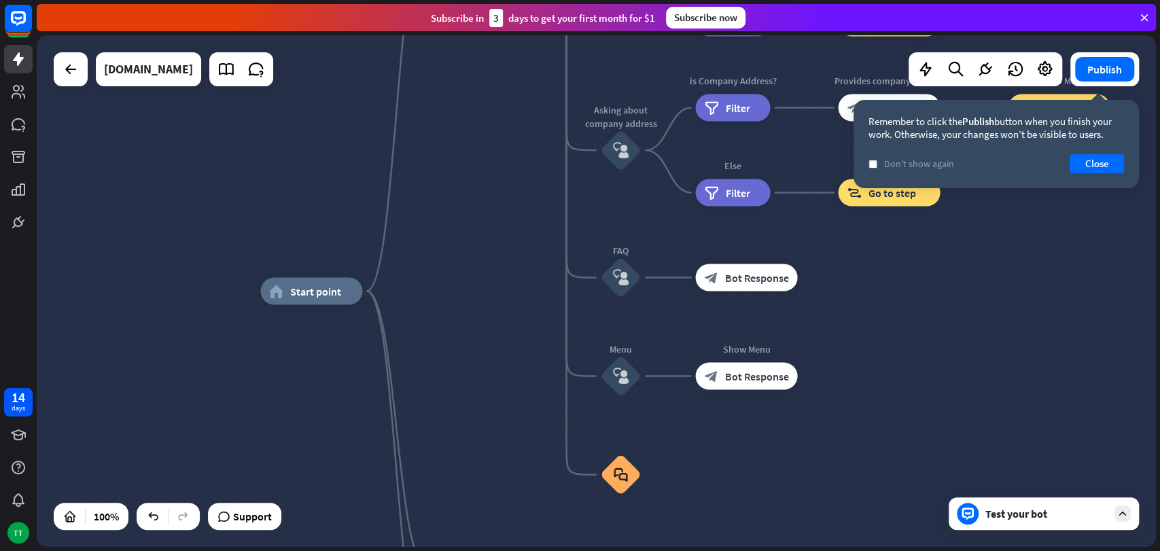
click at [1043, 495] on div "Test your bot" at bounding box center [1044, 514] width 190 height 33
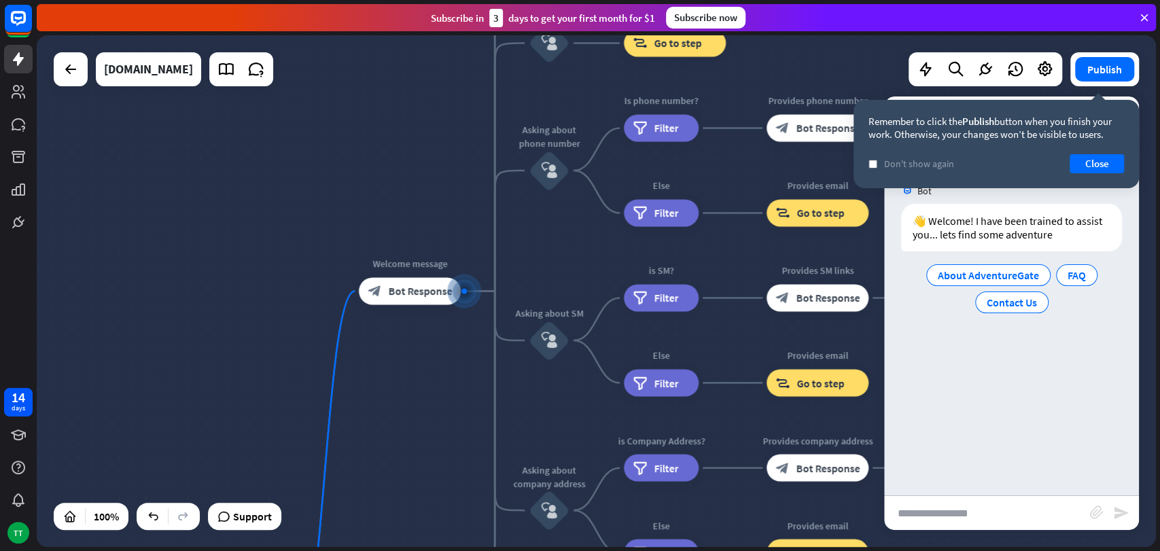
click at [1037, 495] on input "text" at bounding box center [987, 513] width 206 height 34
type input "**********"
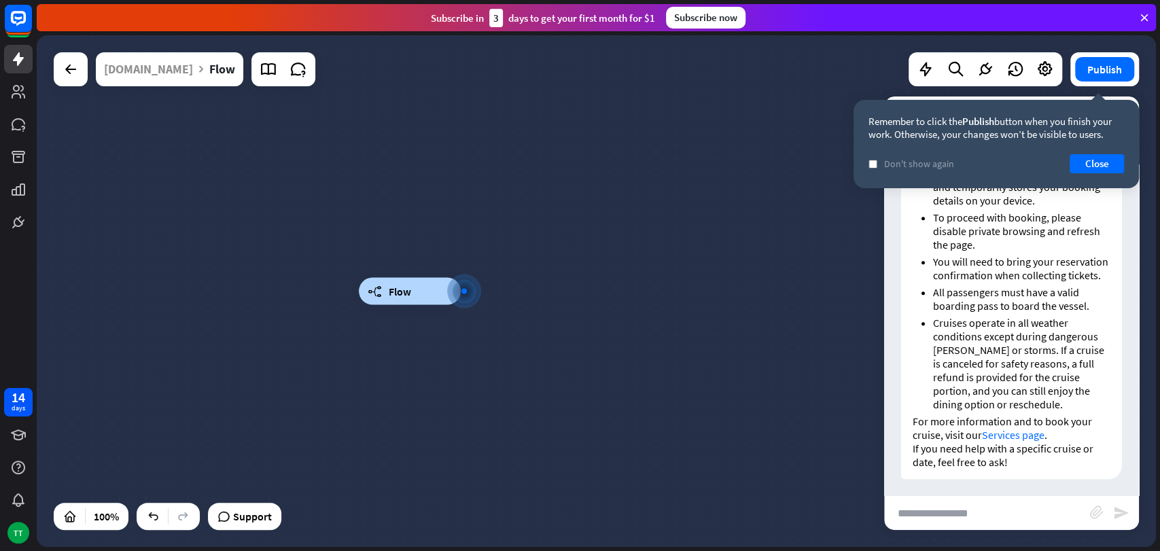
scroll to position [419, 0]
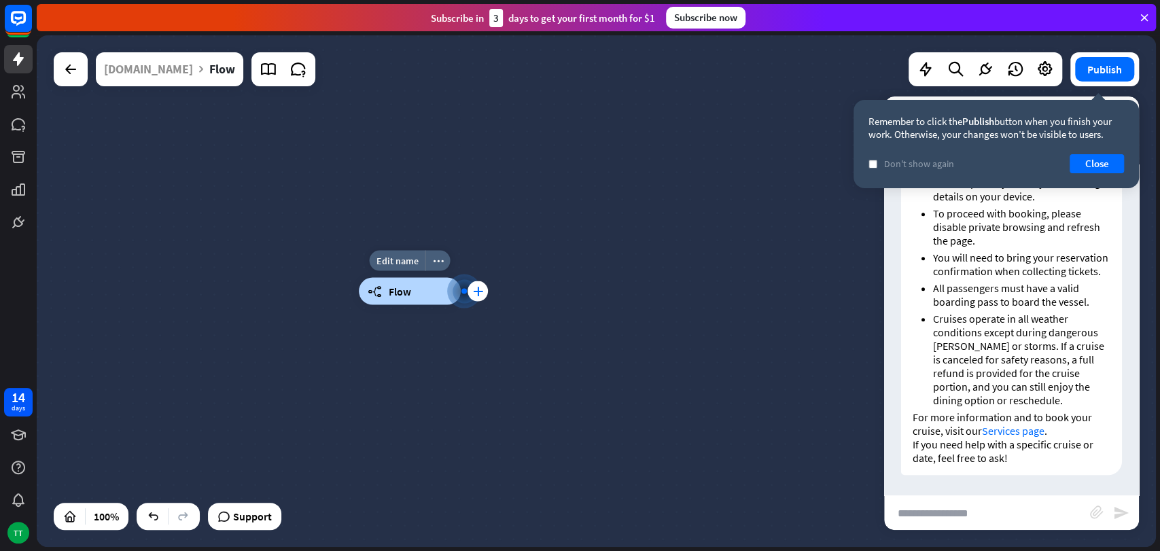
click at [479, 295] on icon "plus" at bounding box center [478, 292] width 10 height 10
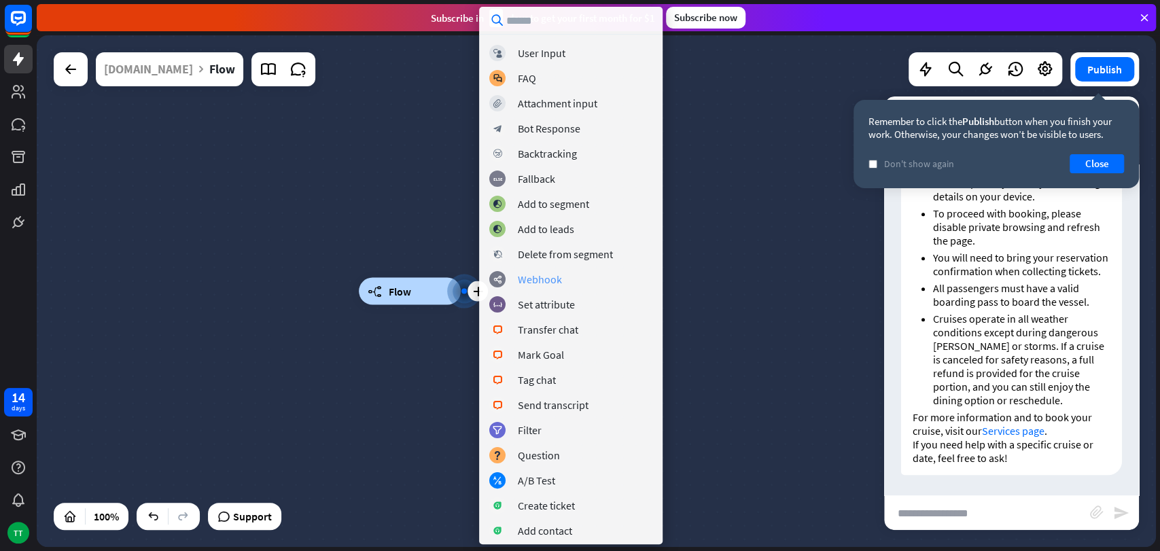
click at [552, 275] on div "Webhook" at bounding box center [540, 280] width 44 height 14
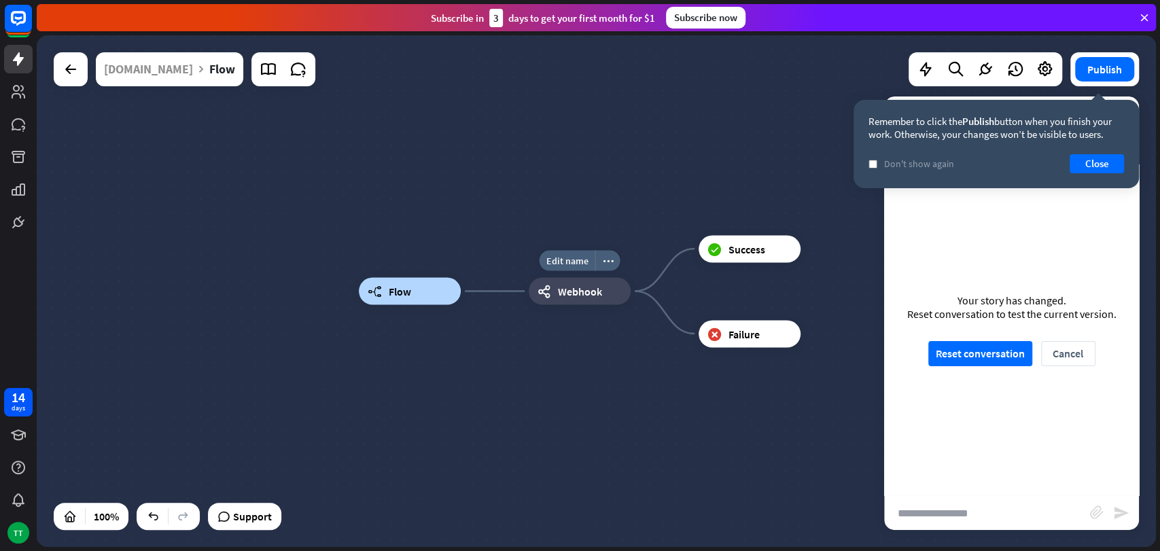
click at [579, 290] on span "Webhook" at bounding box center [580, 292] width 44 height 14
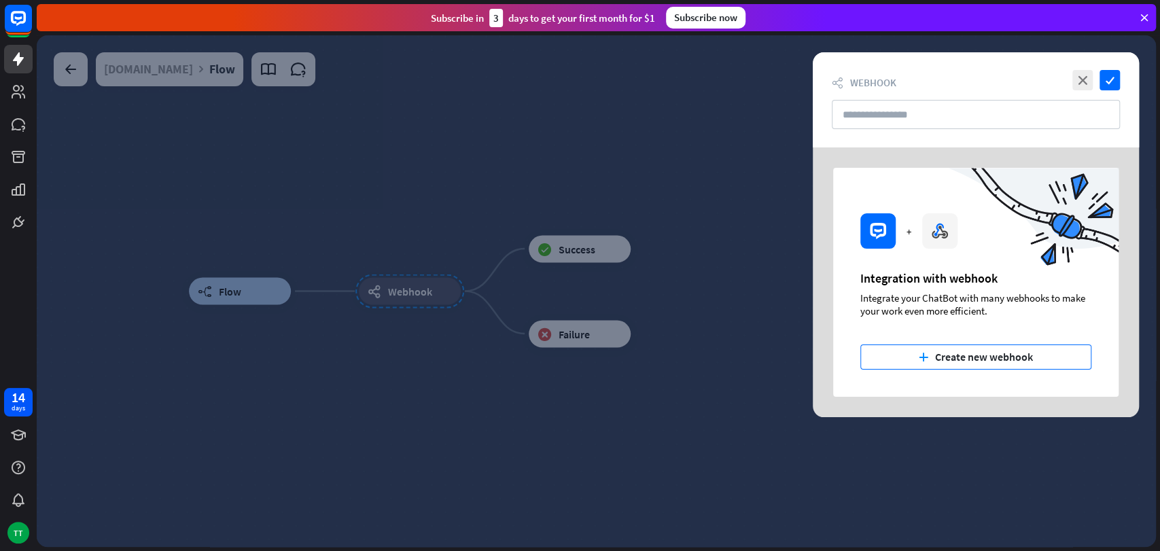
click at [901, 363] on button "plus Create new webhook" at bounding box center [975, 357] width 231 height 25
